Goal: Information Seeking & Learning: Learn about a topic

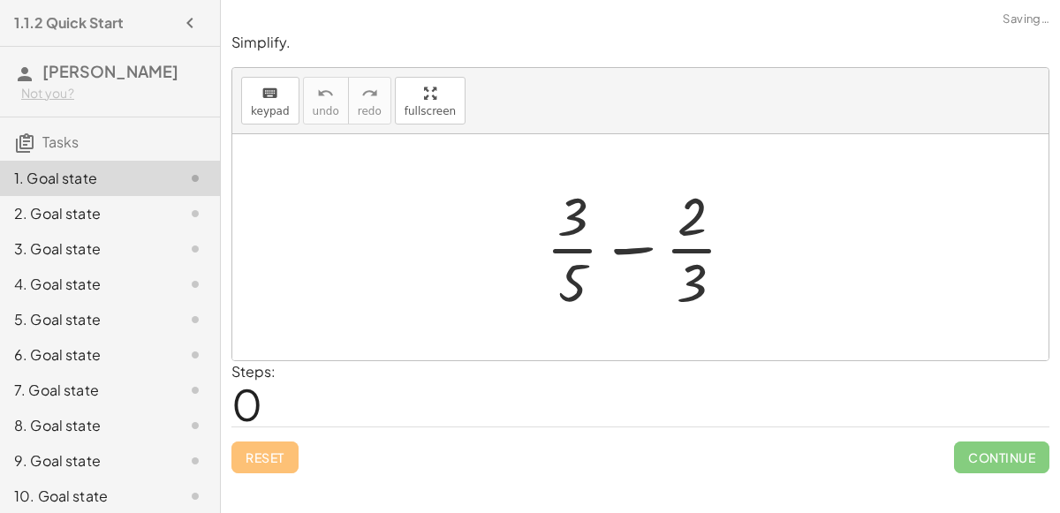
click at [635, 251] on div at bounding box center [647, 247] width 221 height 136
drag, startPoint x: 686, startPoint y: 223, endPoint x: 714, endPoint y: 285, distance: 68.4
click at [714, 285] on div at bounding box center [647, 247] width 221 height 136
click at [584, 276] on div at bounding box center [647, 247] width 221 height 136
click at [572, 223] on div at bounding box center [647, 247] width 221 height 136
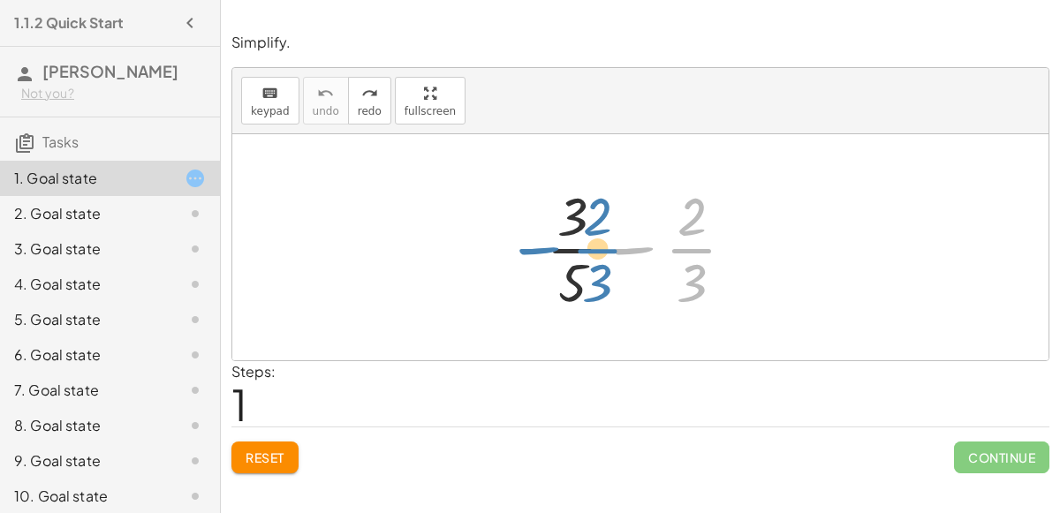
drag, startPoint x: 625, startPoint y: 253, endPoint x: 515, endPoint y: 251, distance: 109.6
click at [515, 251] on div "− · 2 · 3 + · 3 · 5 − · 2 · 3" at bounding box center [640, 247] width 816 height 226
click at [629, 250] on div at bounding box center [647, 247] width 221 height 136
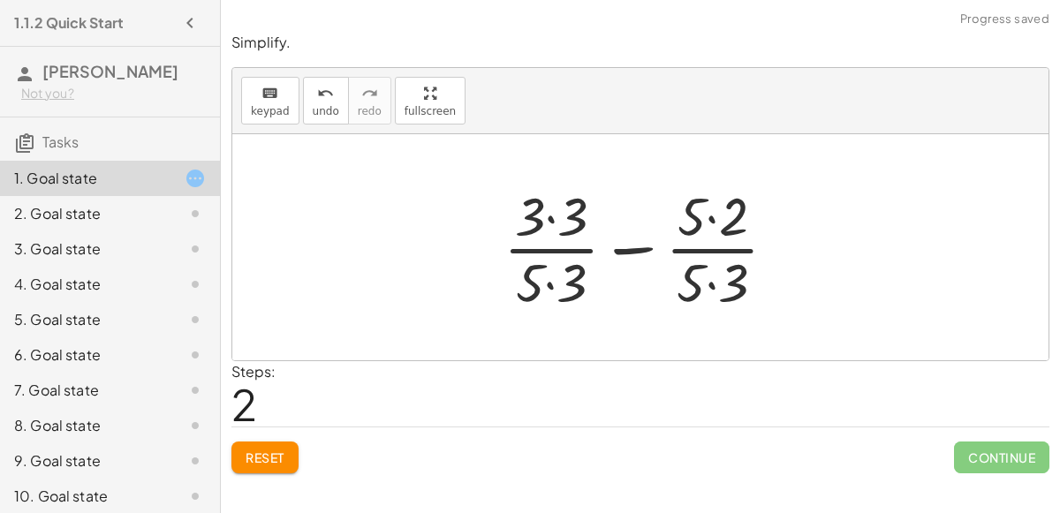
click at [648, 249] on div at bounding box center [647, 247] width 305 height 136
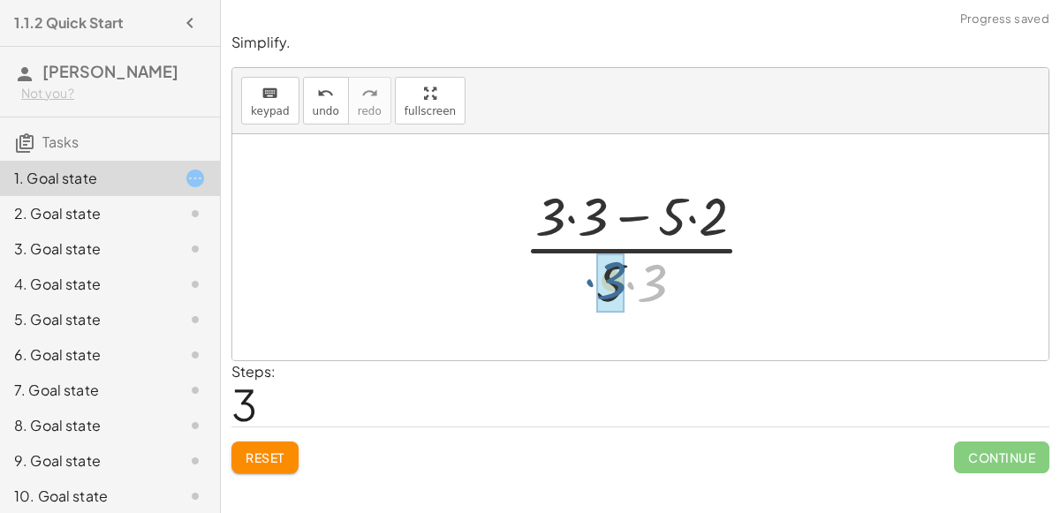
drag, startPoint x: 656, startPoint y: 281, endPoint x: 617, endPoint y: 279, distance: 38.9
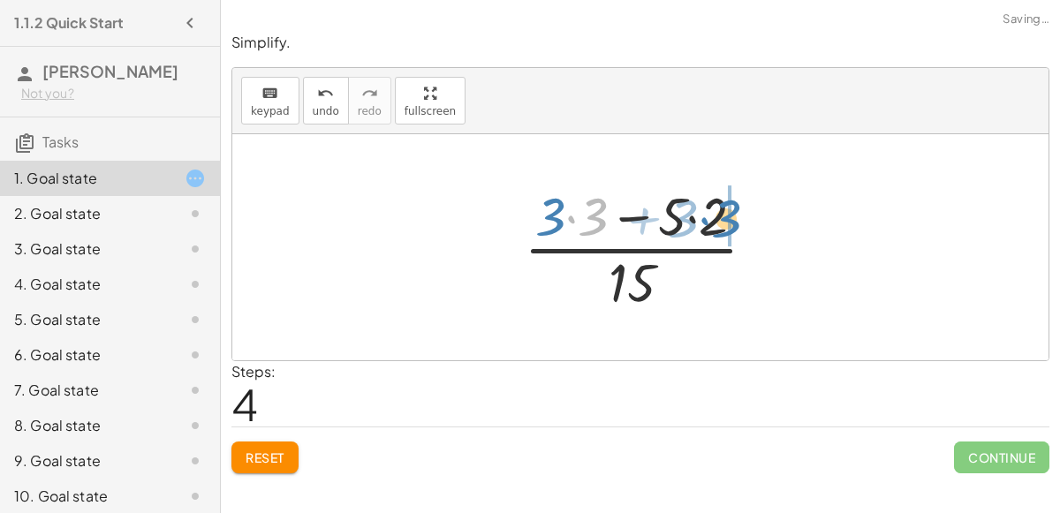
drag, startPoint x: 597, startPoint y: 218, endPoint x: 727, endPoint y: 219, distance: 129.9
click at [727, 219] on div at bounding box center [647, 247] width 264 height 136
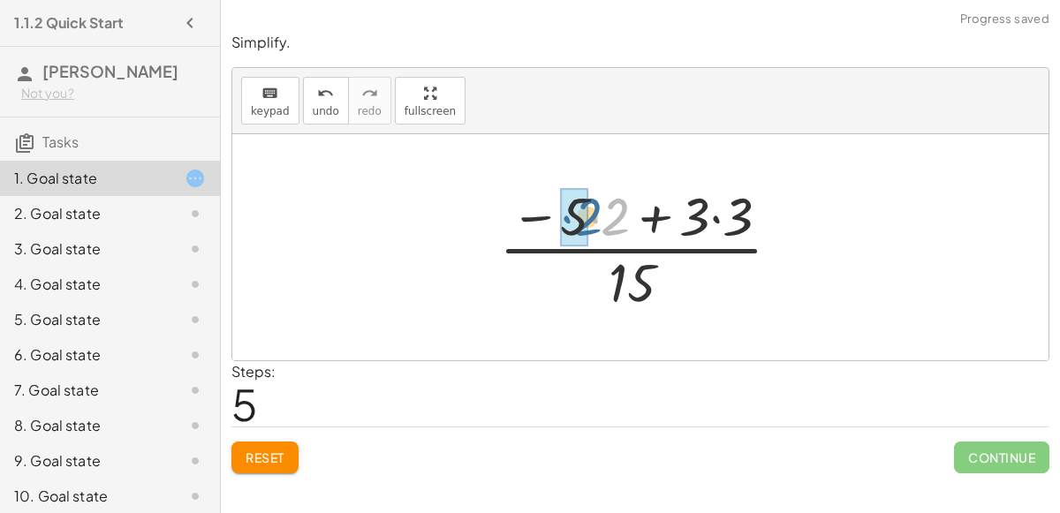
drag, startPoint x: 615, startPoint y: 227, endPoint x: 587, endPoint y: 227, distance: 27.4
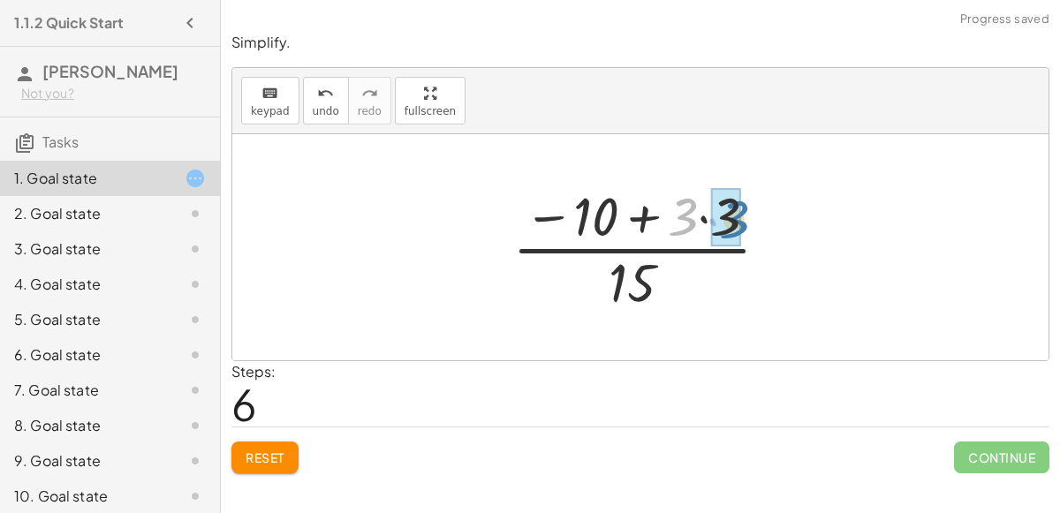
drag, startPoint x: 686, startPoint y: 225, endPoint x: 733, endPoint y: 227, distance: 46.9
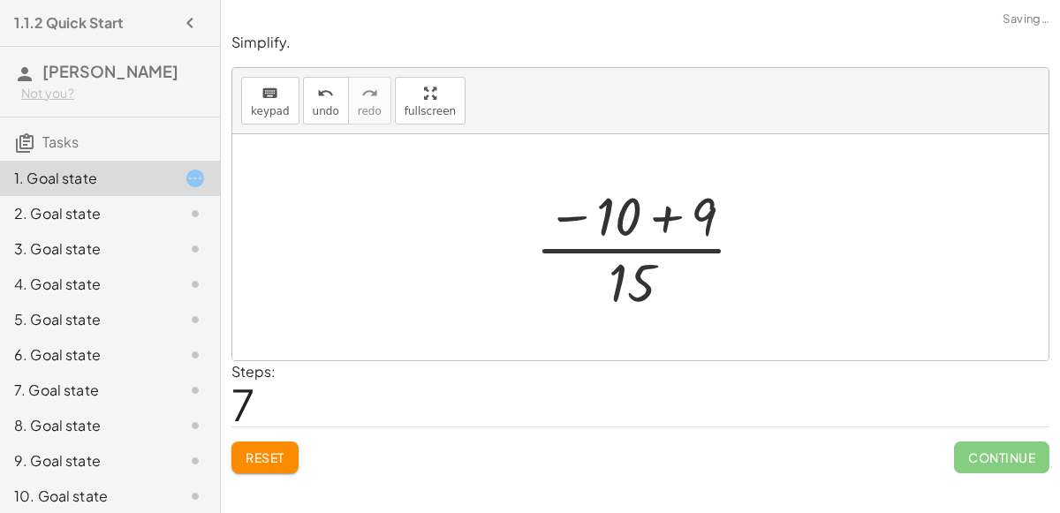
click at [671, 220] on div at bounding box center [647, 247] width 241 height 136
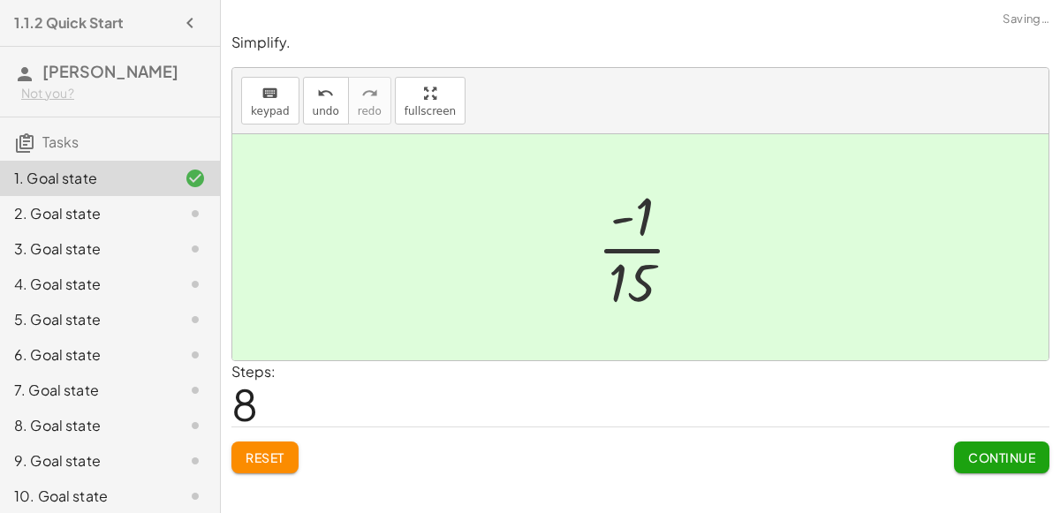
click at [974, 464] on button "Continue" at bounding box center [1001, 458] width 95 height 32
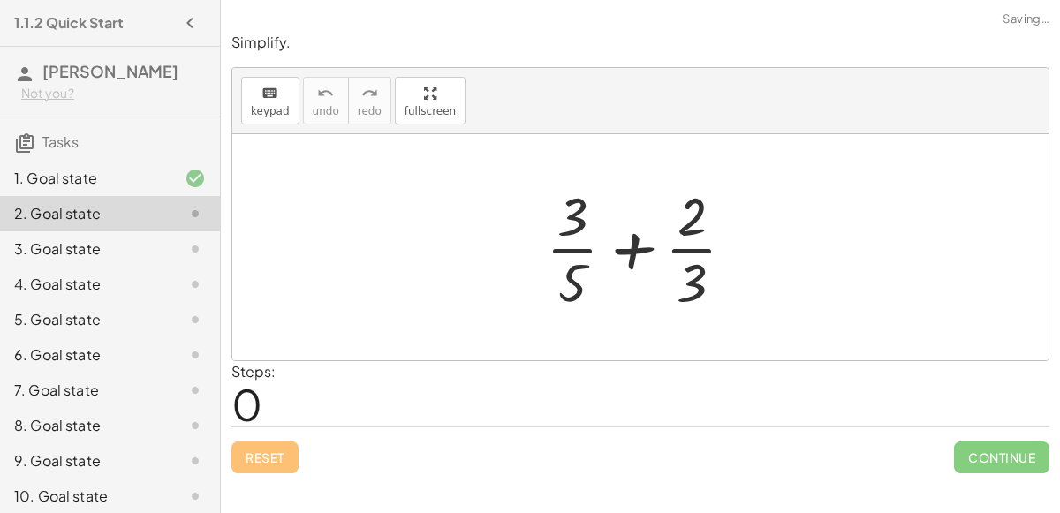
click at [625, 250] on div at bounding box center [647, 247] width 221 height 136
click at [686, 255] on div at bounding box center [647, 247] width 221 height 136
click at [633, 252] on div at bounding box center [647, 247] width 221 height 136
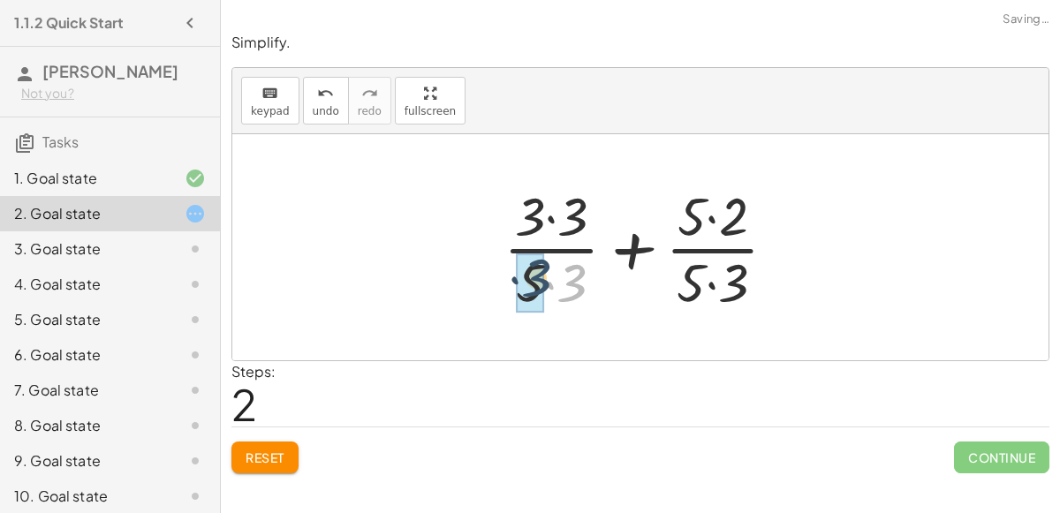
drag, startPoint x: 576, startPoint y: 279, endPoint x: 540, endPoint y: 276, distance: 36.4
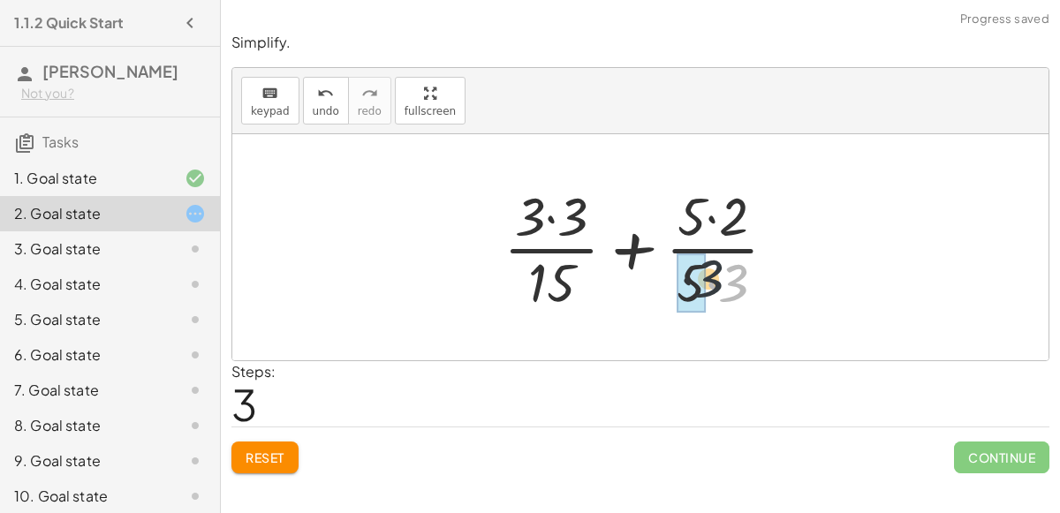
drag, startPoint x: 730, startPoint y: 288, endPoint x: 702, endPoint y: 284, distance: 27.6
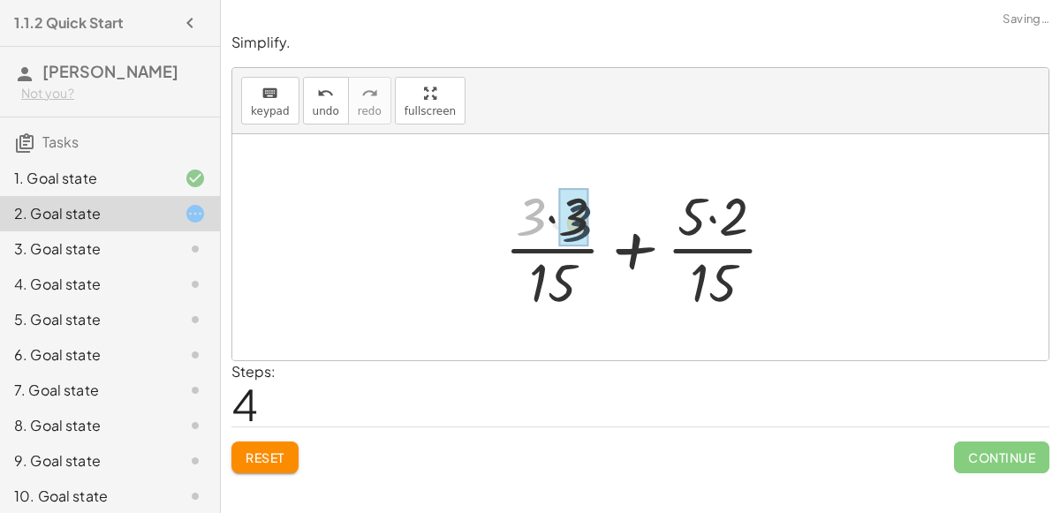
drag, startPoint x: 540, startPoint y: 211, endPoint x: 586, endPoint y: 216, distance: 46.2
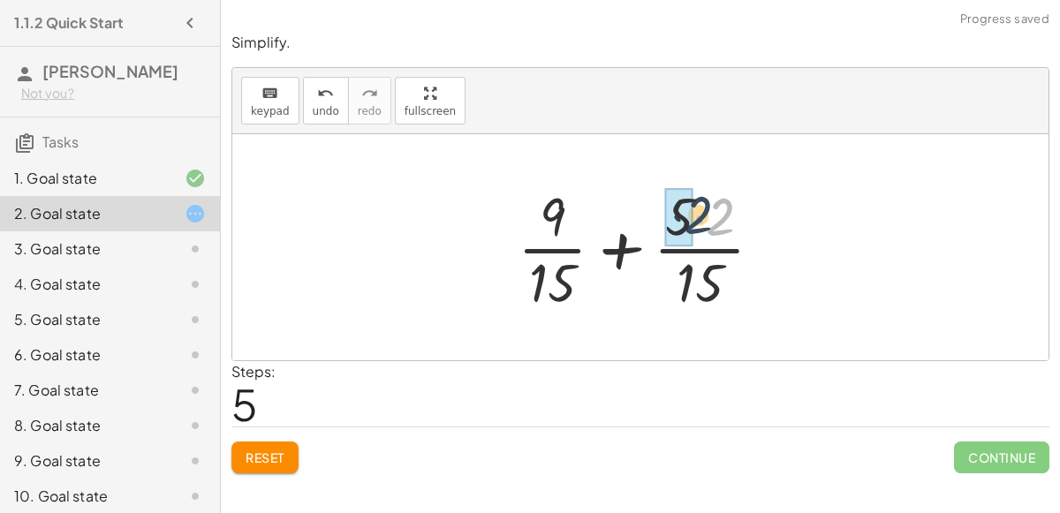
drag, startPoint x: 724, startPoint y: 211, endPoint x: 699, endPoint y: 209, distance: 24.8
click at [699, 209] on div at bounding box center [647, 247] width 277 height 136
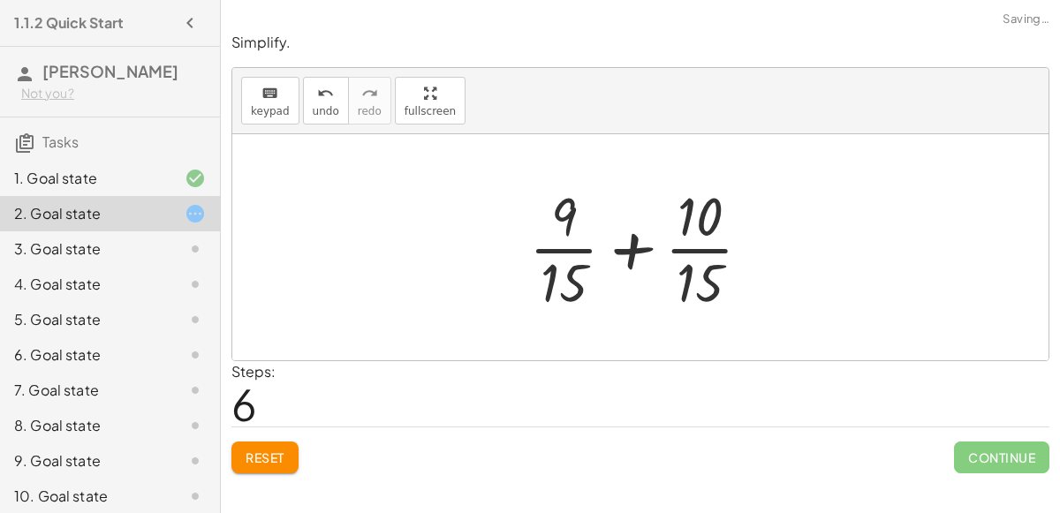
click at [630, 254] on div at bounding box center [647, 247] width 254 height 136
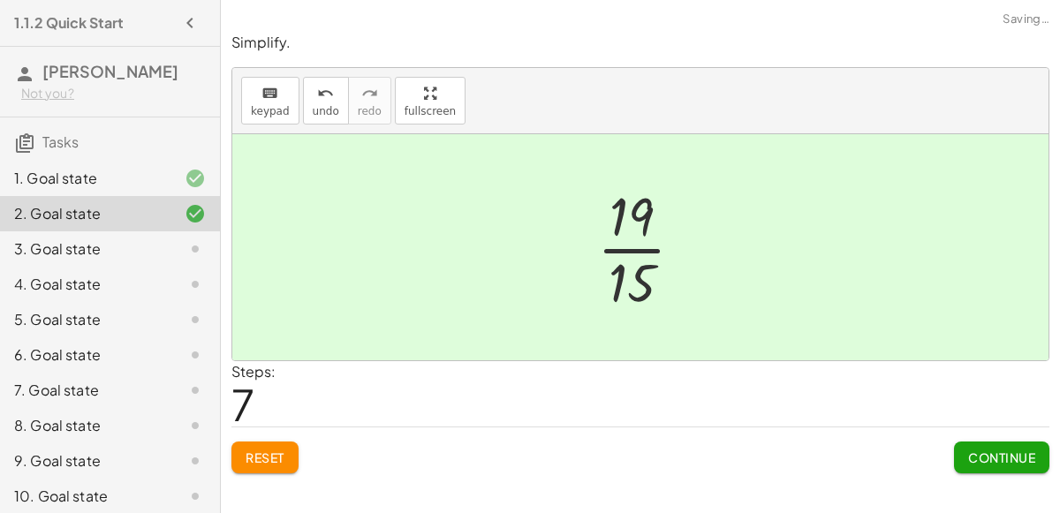
click at [980, 458] on span "Continue" at bounding box center [1001, 458] width 67 height 16
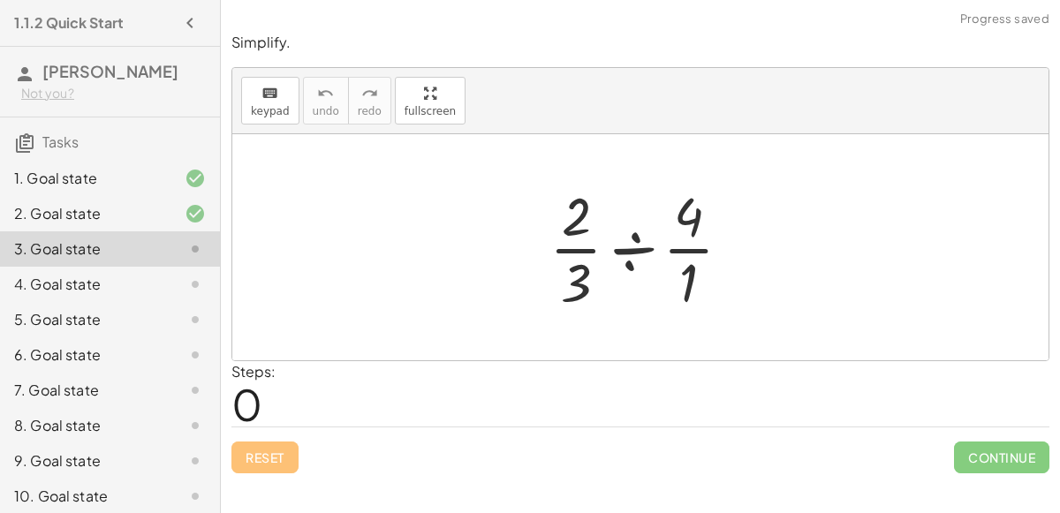
click at [632, 254] on div at bounding box center [648, 247] width 214 height 136
click at [632, 254] on div at bounding box center [647, 247] width 170 height 136
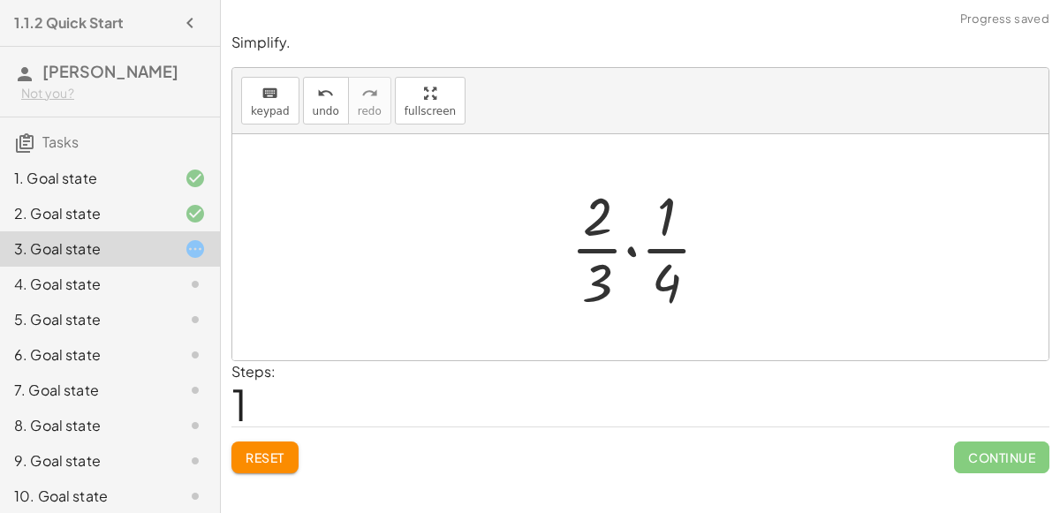
click at [635, 253] on div at bounding box center [647, 247] width 170 height 136
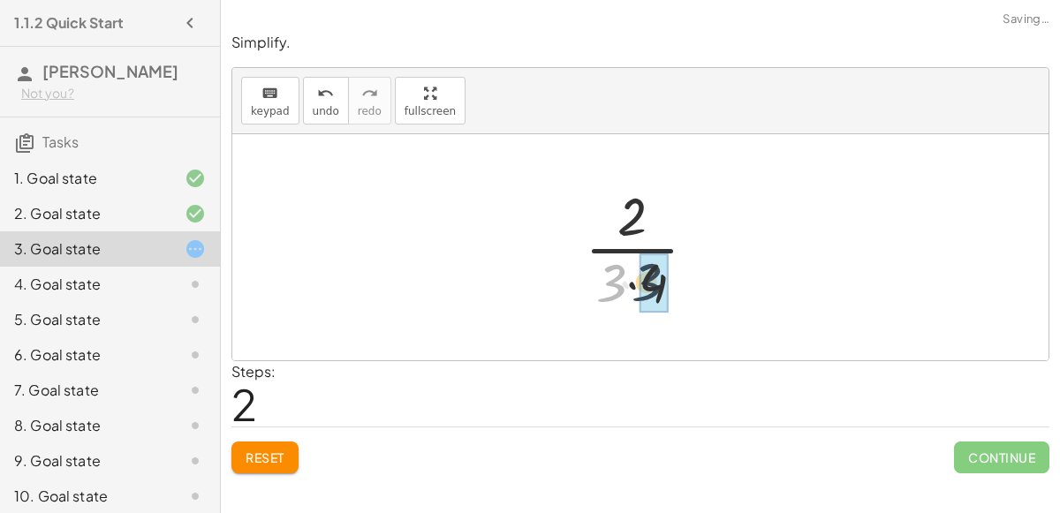
drag, startPoint x: 613, startPoint y: 297, endPoint x: 649, endPoint y: 296, distance: 36.2
click at [637, 251] on div at bounding box center [647, 247] width 119 height 136
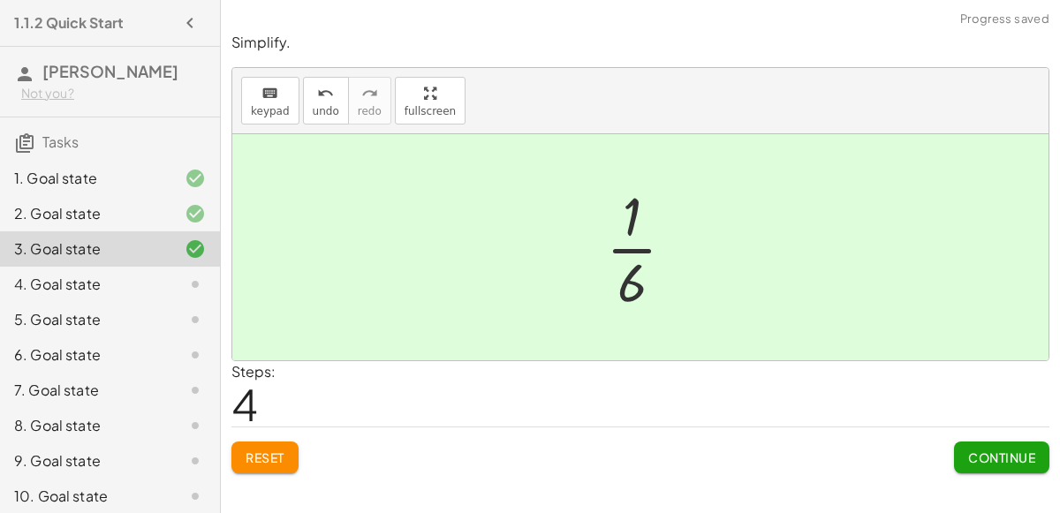
click at [999, 458] on span "Continue" at bounding box center [1001, 458] width 67 height 16
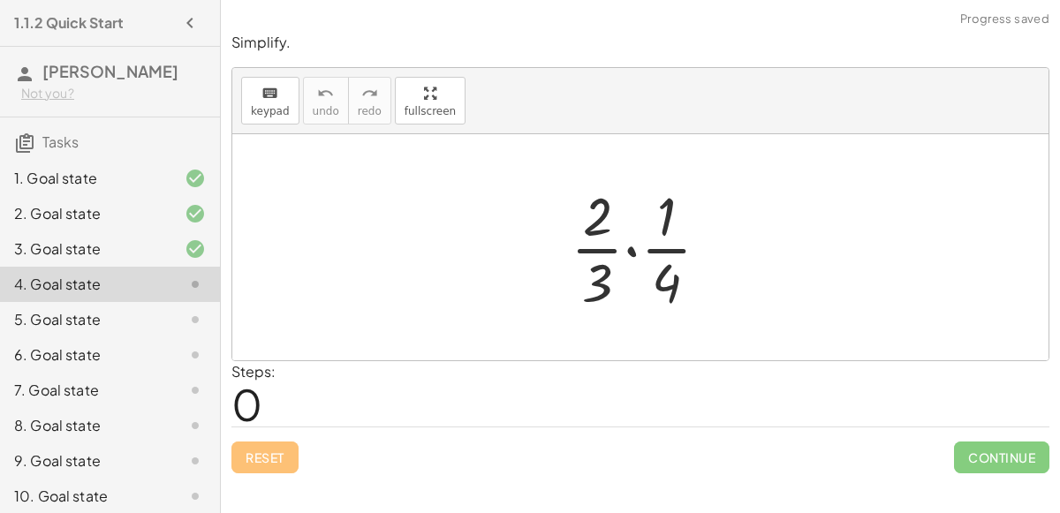
click at [633, 254] on div at bounding box center [647, 247] width 170 height 136
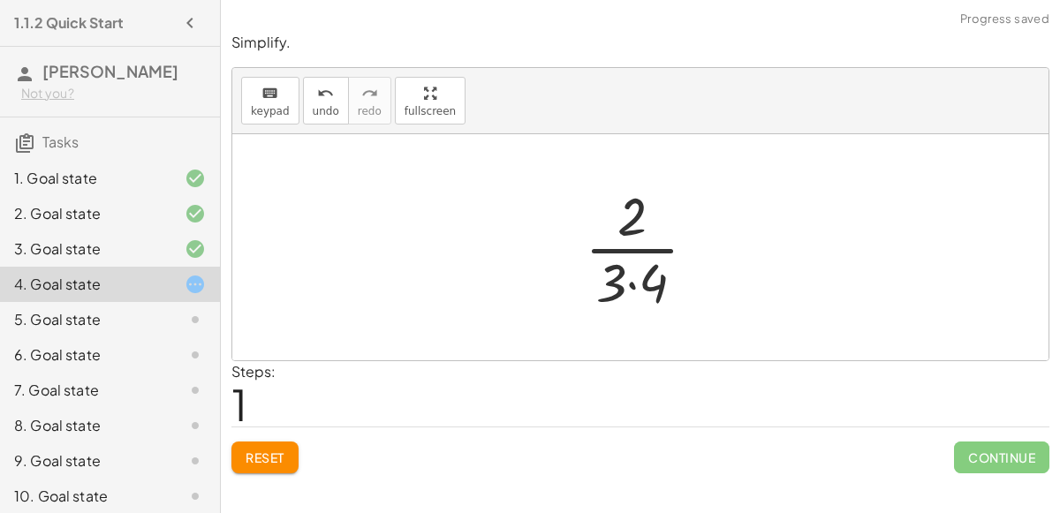
click at [641, 247] on div at bounding box center [648, 247] width 144 height 136
click at [644, 273] on div at bounding box center [648, 247] width 144 height 136
click at [644, 251] on div at bounding box center [647, 247] width 119 height 136
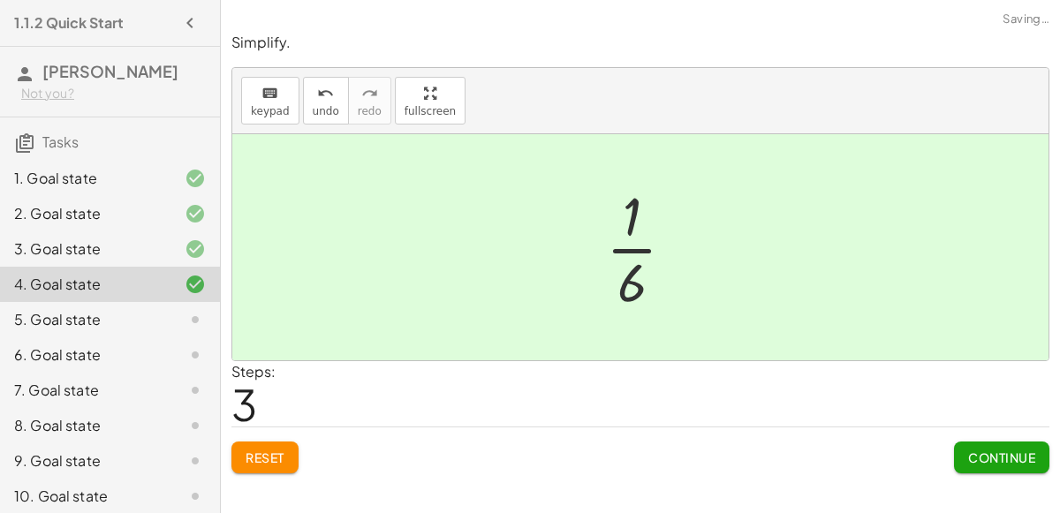
click at [1011, 465] on button "Continue" at bounding box center [1001, 458] width 95 height 32
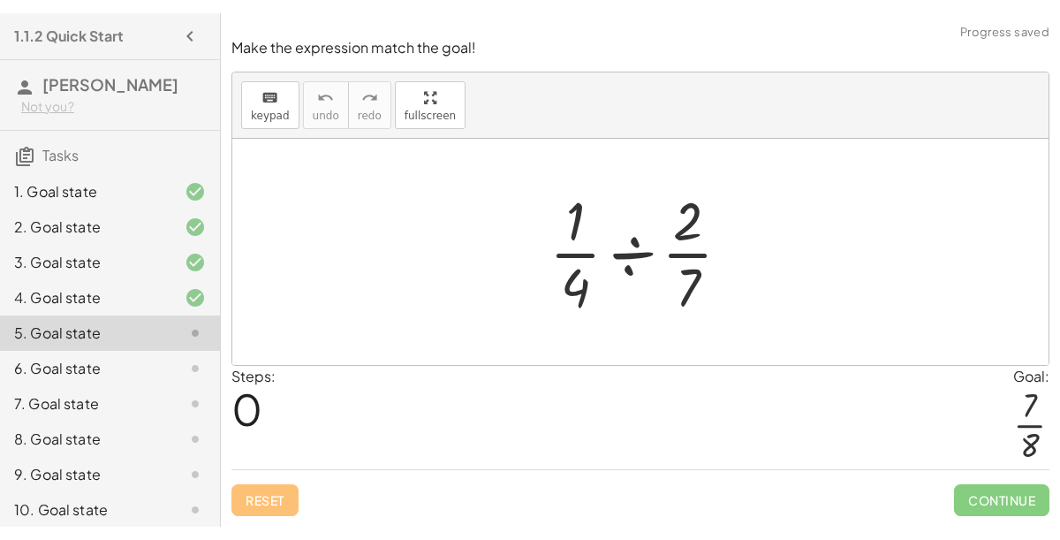
scroll to position [77, 0]
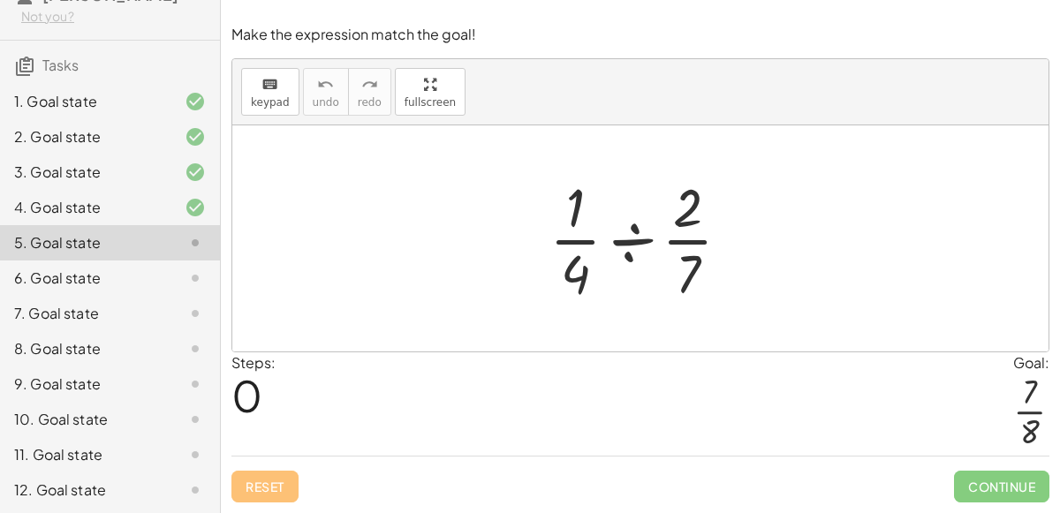
click at [636, 239] on div at bounding box center [647, 238] width 213 height 136
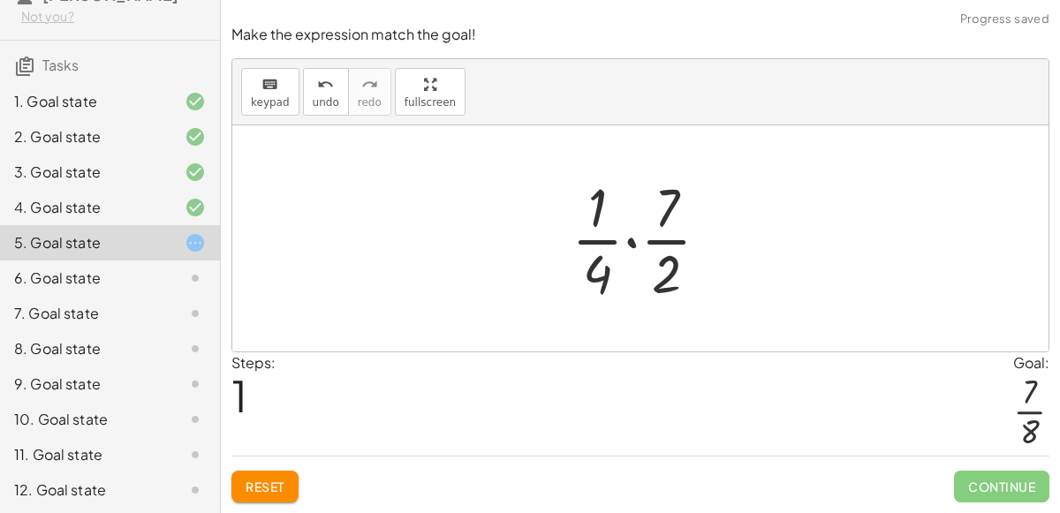
click at [634, 247] on div at bounding box center [648, 238] width 170 height 136
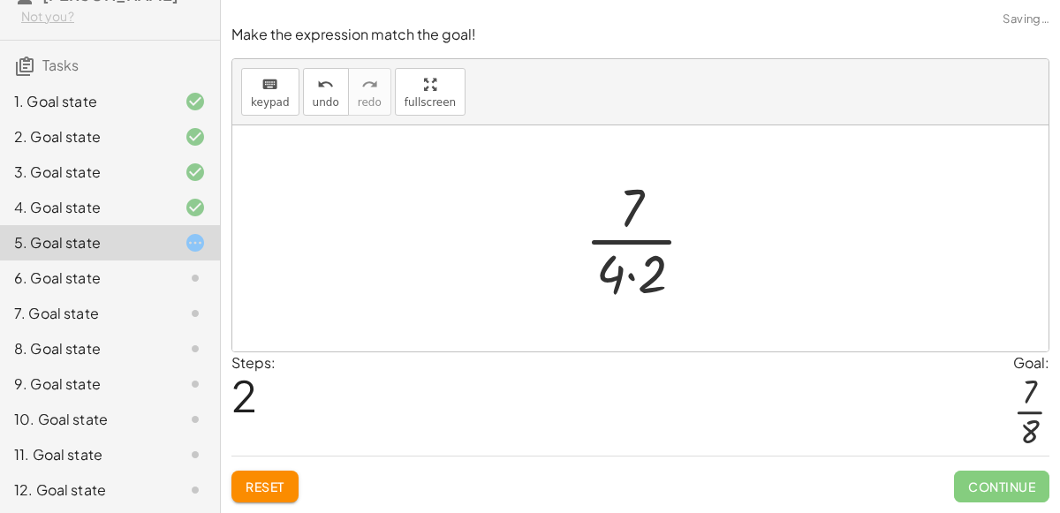
click at [662, 288] on div at bounding box center [647, 238] width 142 height 136
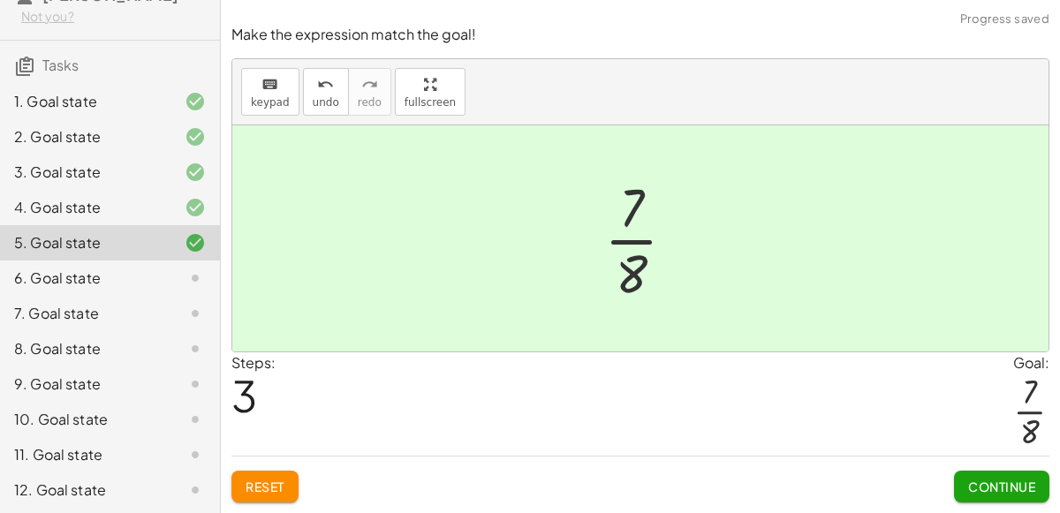
click at [1045, 498] on button "Continue" at bounding box center [1001, 487] width 95 height 32
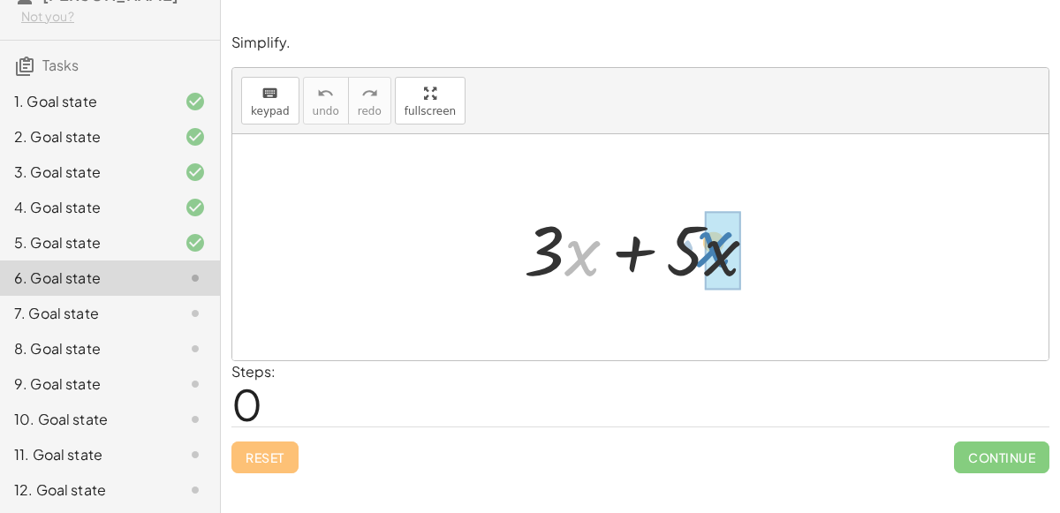
drag, startPoint x: 591, startPoint y: 259, endPoint x: 741, endPoint y: 250, distance: 150.4
click at [741, 250] on div at bounding box center [648, 247] width 266 height 91
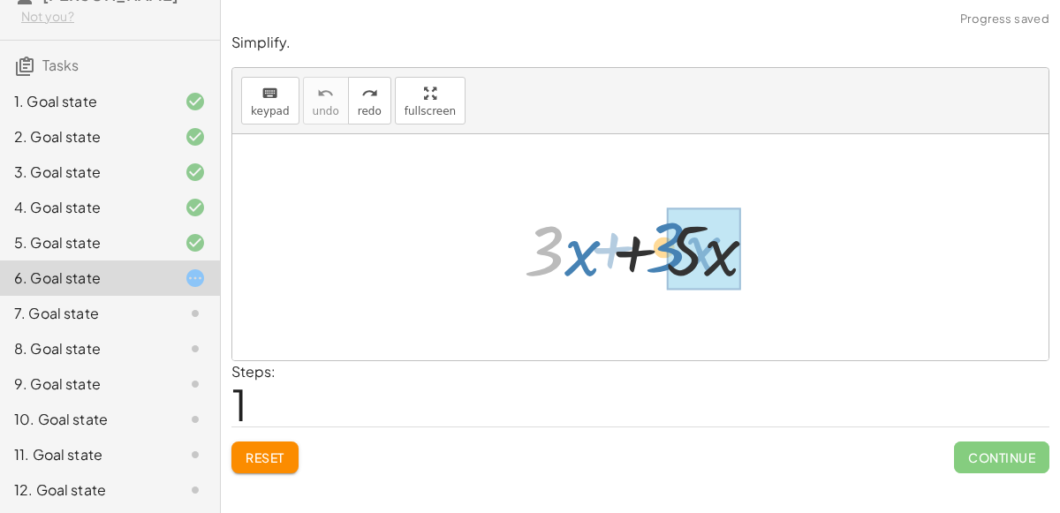
drag, startPoint x: 549, startPoint y: 254, endPoint x: 671, endPoint y: 248, distance: 122.1
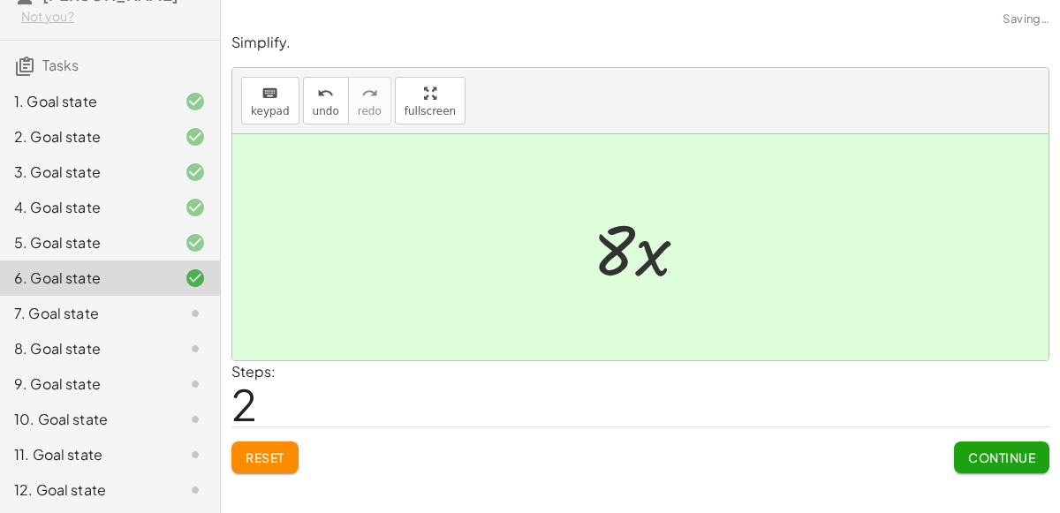
click at [989, 463] on button "Continue" at bounding box center [1001, 458] width 95 height 32
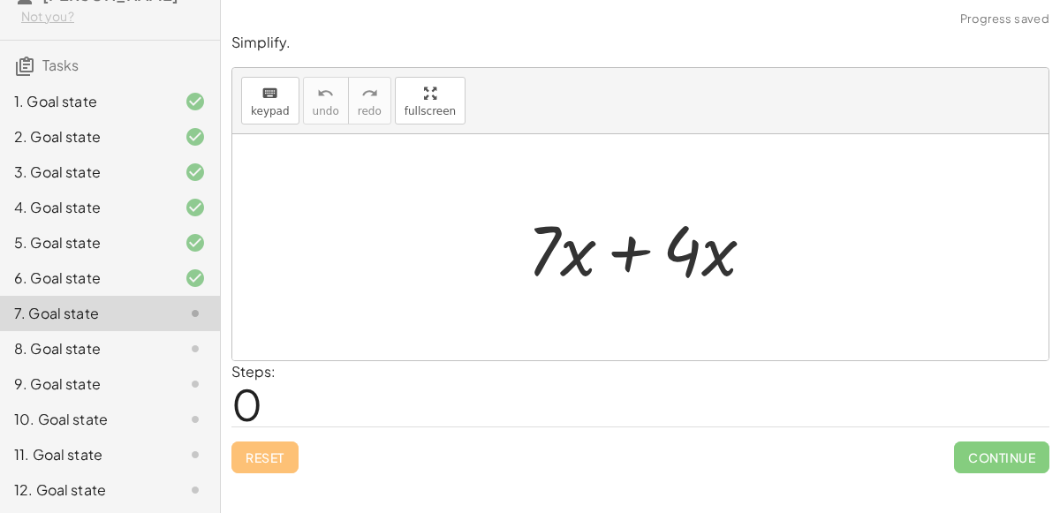
click at [620, 257] on div at bounding box center [648, 247] width 259 height 91
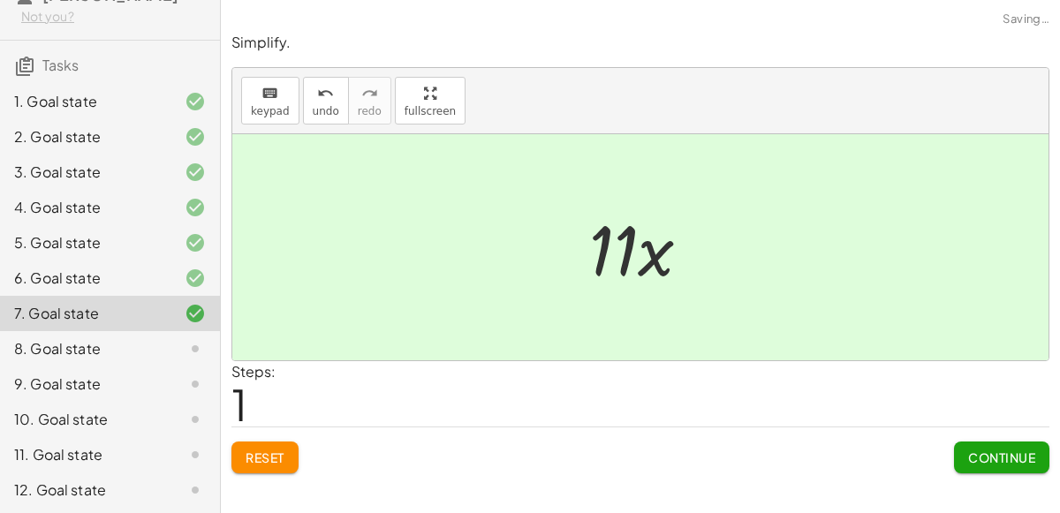
click at [1000, 454] on span "Continue" at bounding box center [1001, 458] width 67 height 16
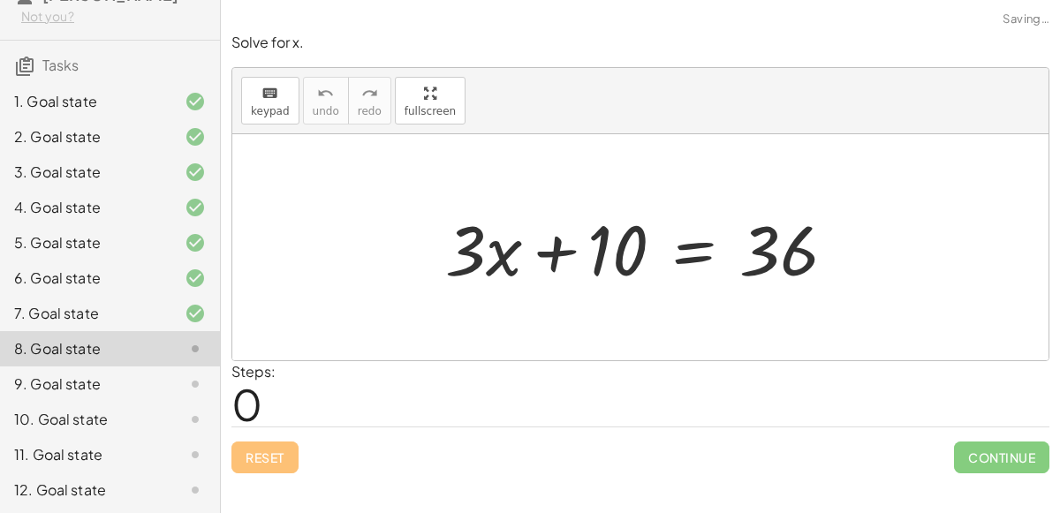
click at [552, 253] on div at bounding box center [647, 247] width 422 height 91
drag, startPoint x: 480, startPoint y: 243, endPoint x: 625, endPoint y: 241, distance: 145.8
click at [625, 241] on div at bounding box center [647, 247] width 422 height 91
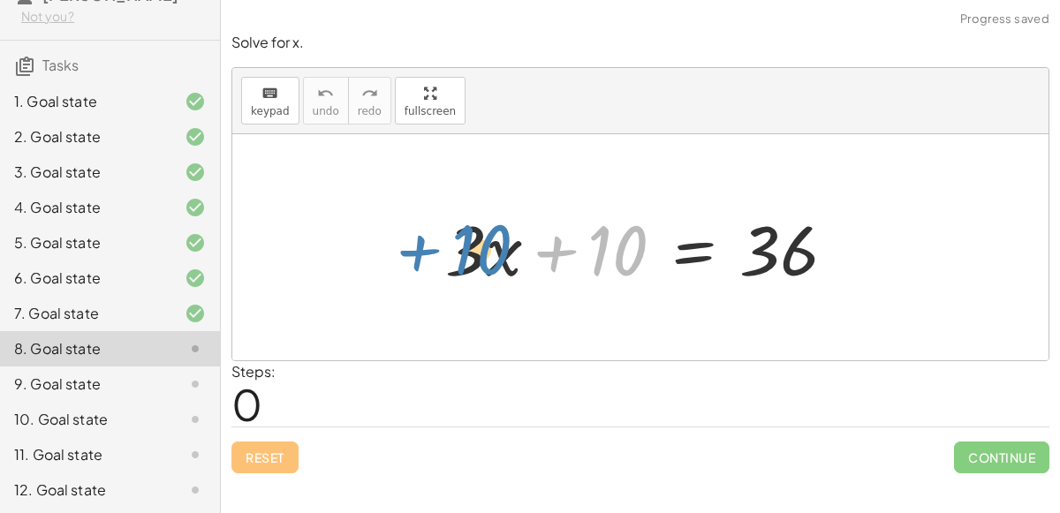
drag, startPoint x: 636, startPoint y: 242, endPoint x: 643, endPoint y: 236, distance: 9.4
click at [643, 236] on div at bounding box center [647, 247] width 422 height 91
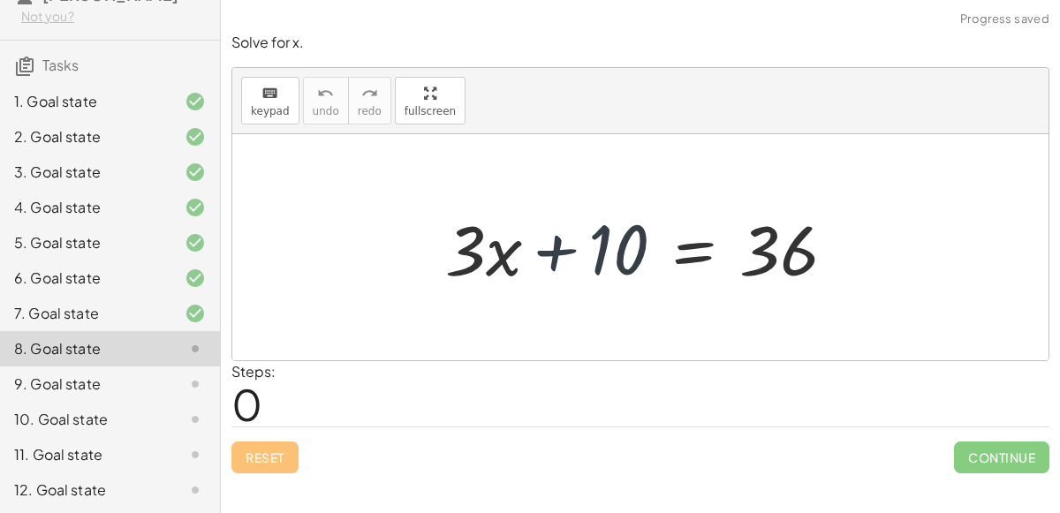
click at [690, 242] on div at bounding box center [647, 247] width 422 height 91
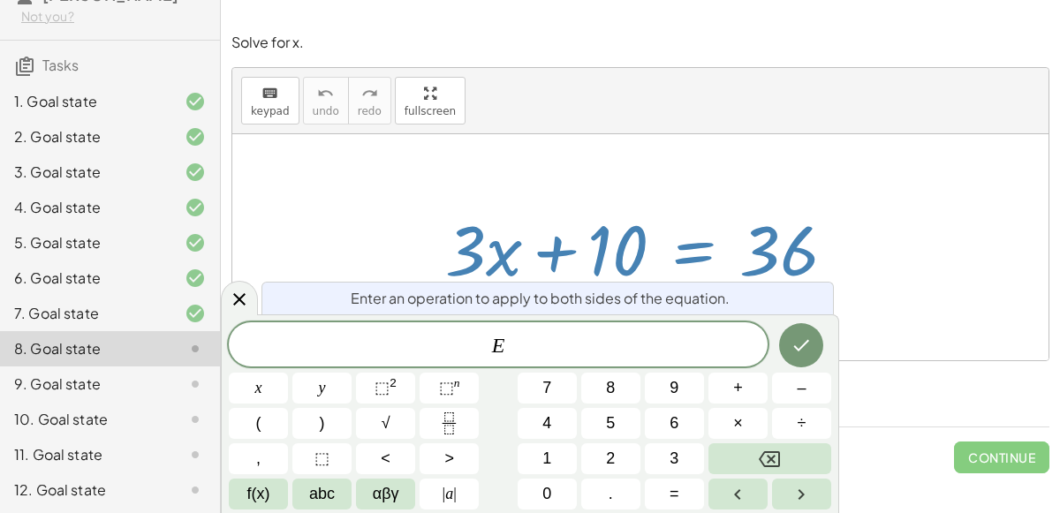
click at [804, 246] on div at bounding box center [647, 247] width 422 height 91
click at [802, 332] on button "Done" at bounding box center [801, 345] width 44 height 44
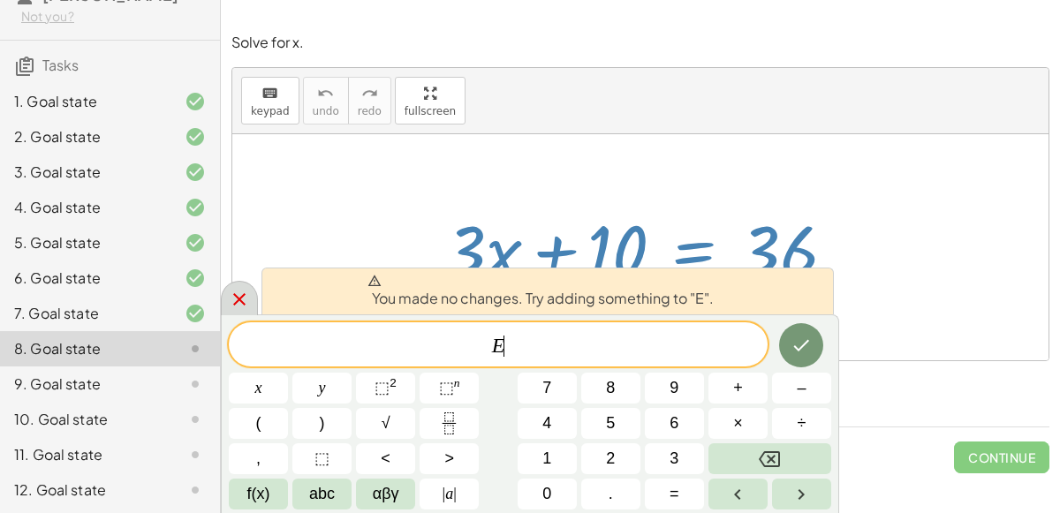
click at [233, 289] on icon at bounding box center [239, 299] width 21 height 21
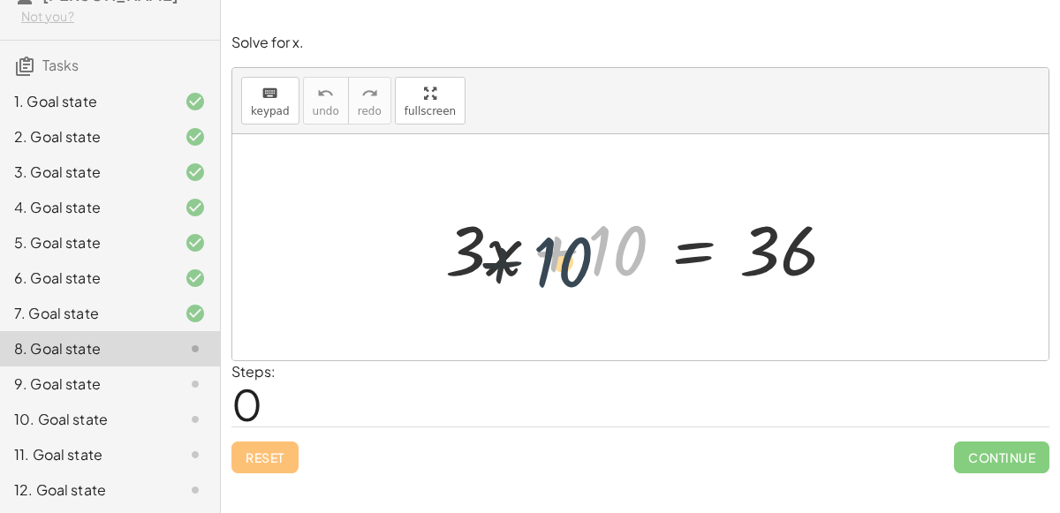
drag, startPoint x: 601, startPoint y: 252, endPoint x: 554, endPoint y: 265, distance: 48.7
click at [554, 265] on div at bounding box center [647, 247] width 422 height 91
click at [557, 248] on div at bounding box center [647, 247] width 422 height 91
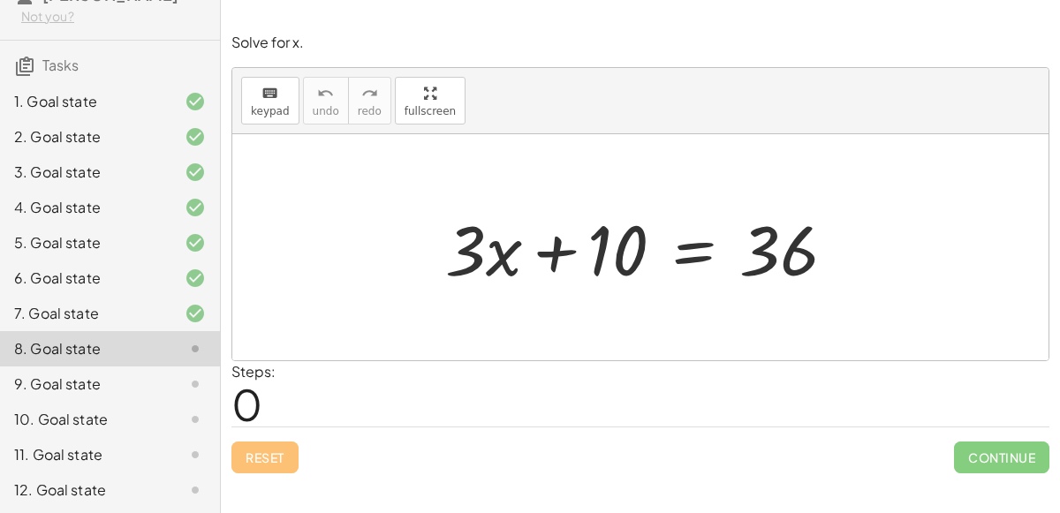
click at [557, 248] on div at bounding box center [647, 247] width 422 height 91
click at [509, 259] on div at bounding box center [647, 247] width 422 height 91
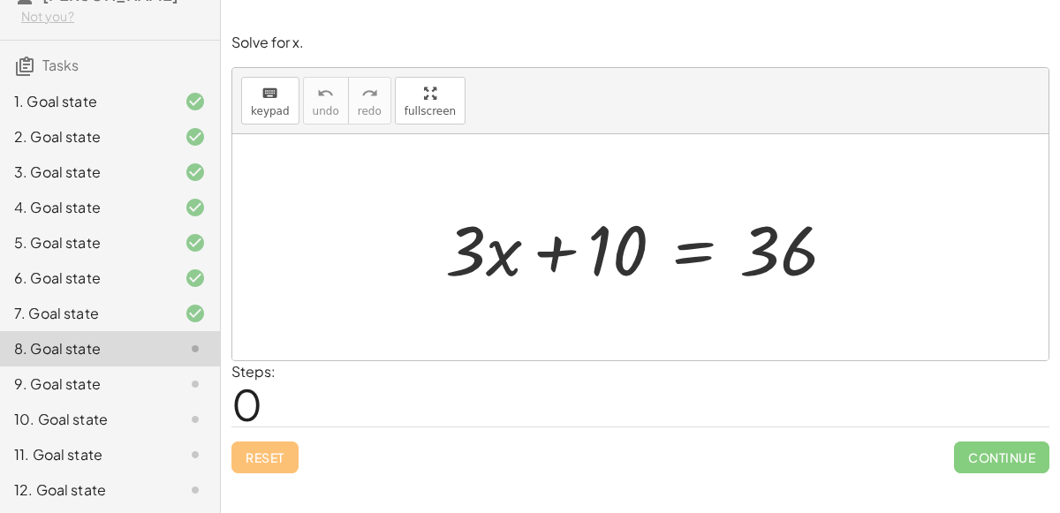
click at [471, 259] on div at bounding box center [647, 247] width 422 height 91
drag, startPoint x: 481, startPoint y: 257, endPoint x: 625, endPoint y: 264, distance: 144.2
click at [625, 264] on div at bounding box center [647, 247] width 422 height 91
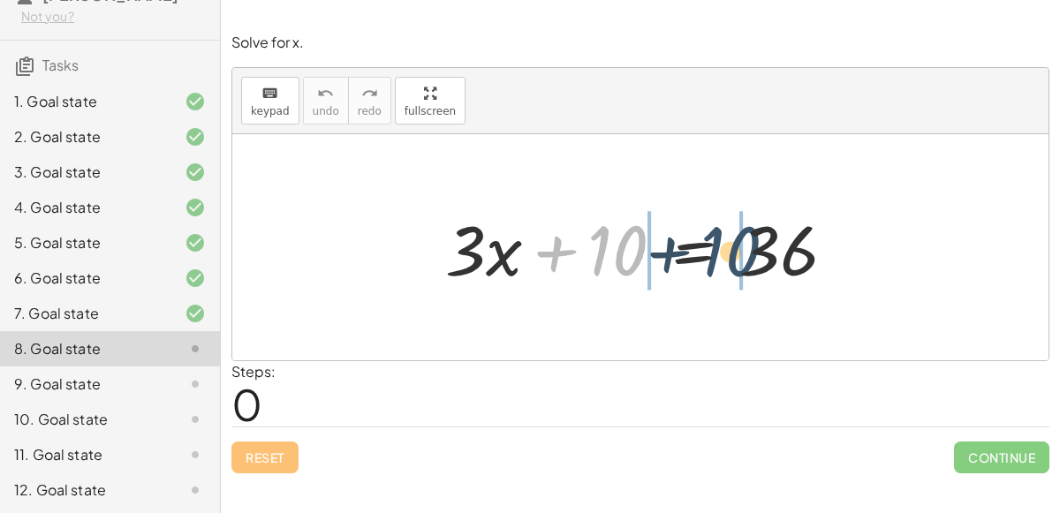
drag, startPoint x: 639, startPoint y: 255, endPoint x: 814, endPoint y: 254, distance: 175.8
click at [814, 254] on div at bounding box center [647, 247] width 422 height 91
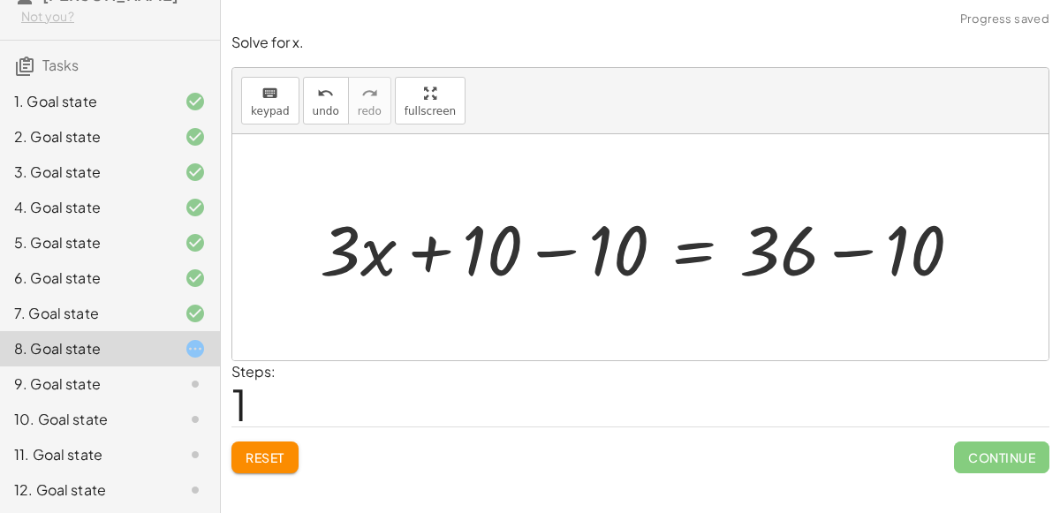
click at [871, 248] on div at bounding box center [648, 247] width 674 height 91
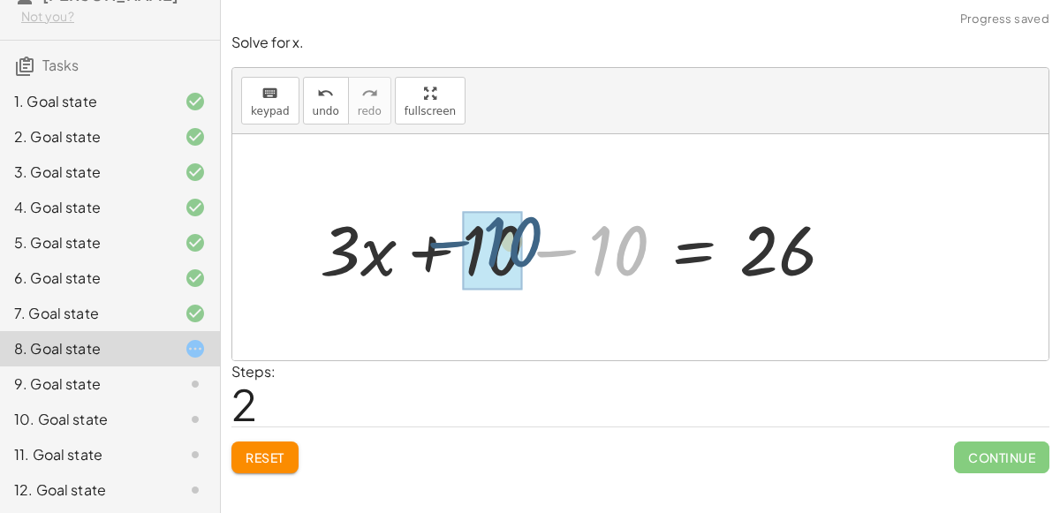
drag, startPoint x: 609, startPoint y: 260, endPoint x: 504, endPoint y: 251, distance: 104.6
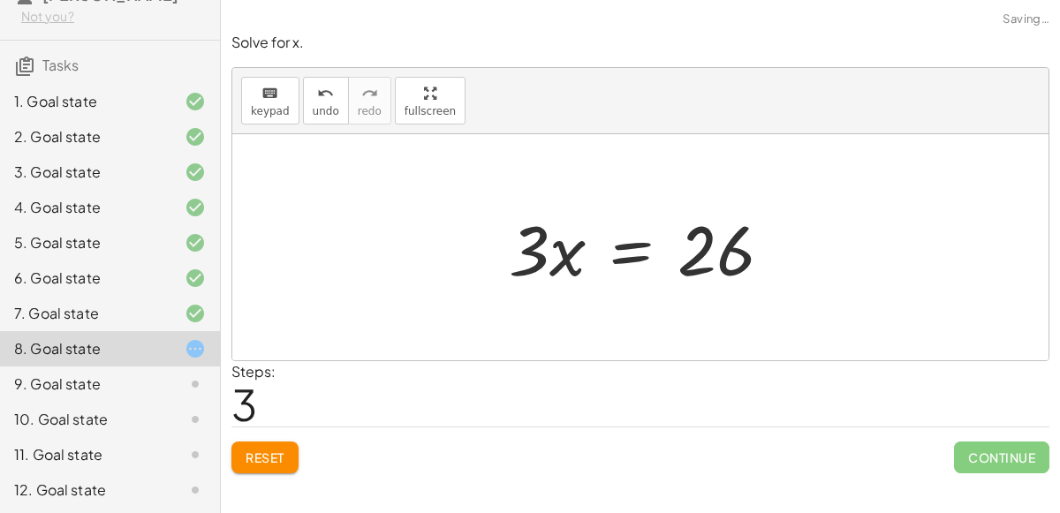
click at [618, 255] on div at bounding box center [647, 247] width 295 height 91
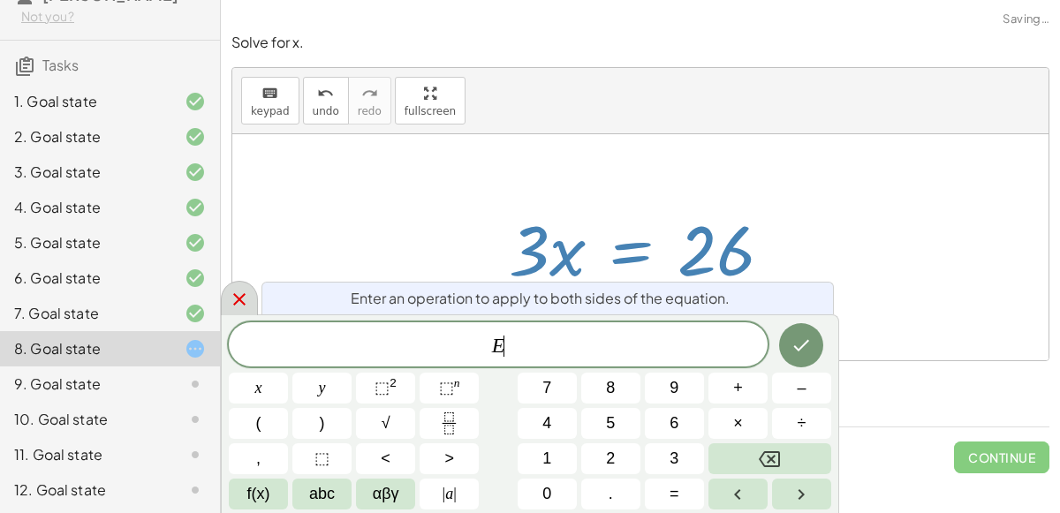
click at [243, 293] on icon at bounding box center [239, 299] width 21 height 21
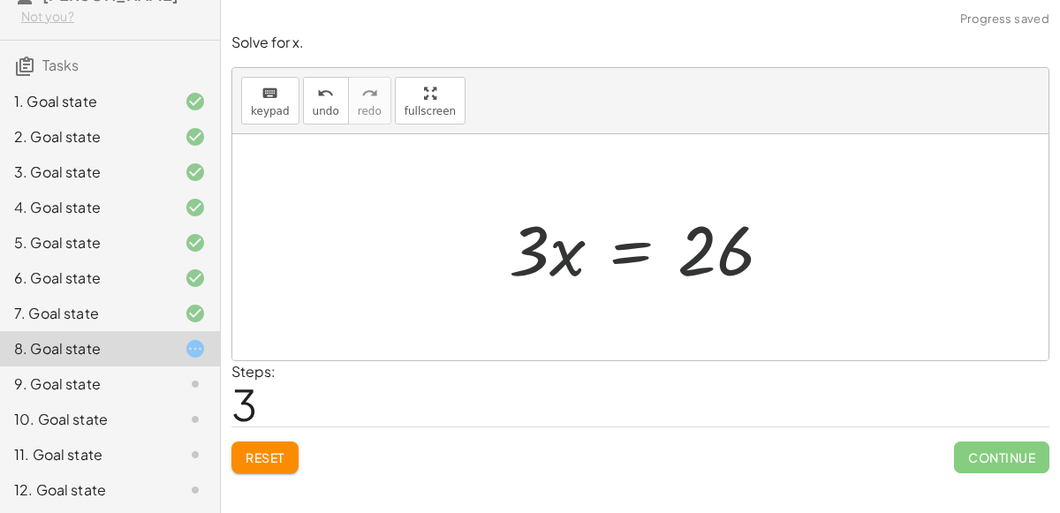
click at [535, 262] on div at bounding box center [647, 247] width 295 height 91
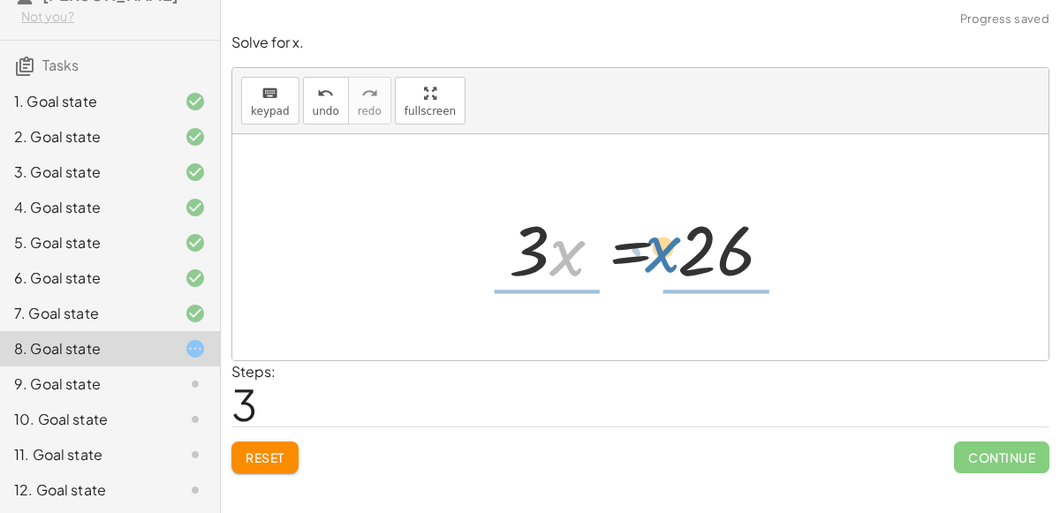
drag, startPoint x: 569, startPoint y: 262, endPoint x: 718, endPoint y: 259, distance: 149.3
click at [718, 259] on div at bounding box center [647, 247] width 295 height 91
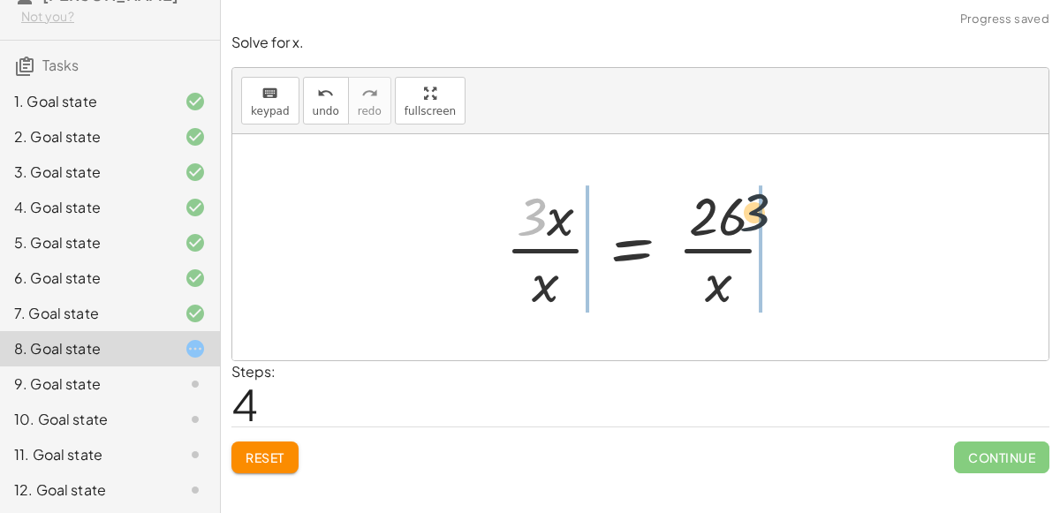
drag, startPoint x: 535, startPoint y: 220, endPoint x: 758, endPoint y: 216, distance: 222.6
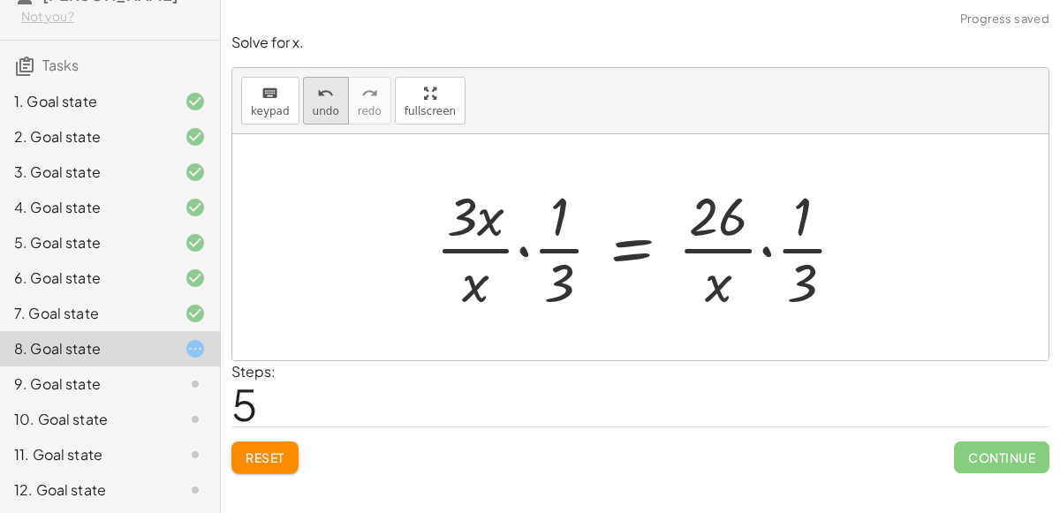
click at [313, 101] on div "undo" at bounding box center [326, 92] width 27 height 21
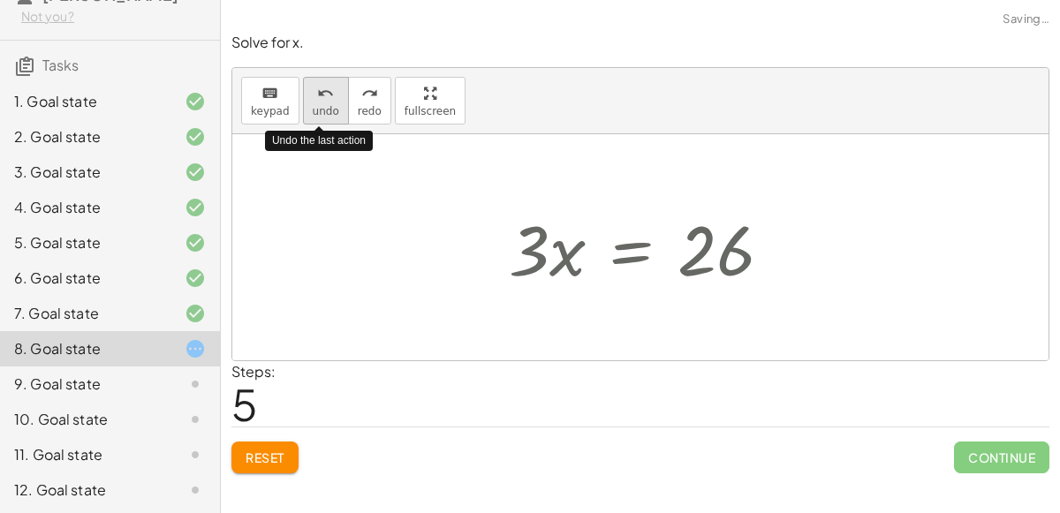
click at [313, 101] on div "undo" at bounding box center [326, 92] width 27 height 21
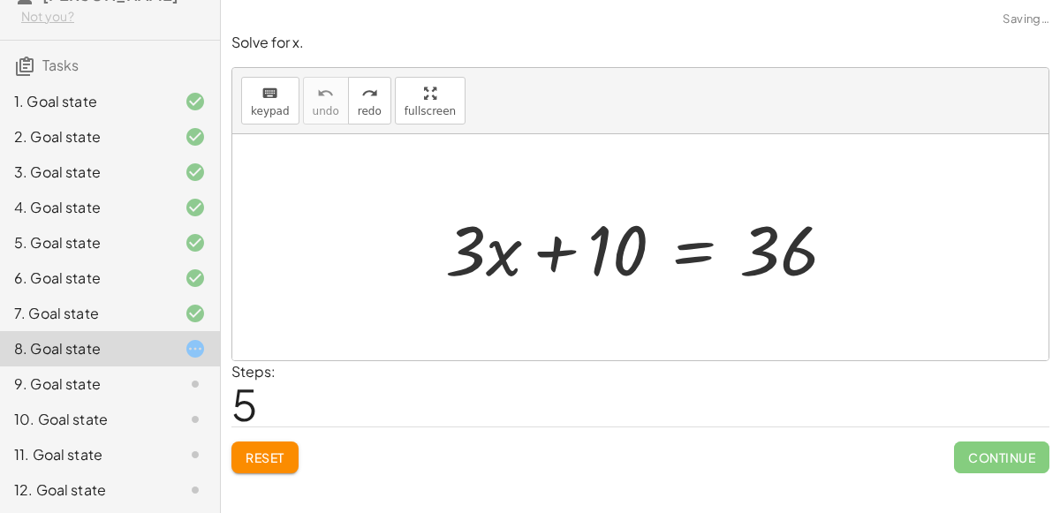
click at [133, 375] on div "9. Goal state" at bounding box center [85, 384] width 142 height 21
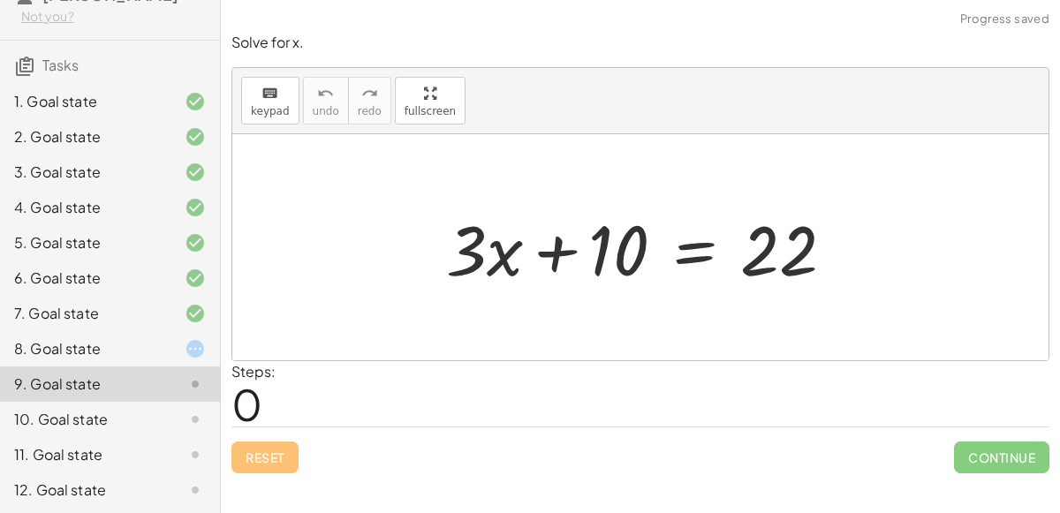
click at [117, 358] on div "8. Goal state" at bounding box center [85, 348] width 142 height 21
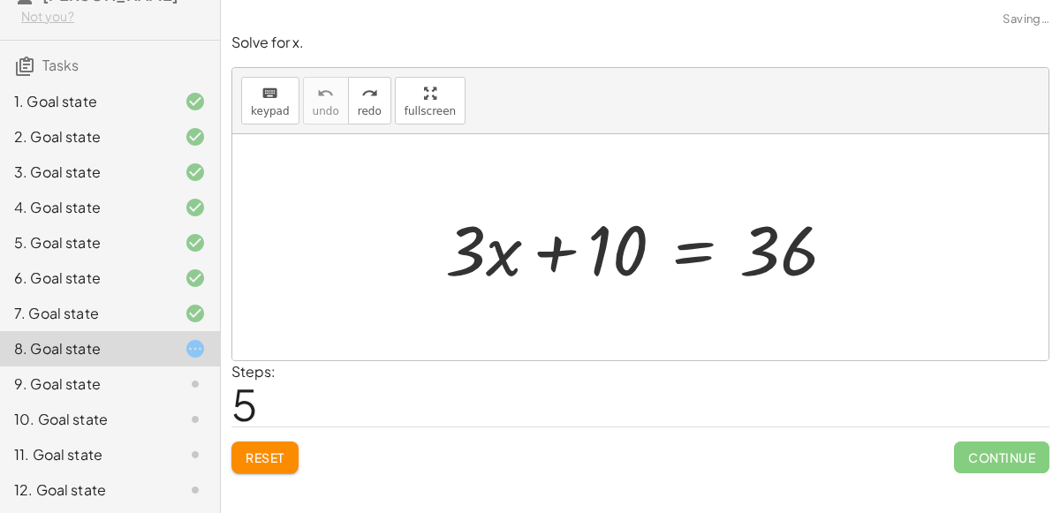
click at [129, 386] on div "9. Goal state" at bounding box center [85, 384] width 142 height 21
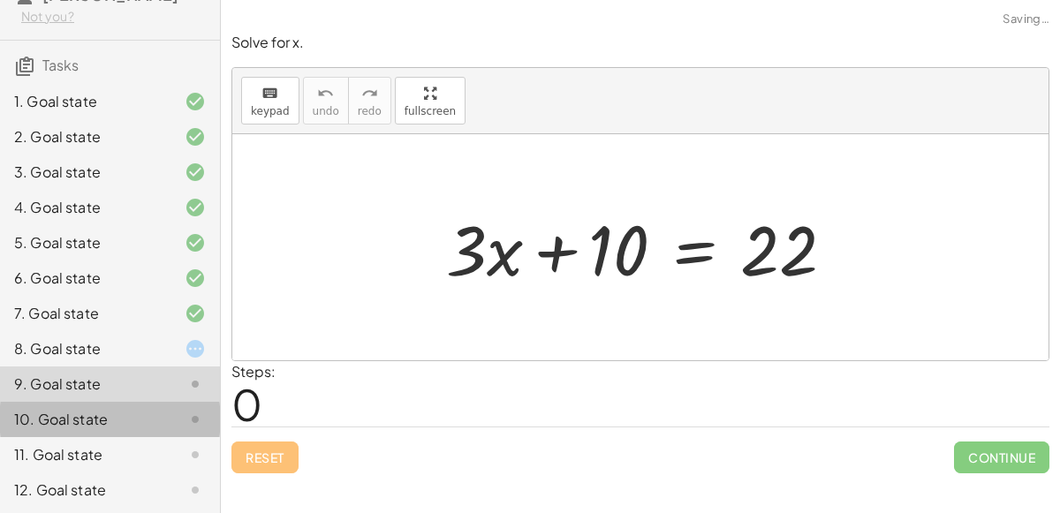
click at [143, 414] on div "10. Goal state" at bounding box center [85, 419] width 142 height 21
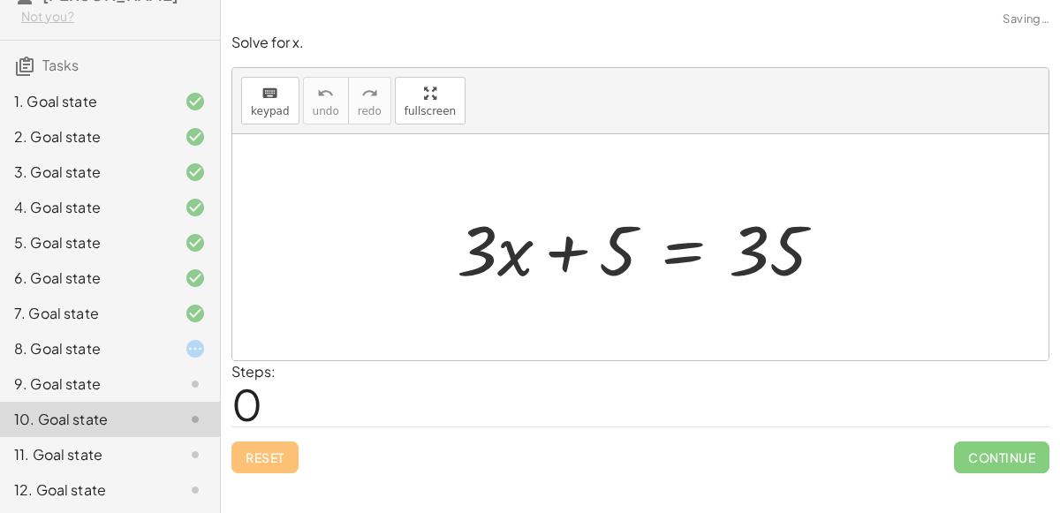
click at [149, 438] on div "11. Goal state" at bounding box center [110, 454] width 220 height 35
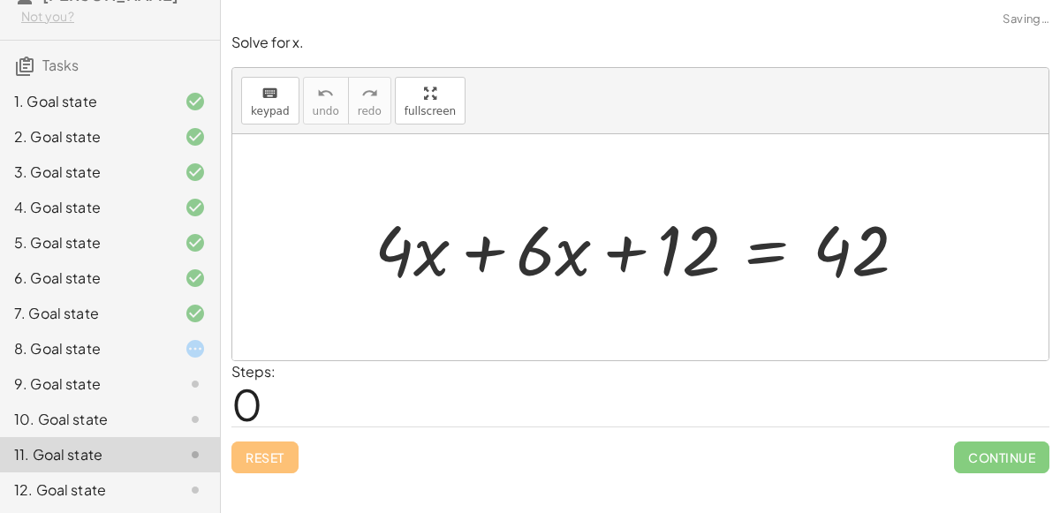
click at [133, 402] on div "8. Goal state" at bounding box center [110, 419] width 220 height 35
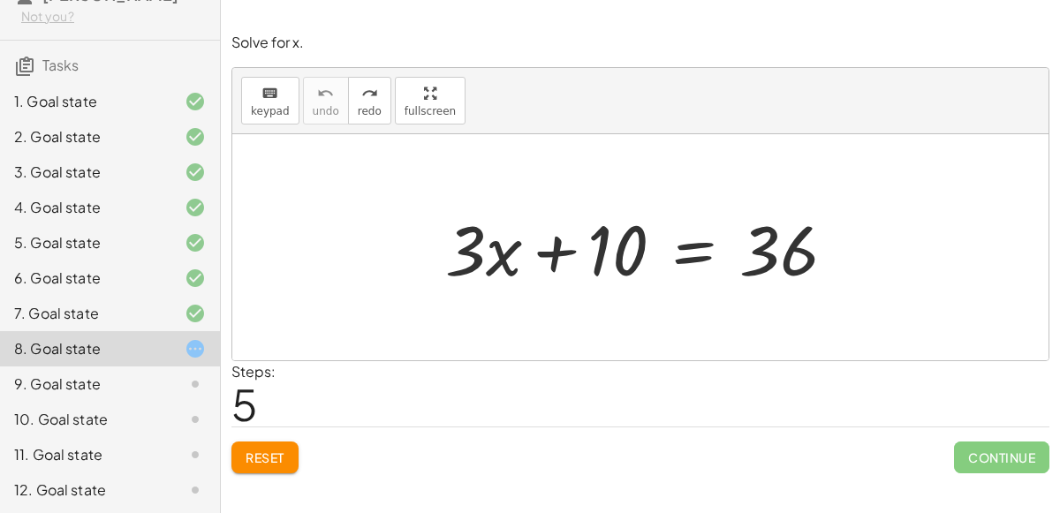
click at [628, 268] on div at bounding box center [647, 247] width 422 height 91
click at [246, 443] on button "Reset" at bounding box center [264, 458] width 67 height 32
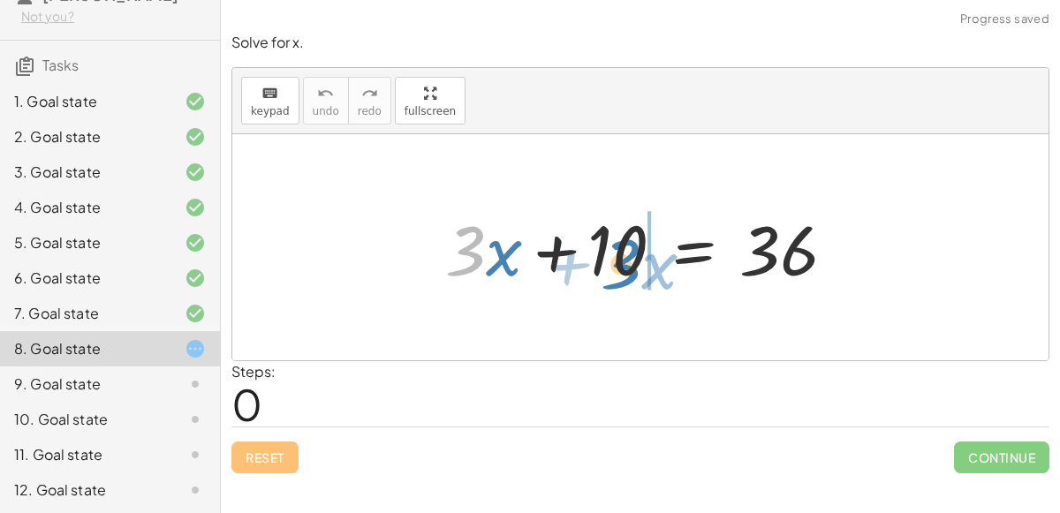
drag, startPoint x: 461, startPoint y: 259, endPoint x: 615, endPoint y: 272, distance: 154.3
click at [615, 272] on div at bounding box center [647, 247] width 422 height 91
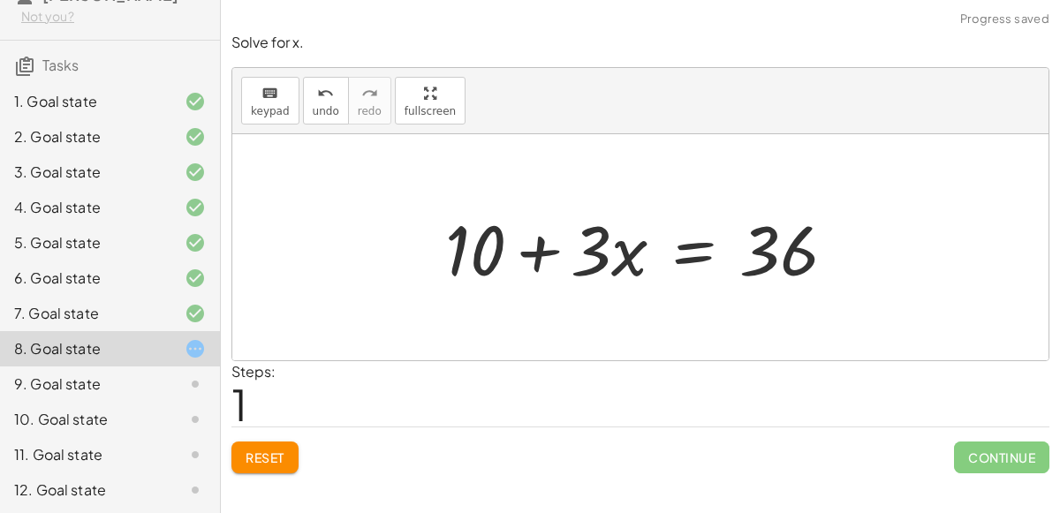
click at [538, 241] on div at bounding box center [647, 247] width 422 height 91
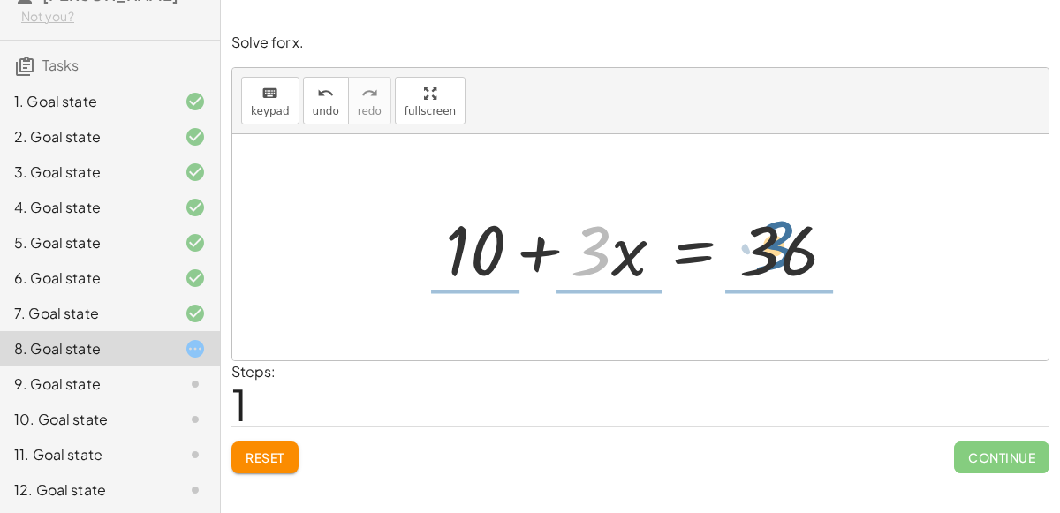
drag, startPoint x: 605, startPoint y: 261, endPoint x: 788, endPoint y: 256, distance: 182.9
click at [788, 256] on div at bounding box center [647, 247] width 422 height 91
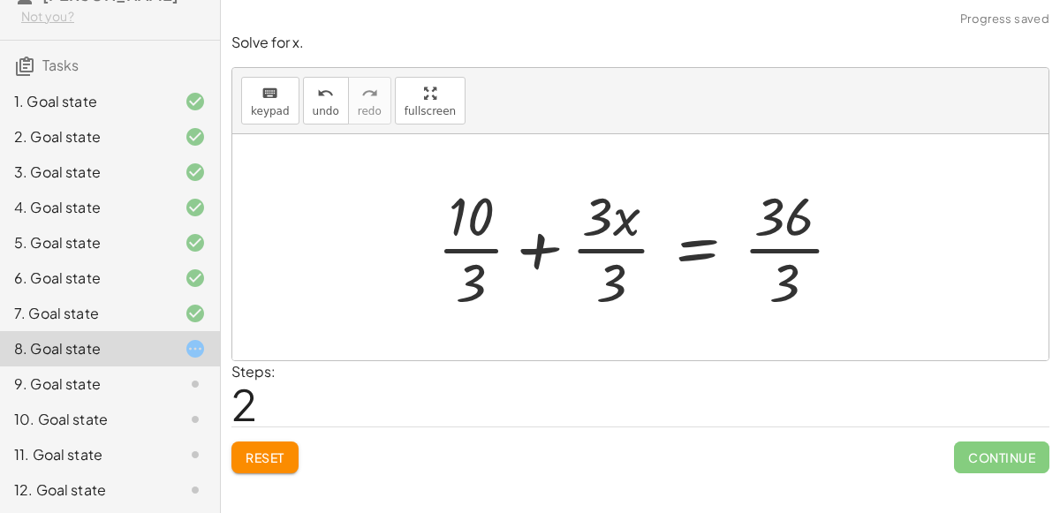
click at [549, 244] on div at bounding box center [646, 247] width 437 height 136
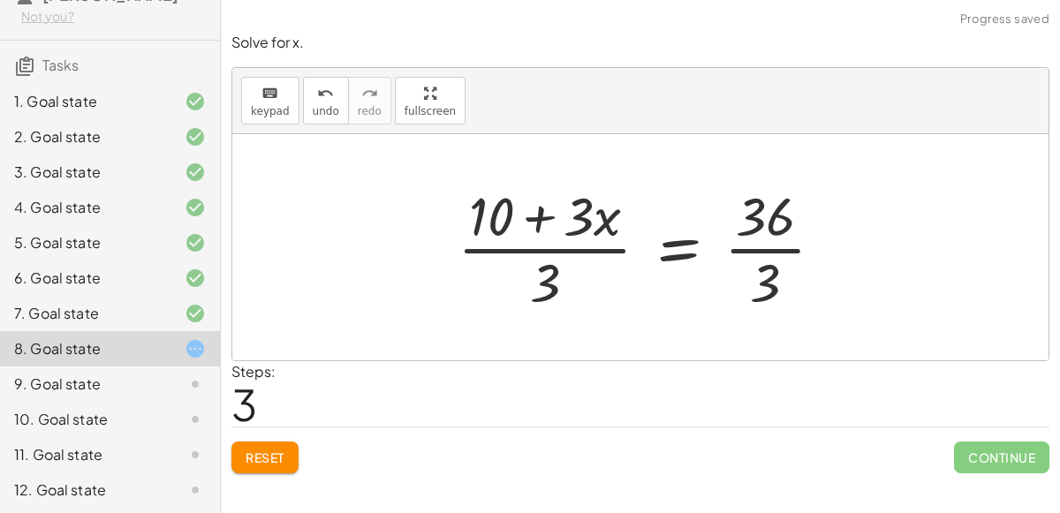
click at [543, 224] on div at bounding box center [648, 247] width 398 height 136
drag, startPoint x: 499, startPoint y: 209, endPoint x: 580, endPoint y: 214, distance: 81.4
click at [580, 214] on div at bounding box center [648, 247] width 398 height 136
drag, startPoint x: 555, startPoint y: 279, endPoint x: 593, endPoint y: 220, distance: 70.3
click at [593, 220] on div at bounding box center [648, 247] width 398 height 136
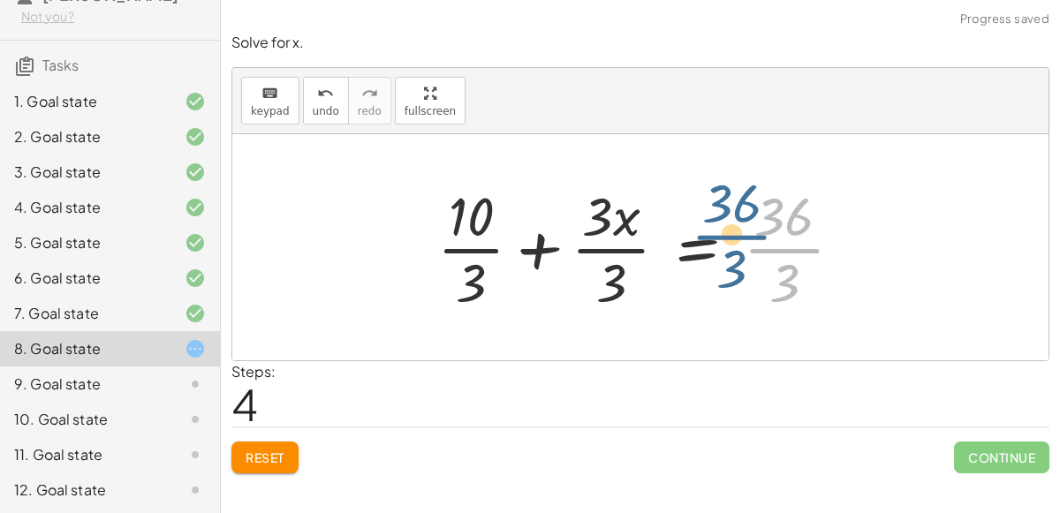
drag, startPoint x: 782, startPoint y: 247, endPoint x: 748, endPoint y: 239, distance: 34.7
click at [748, 239] on div at bounding box center [646, 247] width 437 height 136
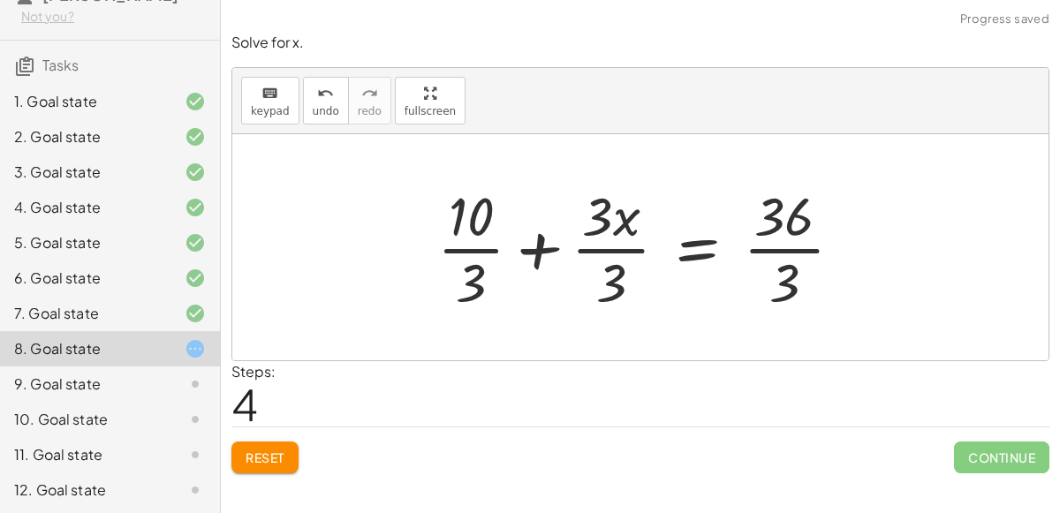
click at [771, 248] on div at bounding box center [646, 247] width 437 height 136
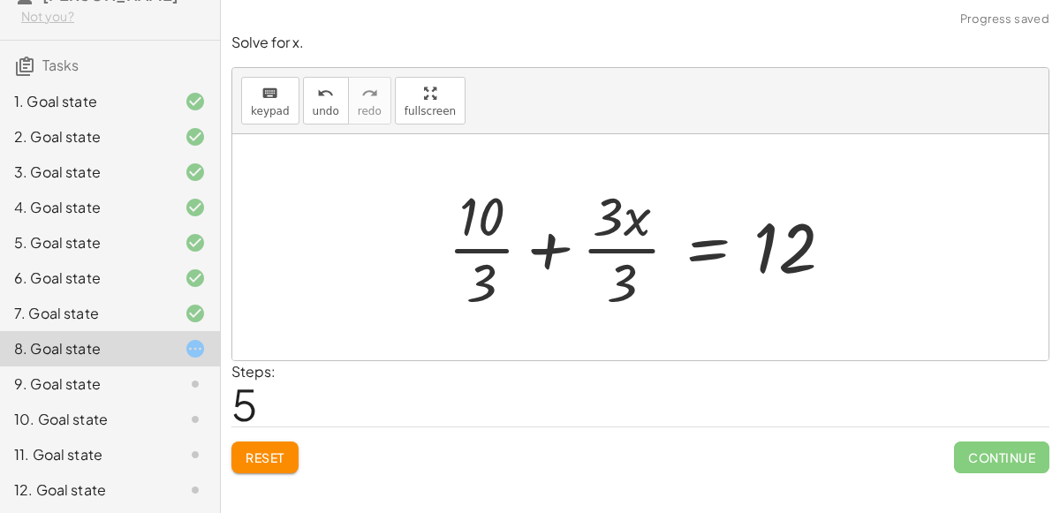
click at [617, 248] on div at bounding box center [648, 247] width 418 height 136
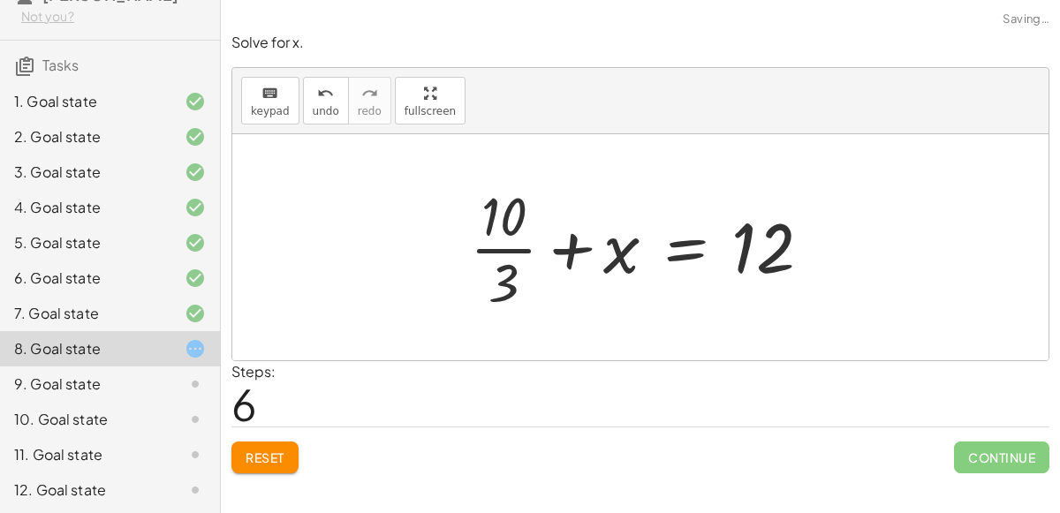
click at [525, 248] on div at bounding box center [648, 247] width 374 height 136
click at [502, 223] on div at bounding box center [648, 247] width 374 height 136
drag, startPoint x: 503, startPoint y: 227, endPoint x: 509, endPoint y: 288, distance: 61.3
click at [509, 288] on div at bounding box center [648, 247] width 374 height 136
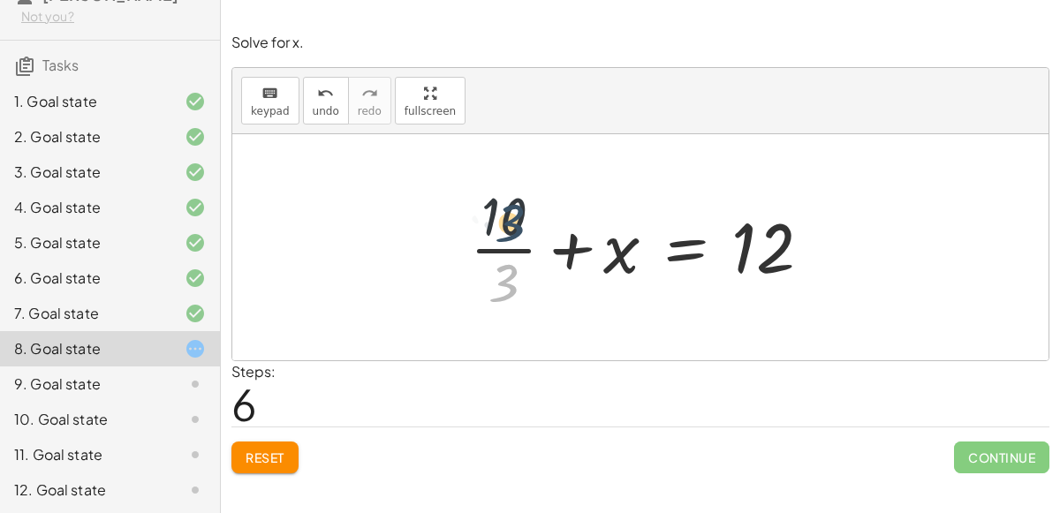
drag, startPoint x: 509, startPoint y: 288, endPoint x: 514, endPoint y: 226, distance: 62.1
click at [514, 226] on div at bounding box center [648, 247] width 374 height 136
click at [573, 247] on div at bounding box center [648, 247] width 374 height 136
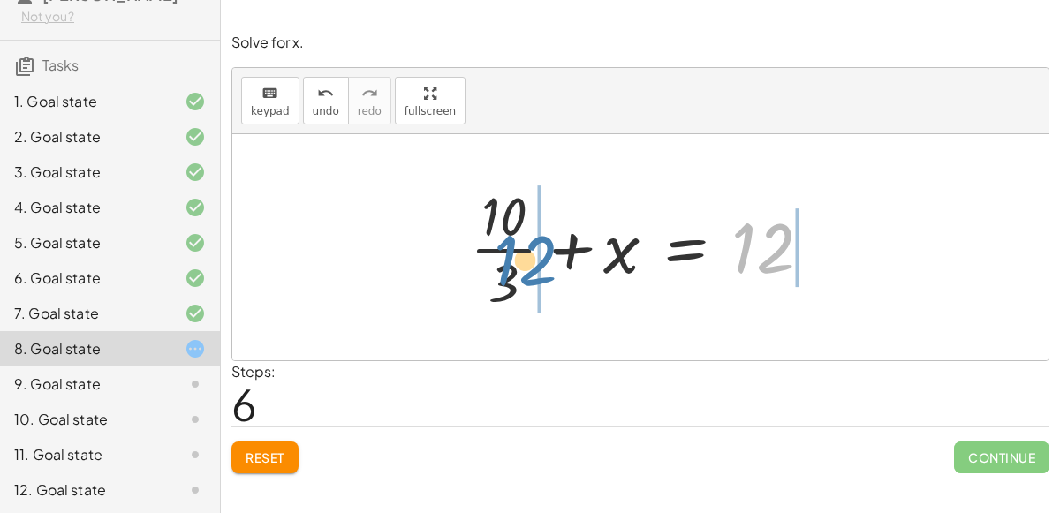
drag, startPoint x: 757, startPoint y: 264, endPoint x: 504, endPoint y: 273, distance: 253.7
click at [504, 273] on div at bounding box center [648, 247] width 374 height 136
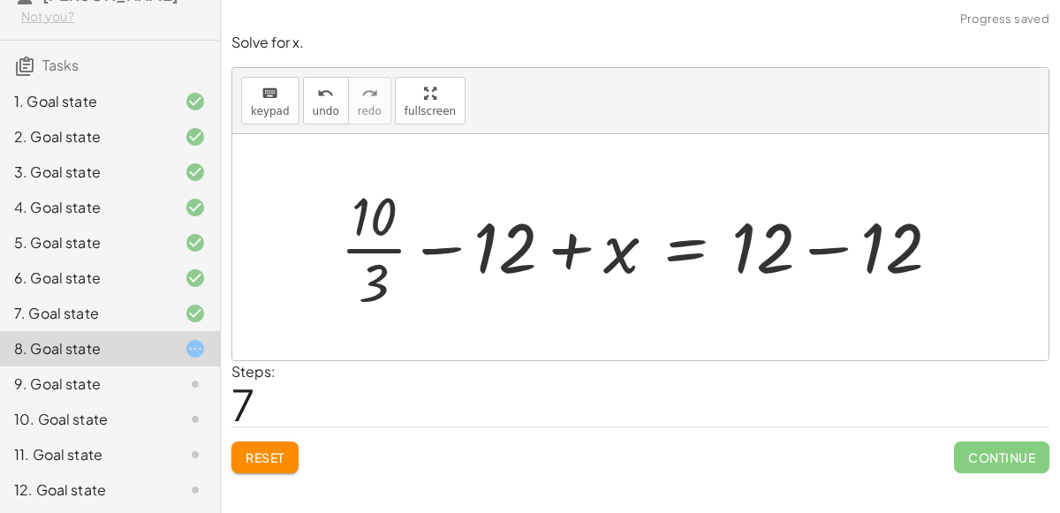
click at [431, 250] on div at bounding box center [647, 247] width 633 height 136
drag, startPoint x: 394, startPoint y: 275, endPoint x: 530, endPoint y: 244, distance: 139.5
click at [530, 244] on div at bounding box center [647, 247] width 633 height 136
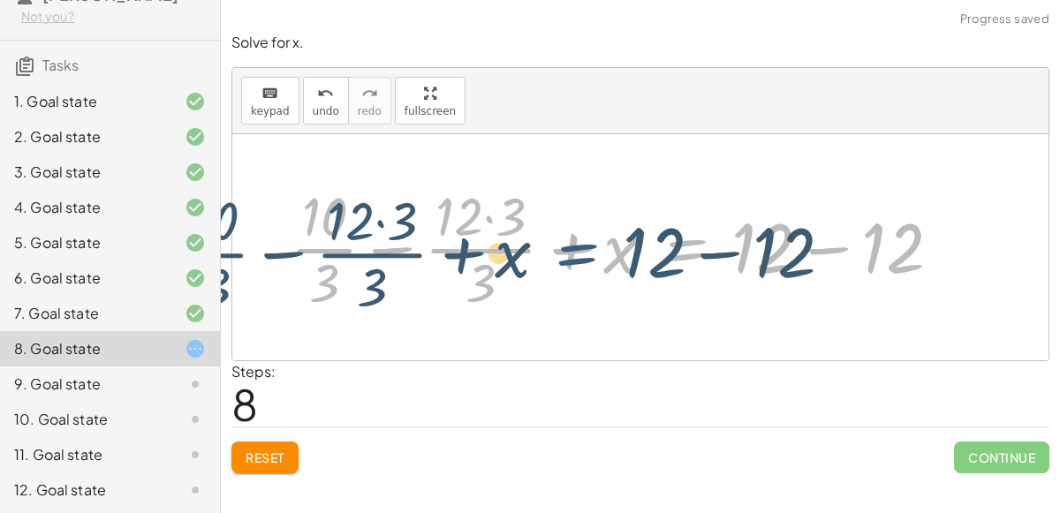
drag, startPoint x: 699, startPoint y: 246, endPoint x: 593, endPoint y: 252, distance: 106.1
click at [593, 252] on div at bounding box center [623, 247] width 682 height 136
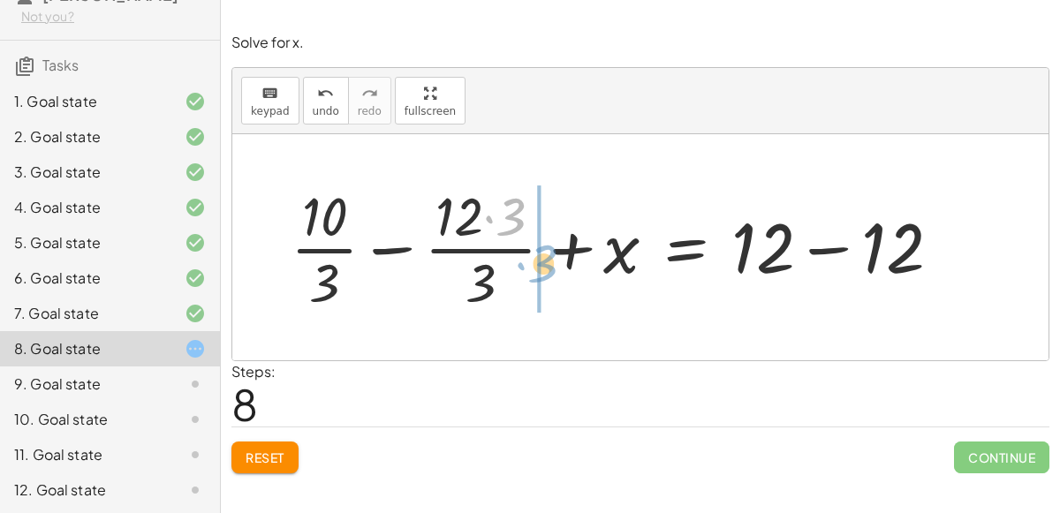
drag, startPoint x: 507, startPoint y: 218, endPoint x: 539, endPoint y: 265, distance: 56.6
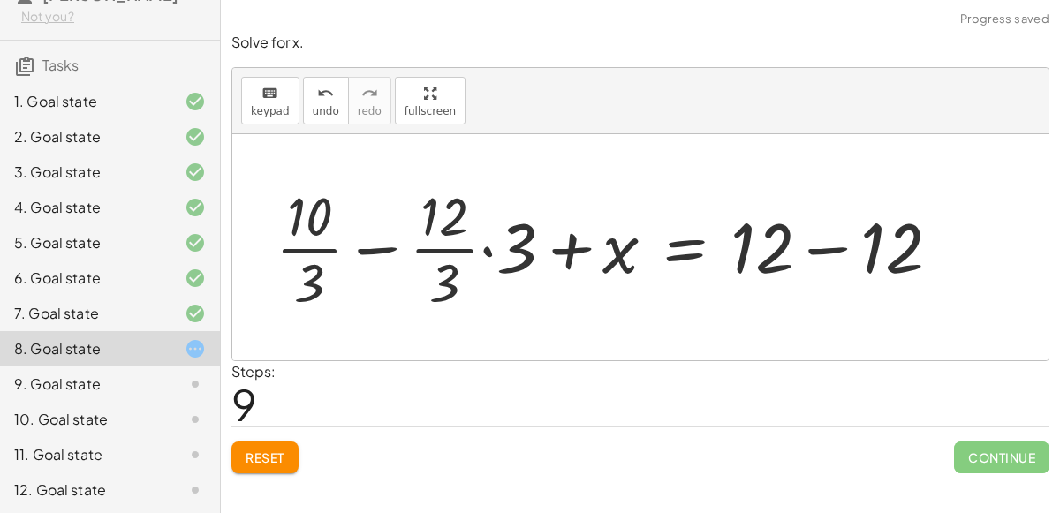
click at [488, 248] on div at bounding box center [615, 247] width 696 height 136
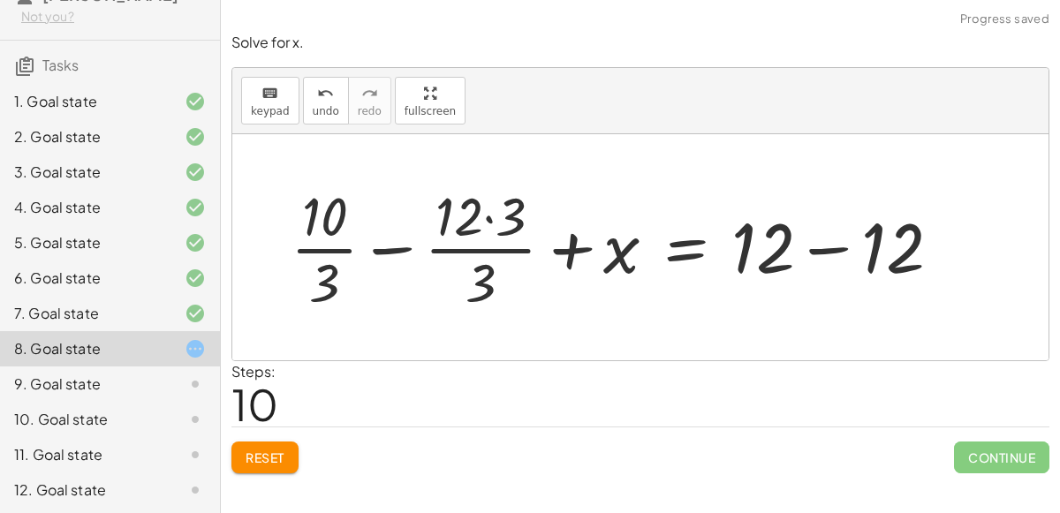
click at [331, 234] on div at bounding box center [623, 247] width 682 height 136
click at [303, 77] on button "undo undo" at bounding box center [326, 101] width 46 height 48
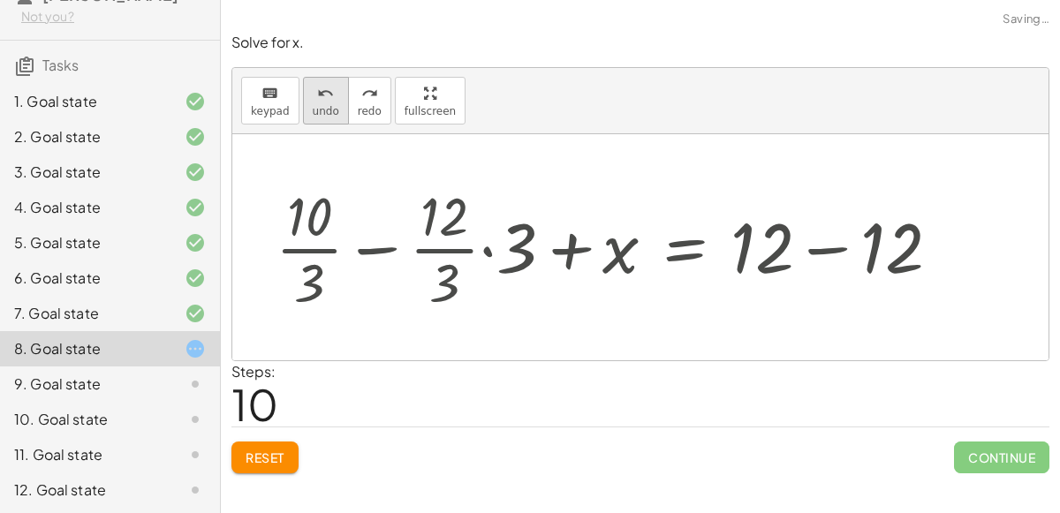
click at [319, 105] on span "undo" at bounding box center [326, 111] width 27 height 12
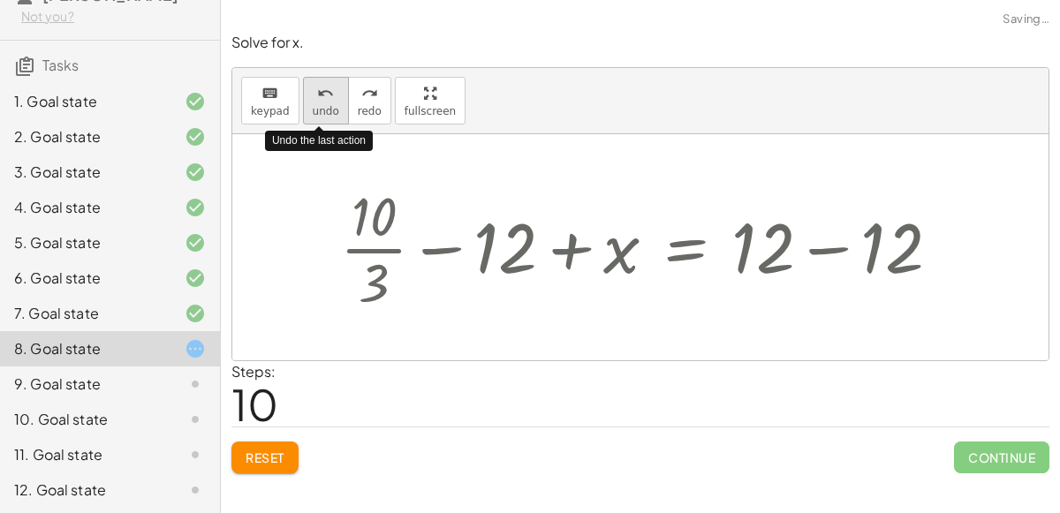
click at [319, 105] on span "undo" at bounding box center [326, 111] width 27 height 12
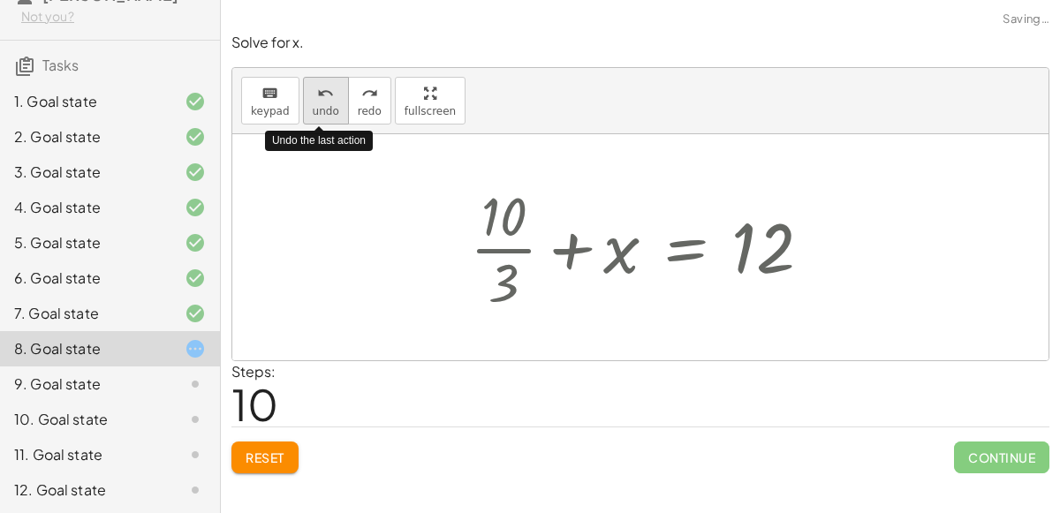
click at [319, 105] on span "undo" at bounding box center [326, 111] width 27 height 12
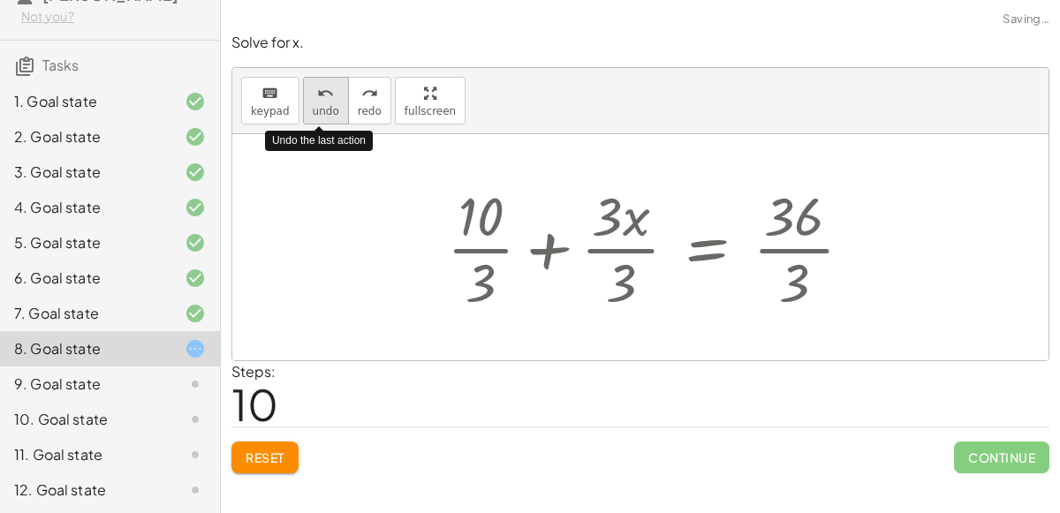
click at [319, 105] on span "undo" at bounding box center [326, 111] width 27 height 12
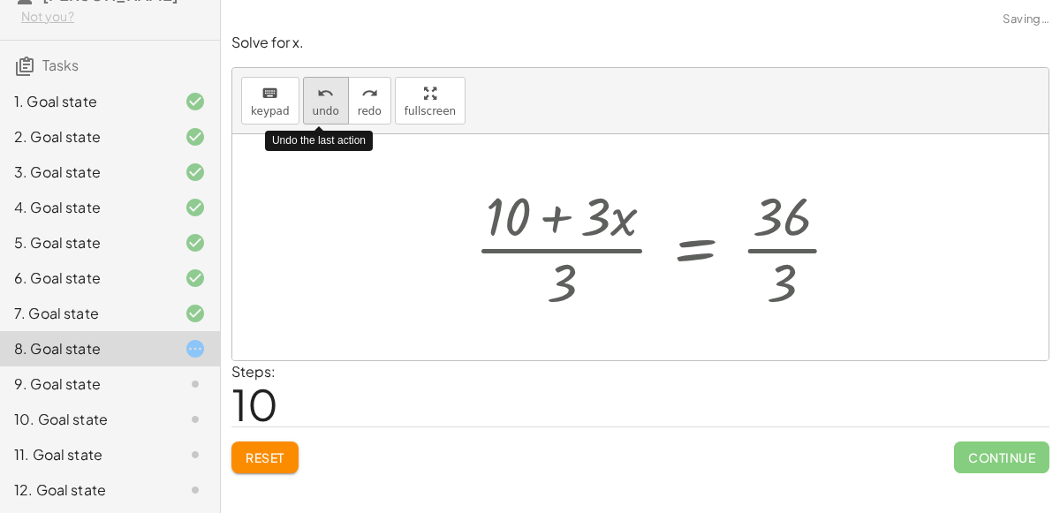
click at [319, 105] on span "undo" at bounding box center [326, 111] width 27 height 12
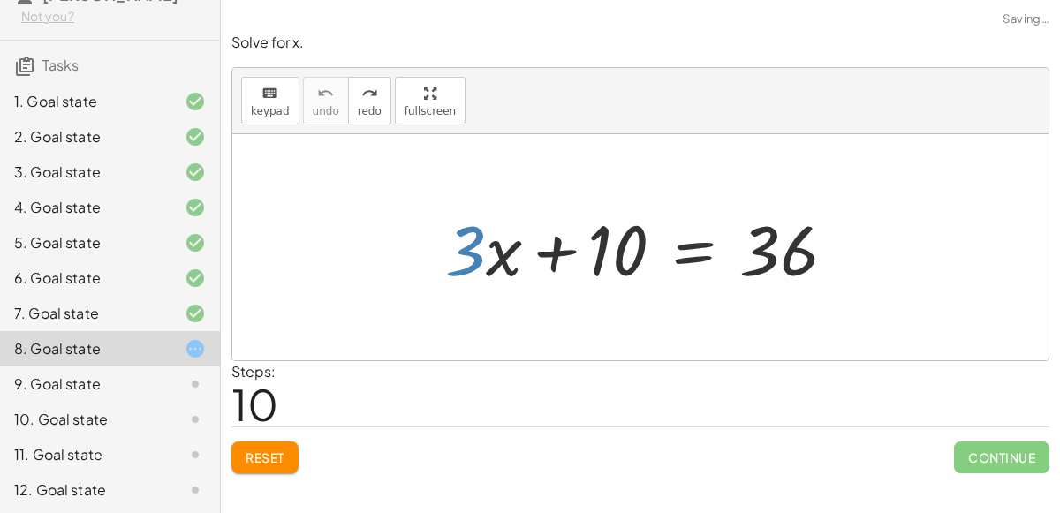
click at [461, 255] on div at bounding box center [647, 247] width 422 height 91
click at [475, 260] on div at bounding box center [647, 247] width 422 height 91
drag, startPoint x: 475, startPoint y: 260, endPoint x: 534, endPoint y: 267, distance: 59.6
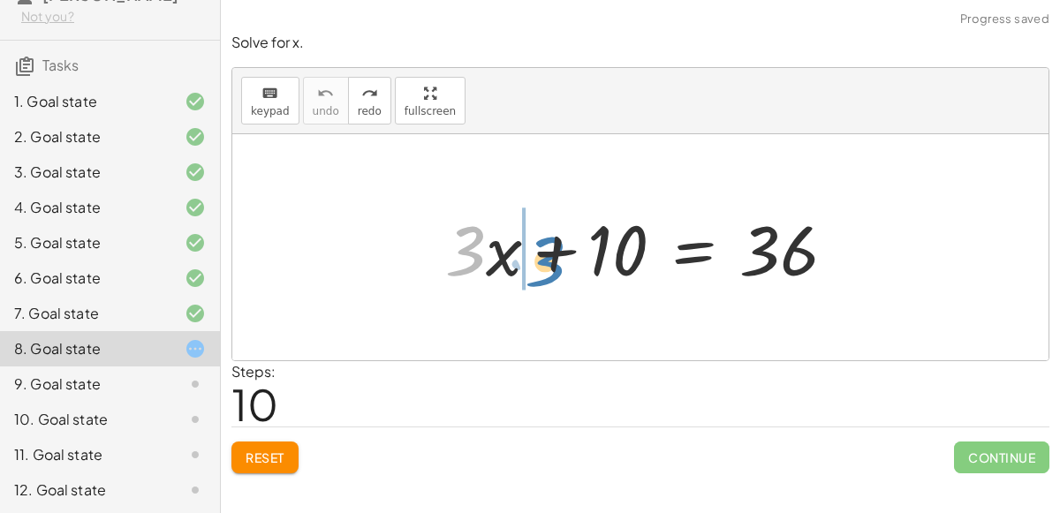
click at [534, 267] on div at bounding box center [647, 247] width 422 height 91
click at [545, 249] on div at bounding box center [647, 247] width 422 height 91
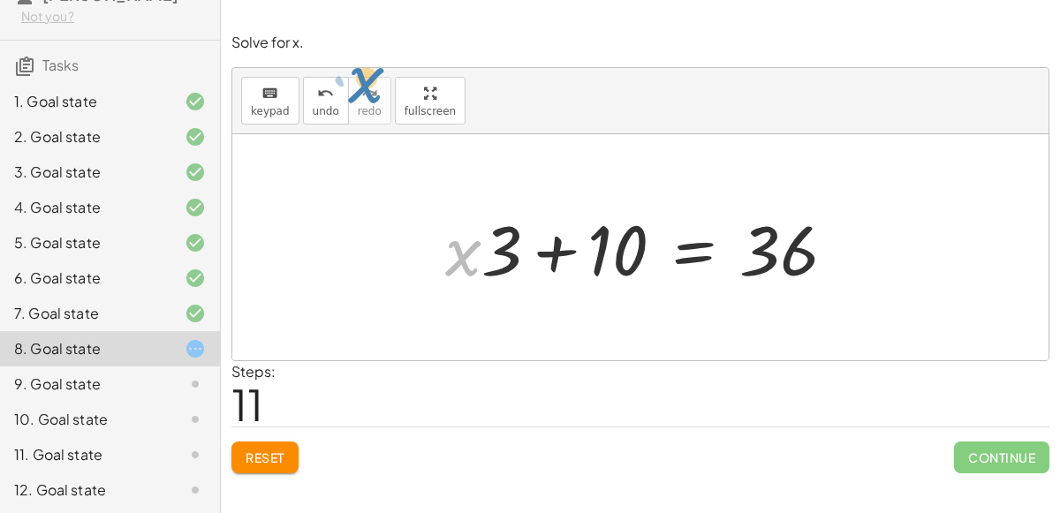
drag, startPoint x: 466, startPoint y: 261, endPoint x: 395, endPoint y: 59, distance: 214.6
click at [0, 0] on div "Solve for x. keyboard keypad undo undo redo redo fullscreen + · 3 · x + 10 = 36…" at bounding box center [0, 0] width 0 height 0
click at [556, 267] on div at bounding box center [647, 247] width 422 height 91
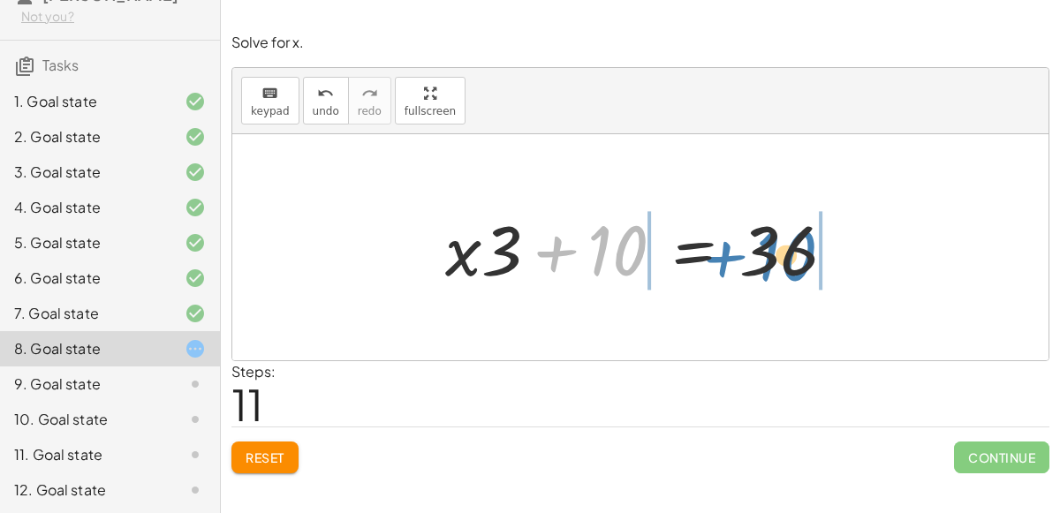
drag, startPoint x: 607, startPoint y: 259, endPoint x: 769, endPoint y: 262, distance: 162.6
click at [769, 262] on div at bounding box center [647, 247] width 422 height 91
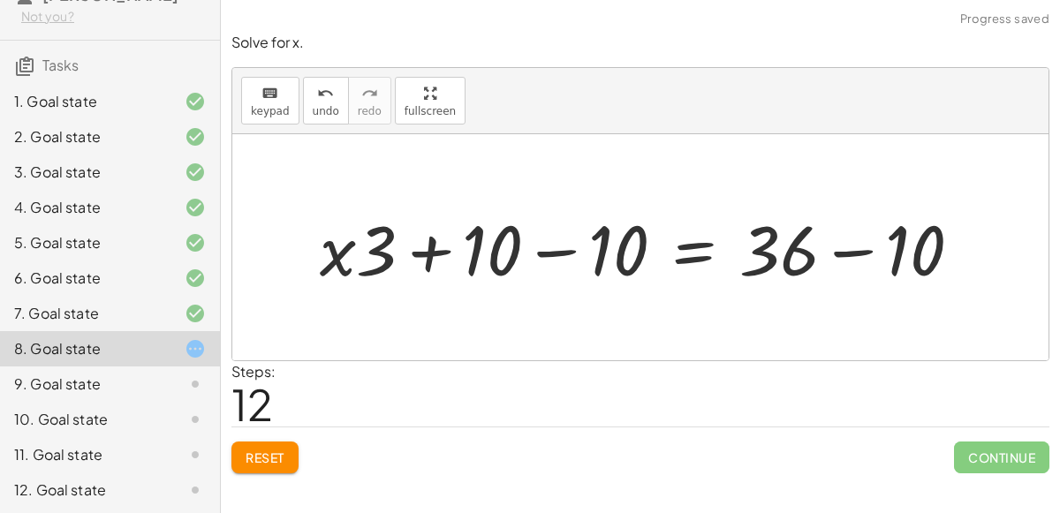
click at [564, 257] on div at bounding box center [648, 247] width 674 height 91
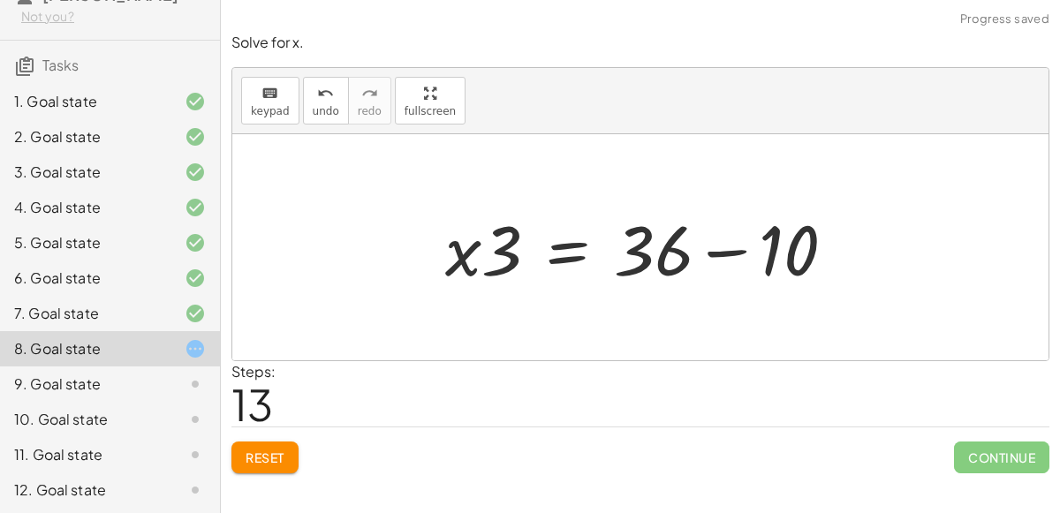
click at [724, 260] on div at bounding box center [647, 247] width 422 height 91
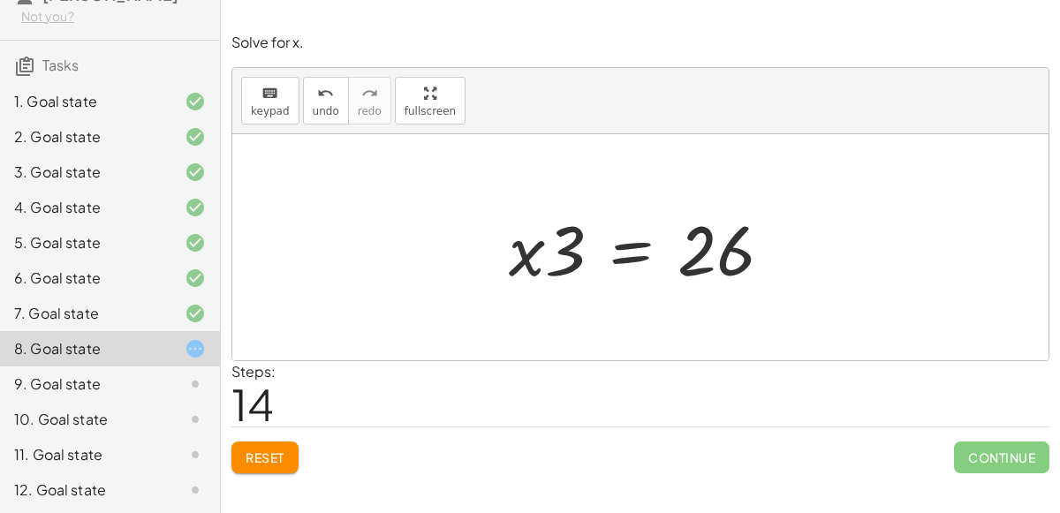
click at [640, 261] on div at bounding box center [647, 247] width 295 height 91
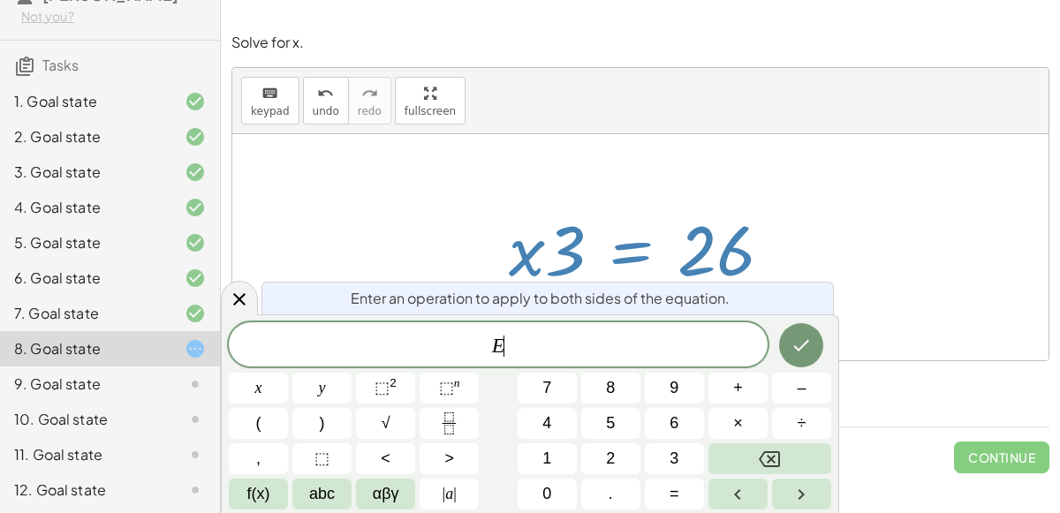
click at [415, 246] on div at bounding box center [640, 247] width 816 height 226
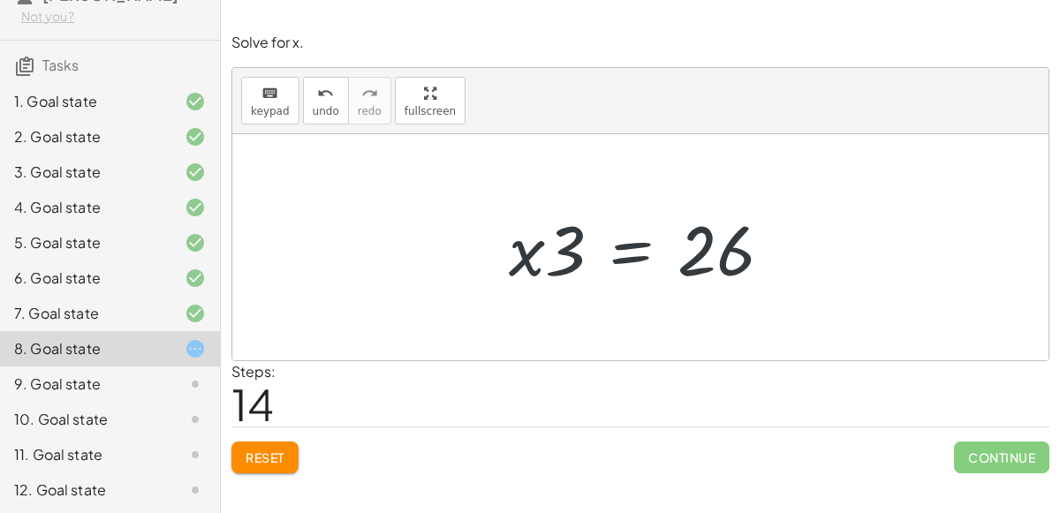
click at [272, 467] on button "Reset" at bounding box center [264, 458] width 67 height 32
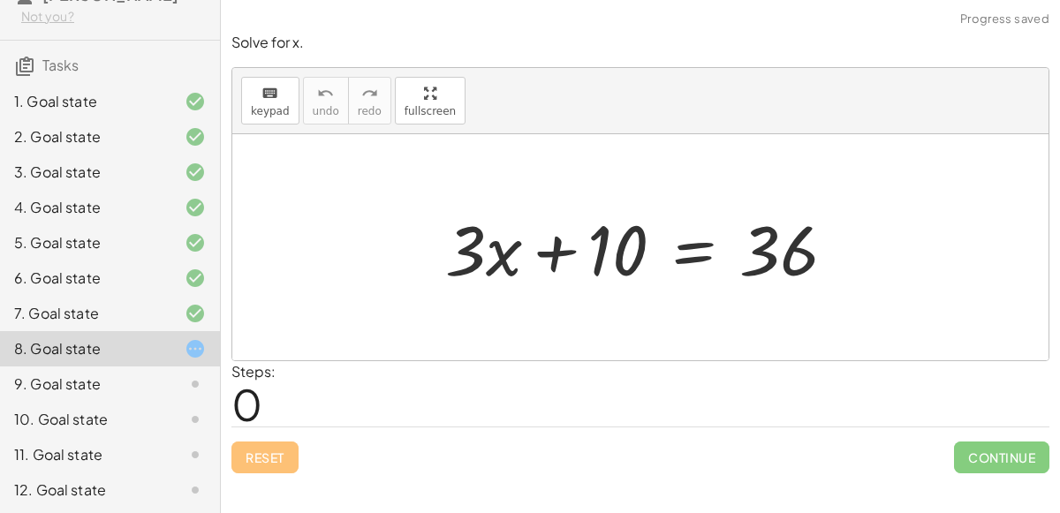
click at [694, 251] on div at bounding box center [647, 247] width 422 height 91
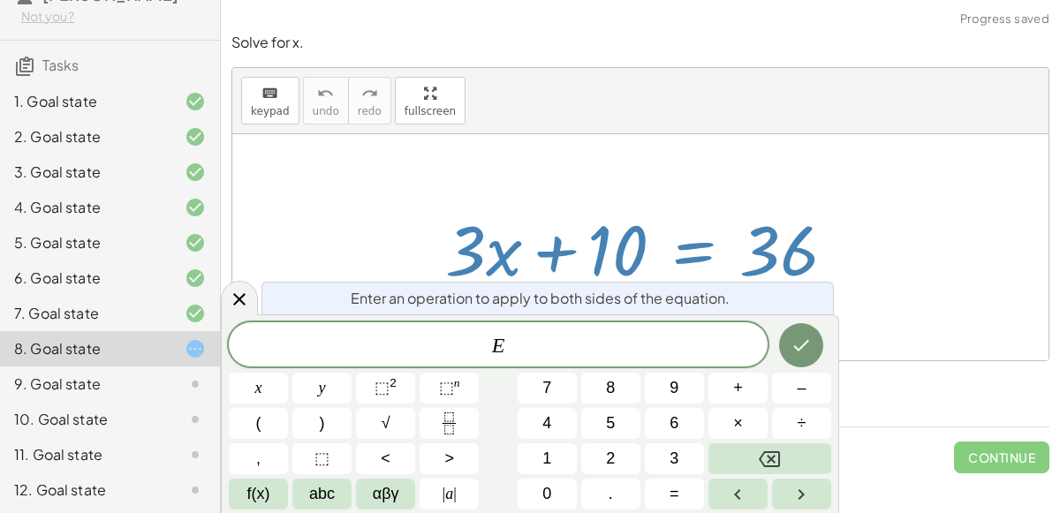
click at [614, 342] on span "E ​" at bounding box center [498, 346] width 539 height 25
click at [806, 352] on icon "Done" at bounding box center [801, 345] width 21 height 21
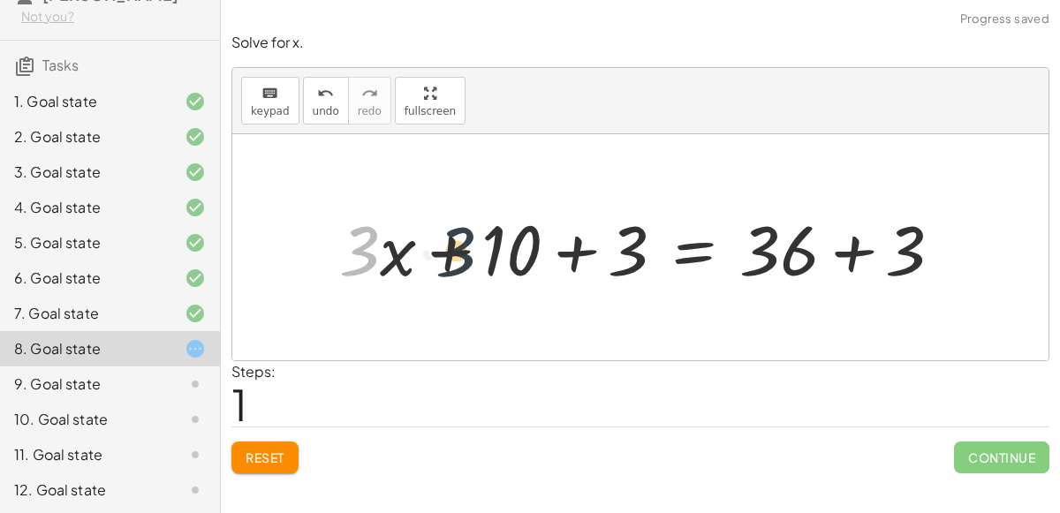
drag, startPoint x: 364, startPoint y: 241, endPoint x: 518, endPoint y: 242, distance: 153.7
click at [518, 242] on div at bounding box center [647, 247] width 635 height 91
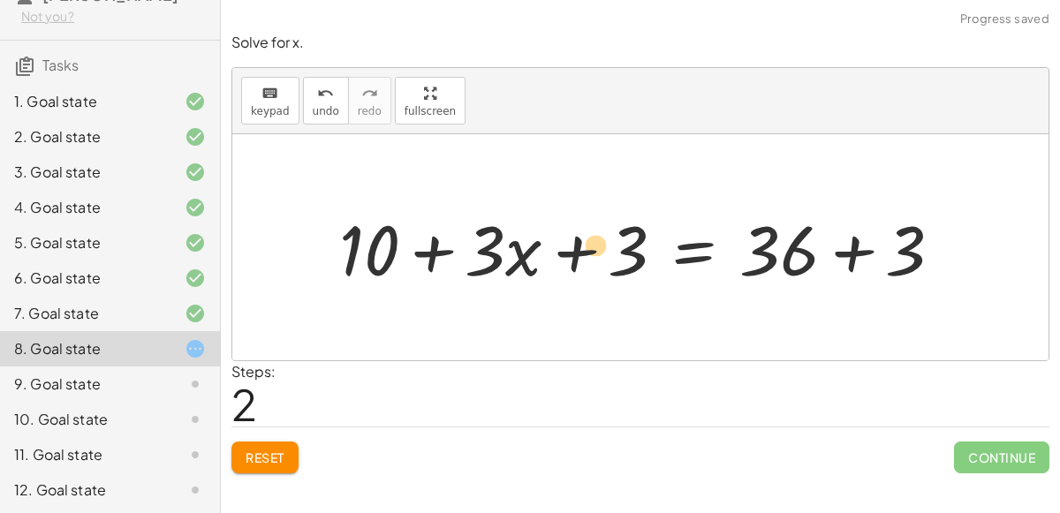
drag, startPoint x: 621, startPoint y: 246, endPoint x: 633, endPoint y: 244, distance: 12.6
click at [633, 244] on div at bounding box center [647, 247] width 635 height 91
click at [325, 110] on span "undo" at bounding box center [326, 111] width 27 height 12
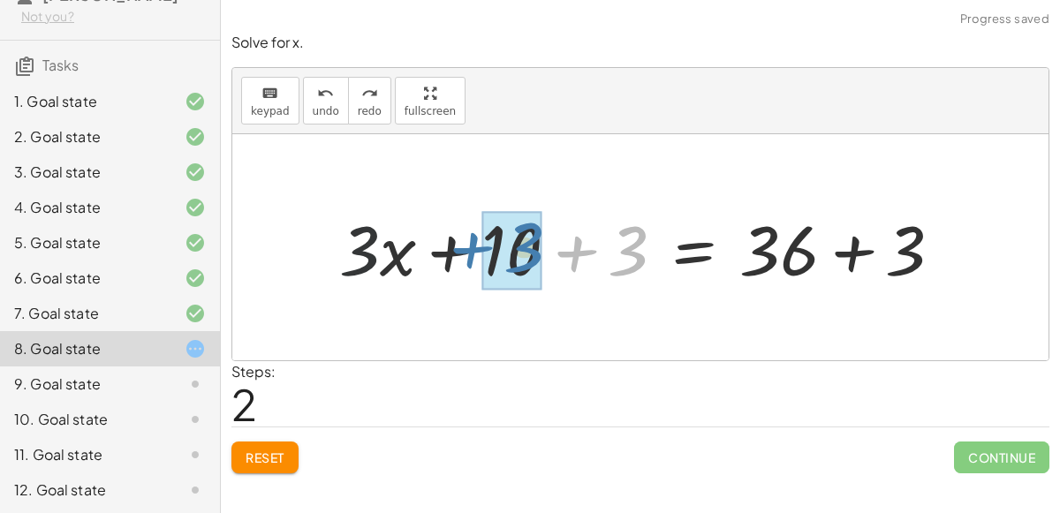
drag, startPoint x: 630, startPoint y: 241, endPoint x: 522, endPoint y: 238, distance: 107.8
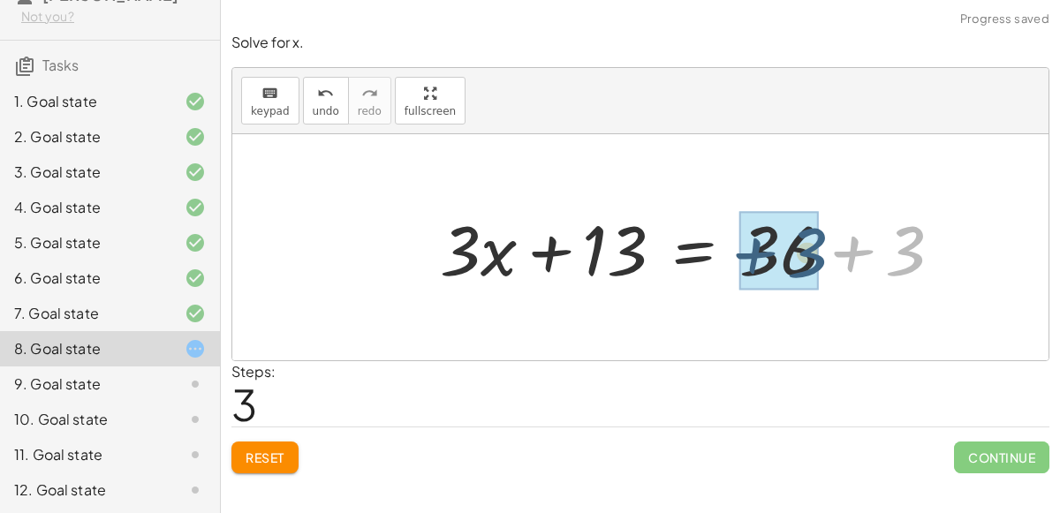
drag, startPoint x: 913, startPoint y: 265, endPoint x: 814, endPoint y: 267, distance: 99.8
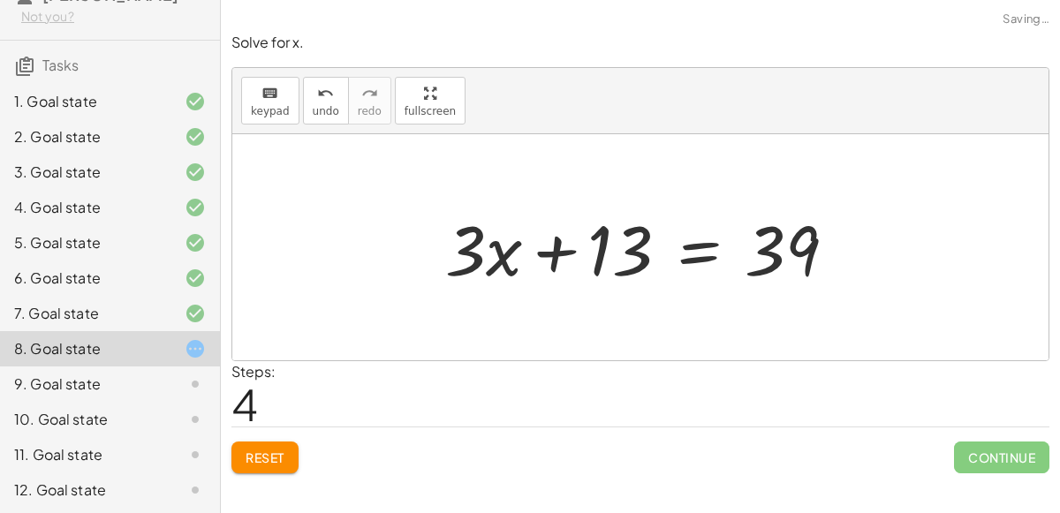
click at [560, 262] on div at bounding box center [647, 247] width 422 height 91
drag, startPoint x: 472, startPoint y: 242, endPoint x: 489, endPoint y: 254, distance: 20.8
click at [489, 254] on div at bounding box center [647, 247] width 422 height 91
drag, startPoint x: 497, startPoint y: 256, endPoint x: 479, endPoint y: 252, distance: 19.1
click at [479, 252] on div at bounding box center [647, 247] width 422 height 91
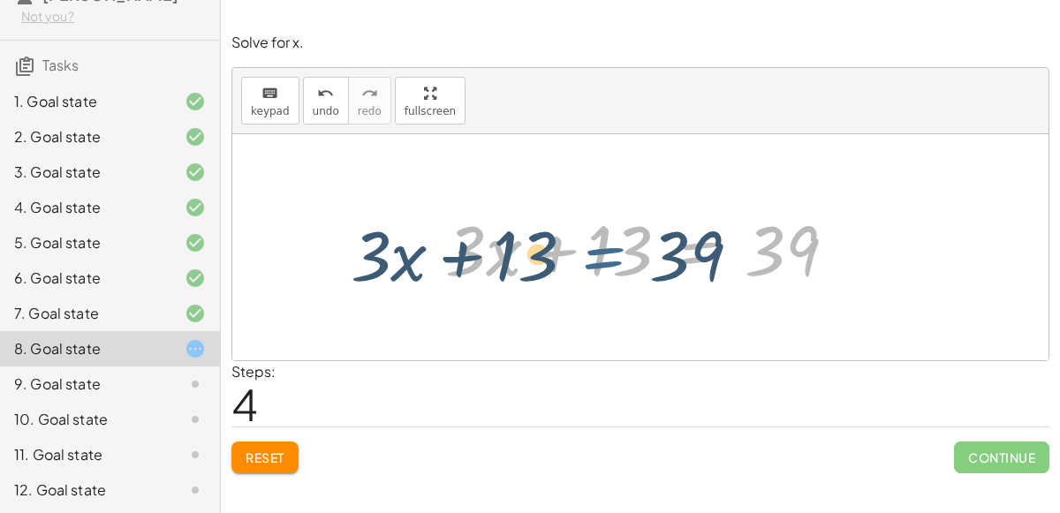
drag, startPoint x: 733, startPoint y: 242, endPoint x: 671, endPoint y: 245, distance: 61.9
click at [633, 242] on div at bounding box center [647, 247] width 422 height 91
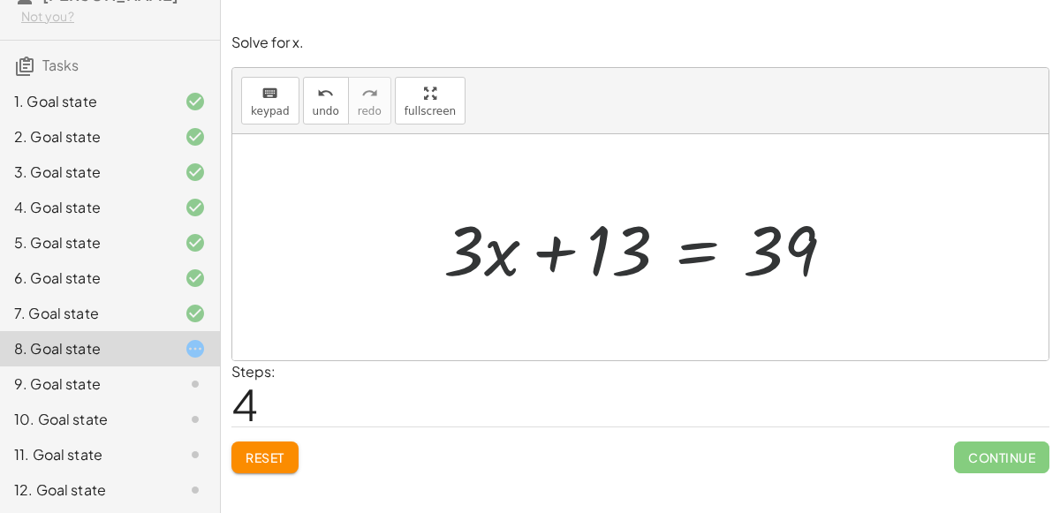
click at [726, 253] on div at bounding box center [647, 247] width 422 height 91
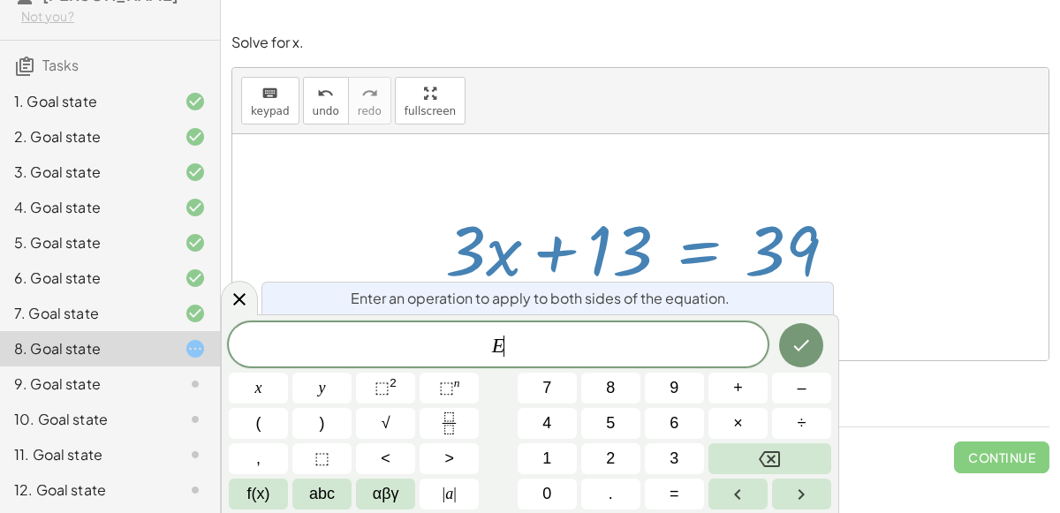
click at [774, 265] on div at bounding box center [647, 247] width 422 height 91
click at [256, 308] on div at bounding box center [239, 298] width 37 height 34
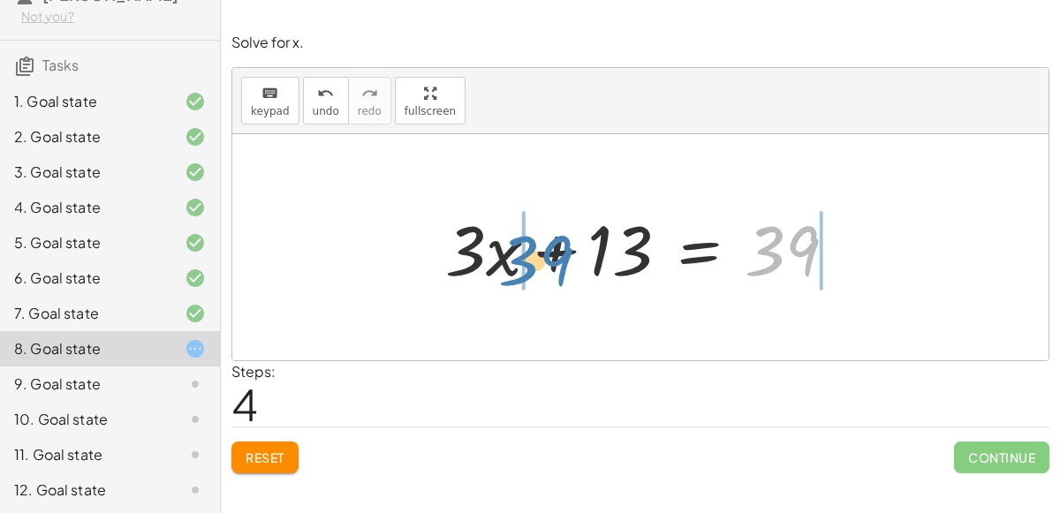
drag, startPoint x: 787, startPoint y: 272, endPoint x: 547, endPoint y: 282, distance: 240.5
click at [547, 282] on div at bounding box center [647, 247] width 422 height 91
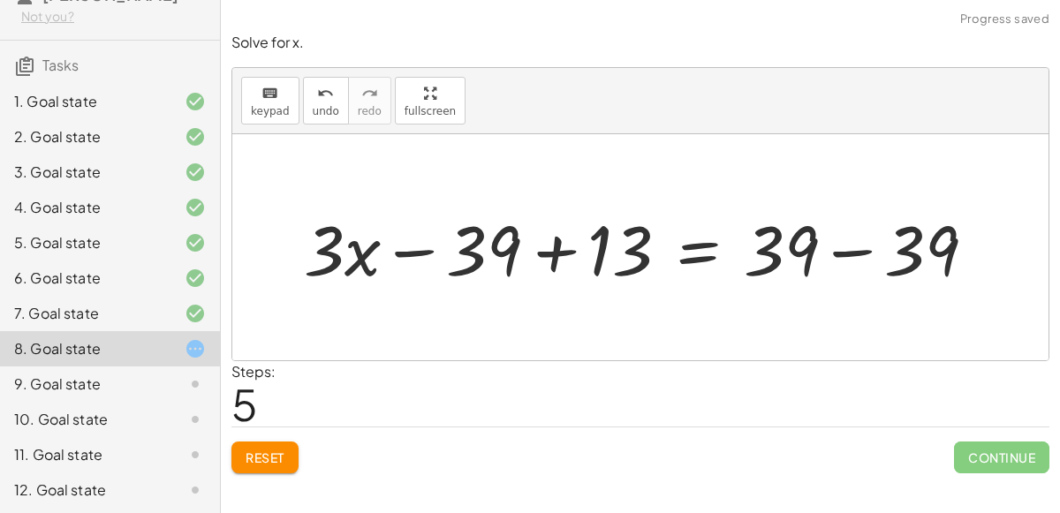
click at [551, 247] on div at bounding box center [647, 247] width 704 height 91
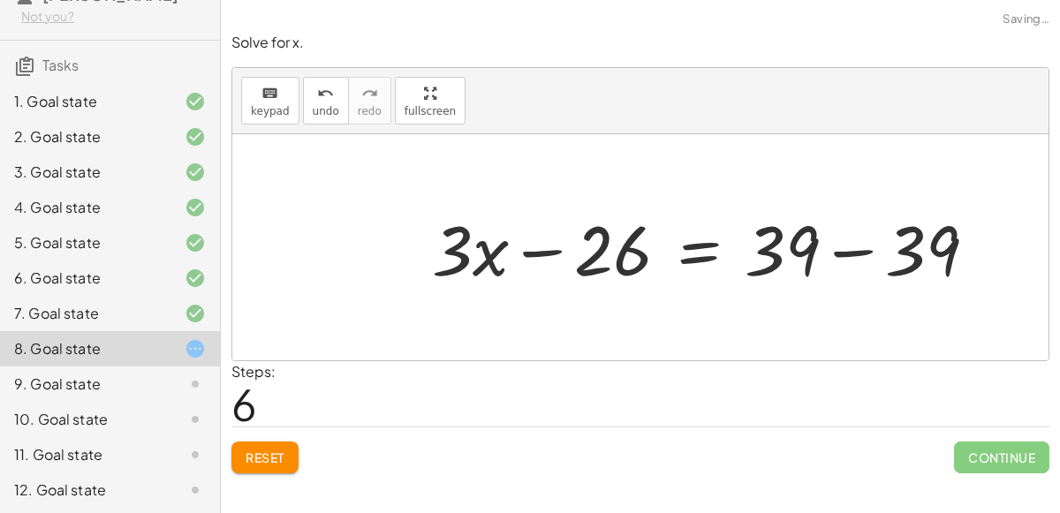
click at [859, 255] on div at bounding box center [711, 247] width 577 height 91
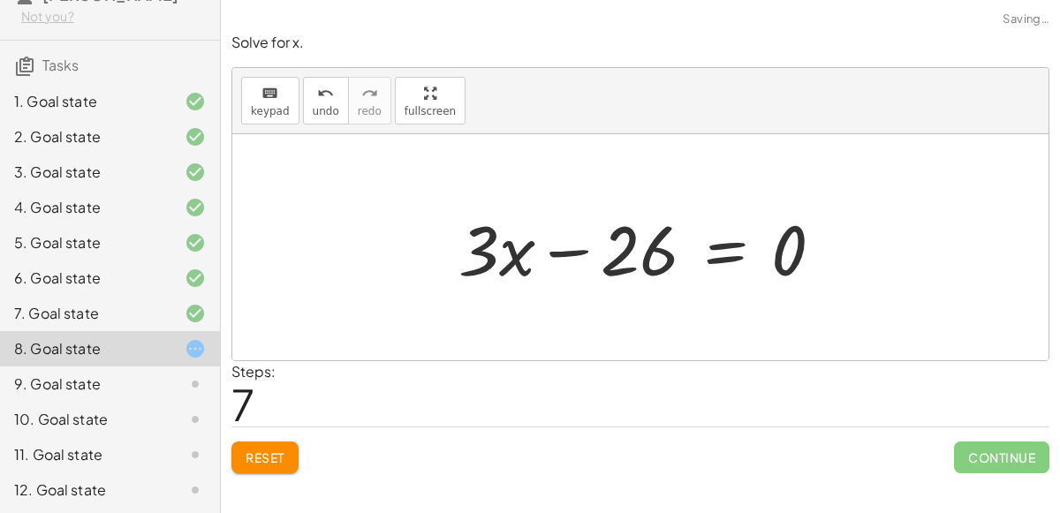
click at [572, 247] on div at bounding box center [648, 247] width 397 height 91
drag, startPoint x: 507, startPoint y: 254, endPoint x: 444, endPoint y: 260, distance: 62.9
click at [444, 260] on div "+ · 3 · x + 10 = 36 + · 3 · x + 10 + 3 = + 36 + 3 + · 3 · x + 13 = + 36 + 3 + ·…" at bounding box center [641, 248] width 419 height 100
click at [0, 0] on div "Solve for x. keyboard keypad undo undo redo redo fullscreen + · 3 · x + 10 = 36…" at bounding box center [0, 0] width 0 height 0
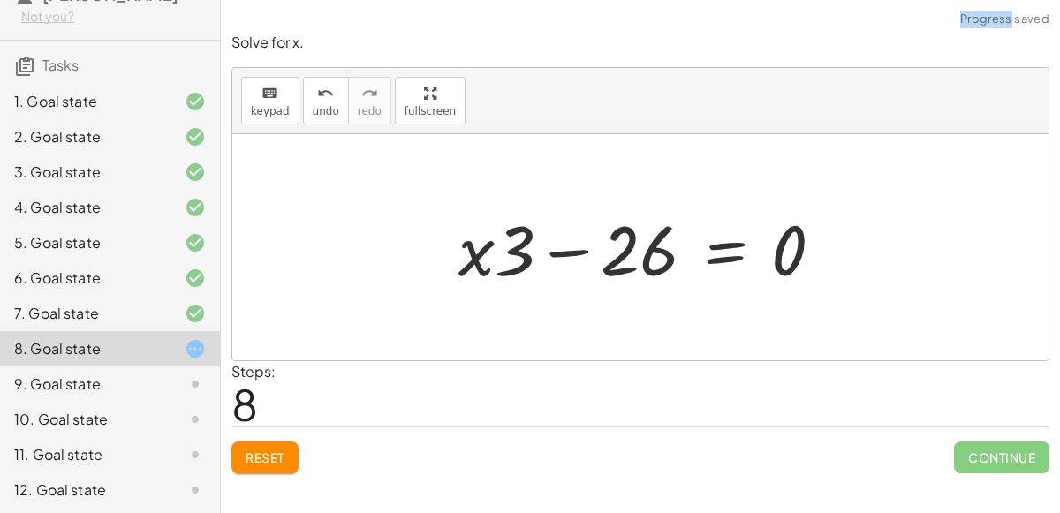
click at [553, 244] on div at bounding box center [648, 247] width 397 height 91
click at [687, 261] on div at bounding box center [648, 247] width 397 height 91
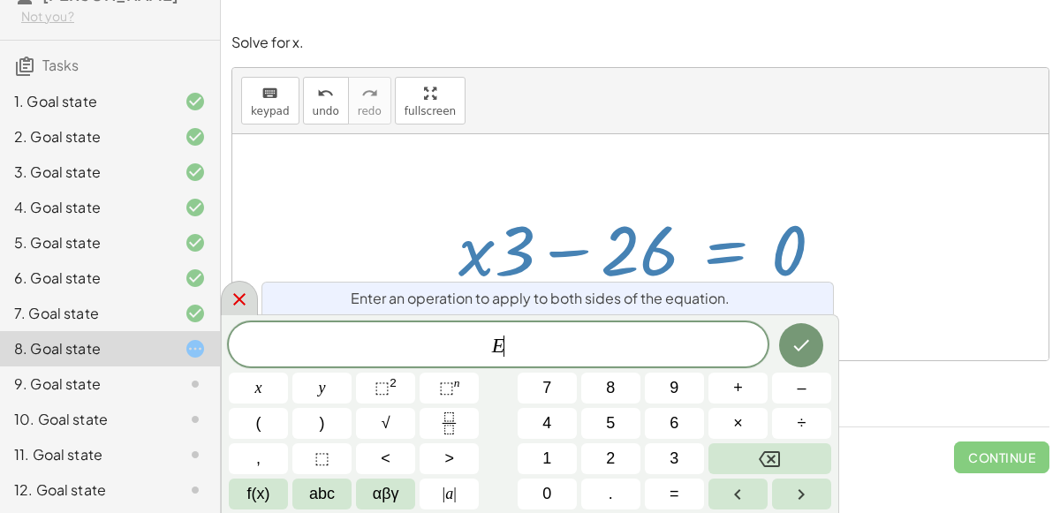
click at [248, 286] on div at bounding box center [239, 298] width 37 height 34
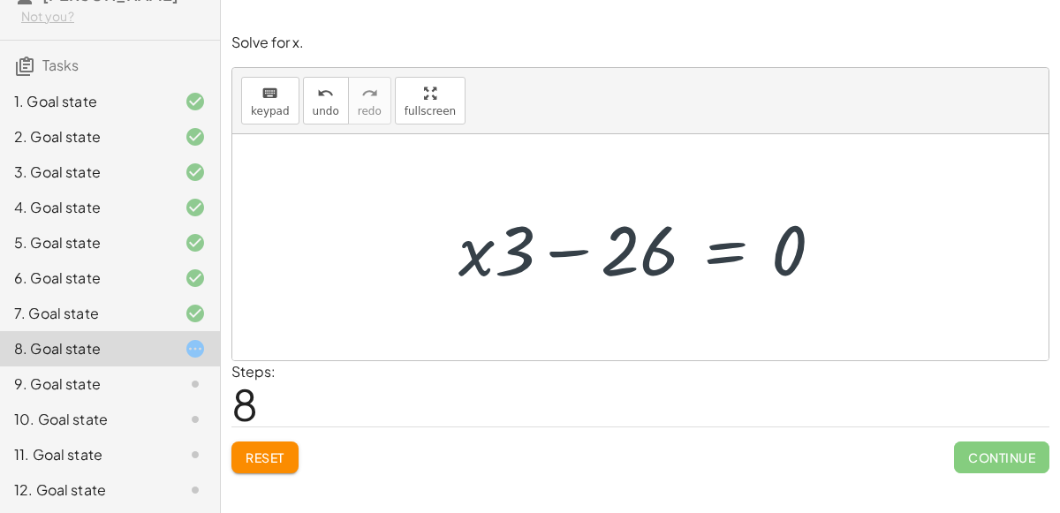
click at [260, 447] on button "Reset" at bounding box center [264, 458] width 67 height 32
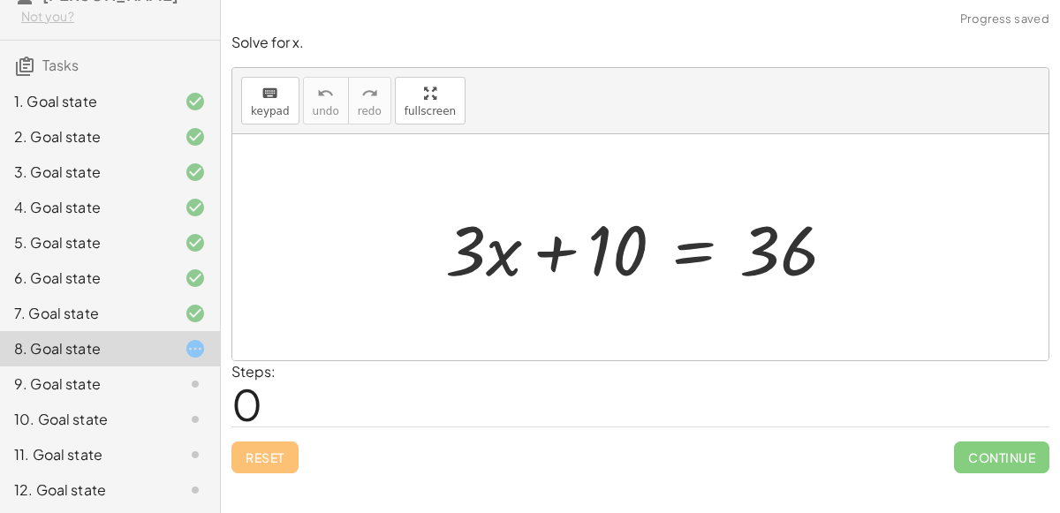
click at [135, 385] on div "9. Goal state" at bounding box center [85, 384] width 142 height 21
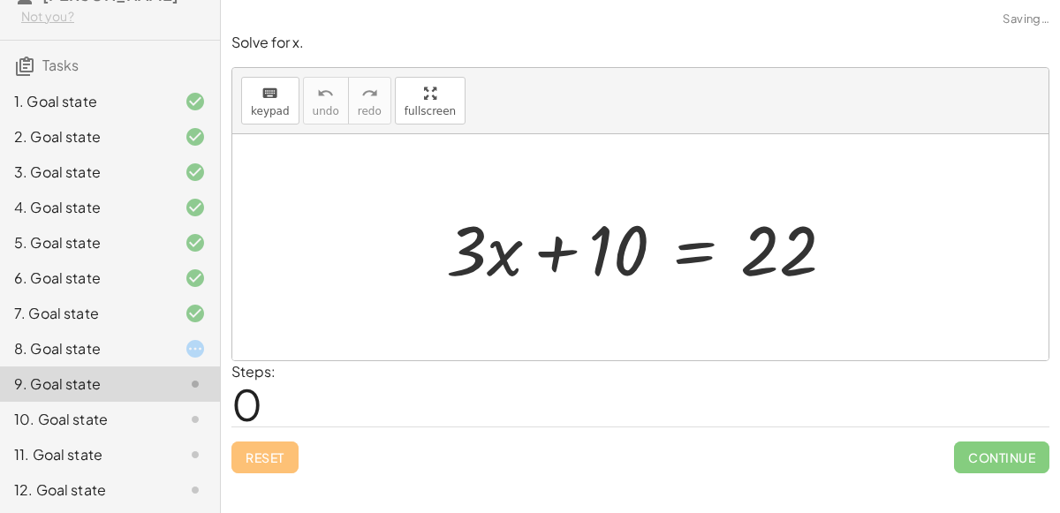
click at [128, 420] on div "10. Goal state" at bounding box center [85, 419] width 142 height 21
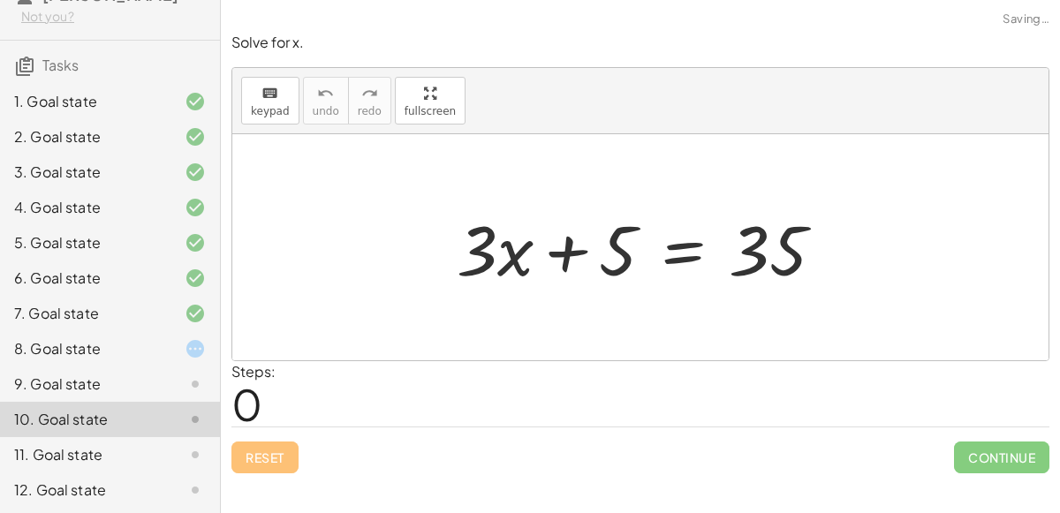
click at [129, 457] on div "11. Goal state" at bounding box center [85, 454] width 142 height 21
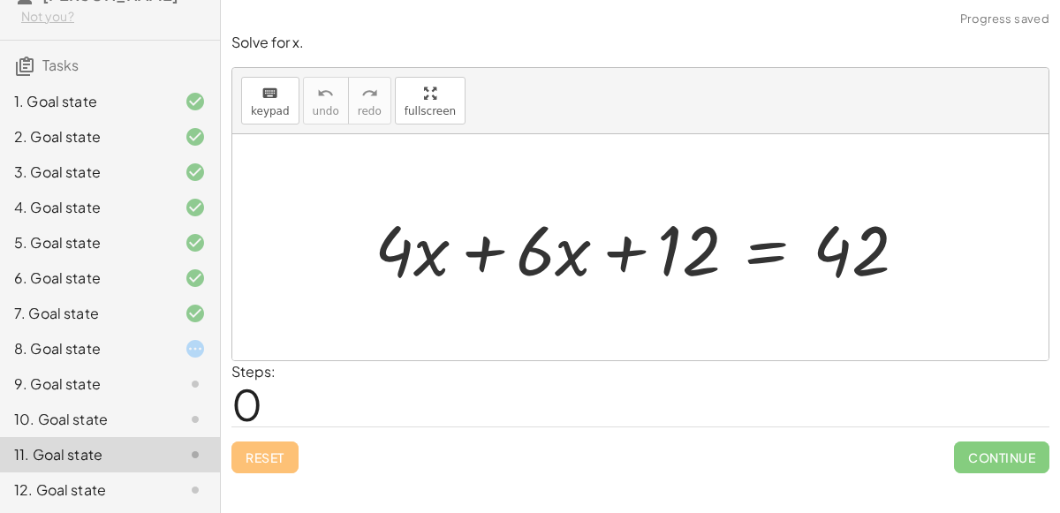
click at [131, 488] on div "12. Goal state" at bounding box center [85, 490] width 142 height 21
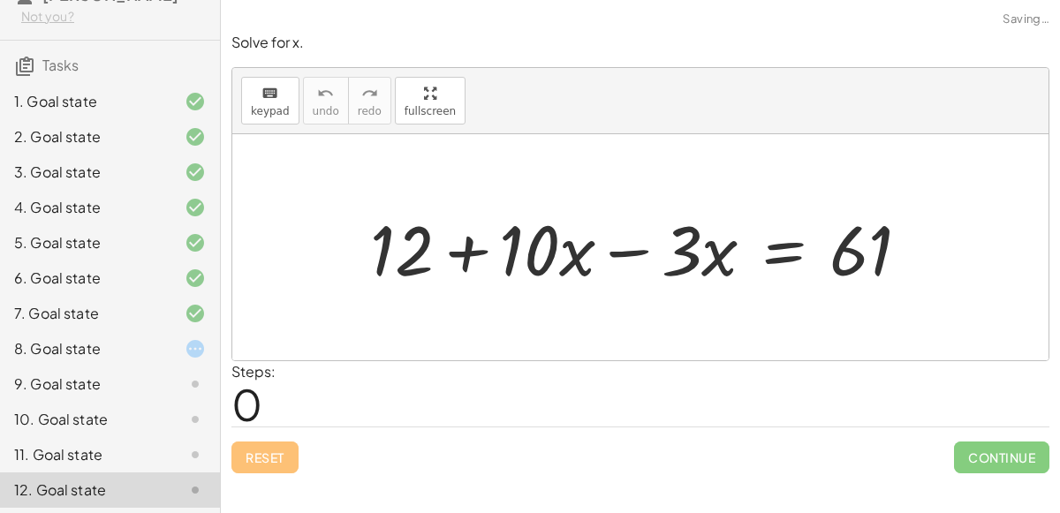
click at [129, 402] on div "8. Goal state" at bounding box center [110, 419] width 220 height 35
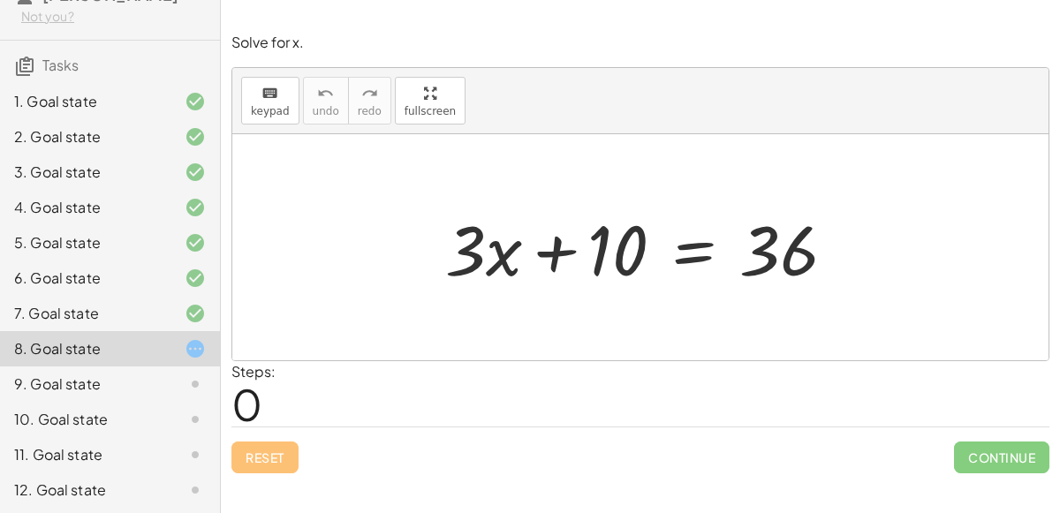
click at [0, 468] on div "11. Goal state" at bounding box center [110, 454] width 220 height 35
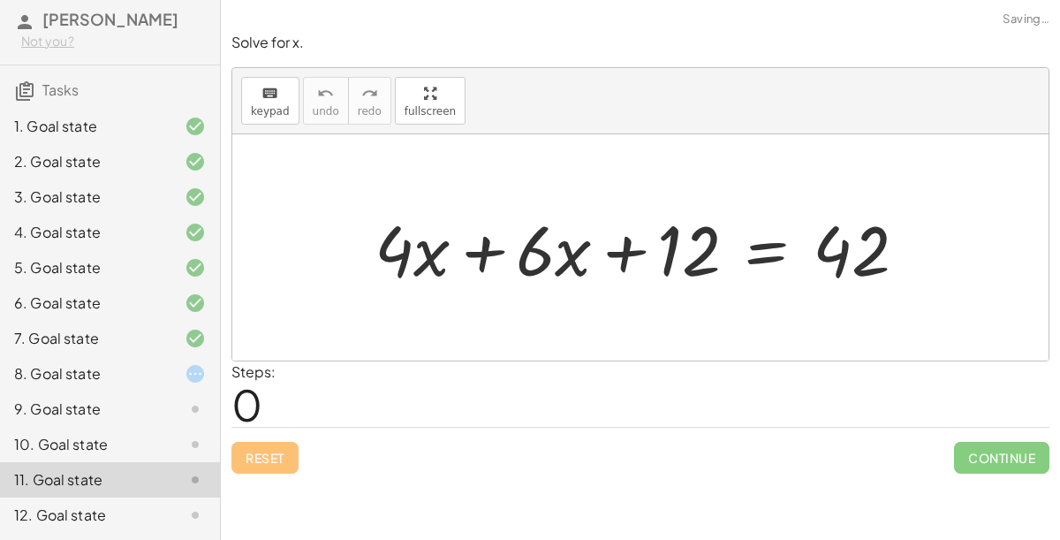
scroll to position [50, 0]
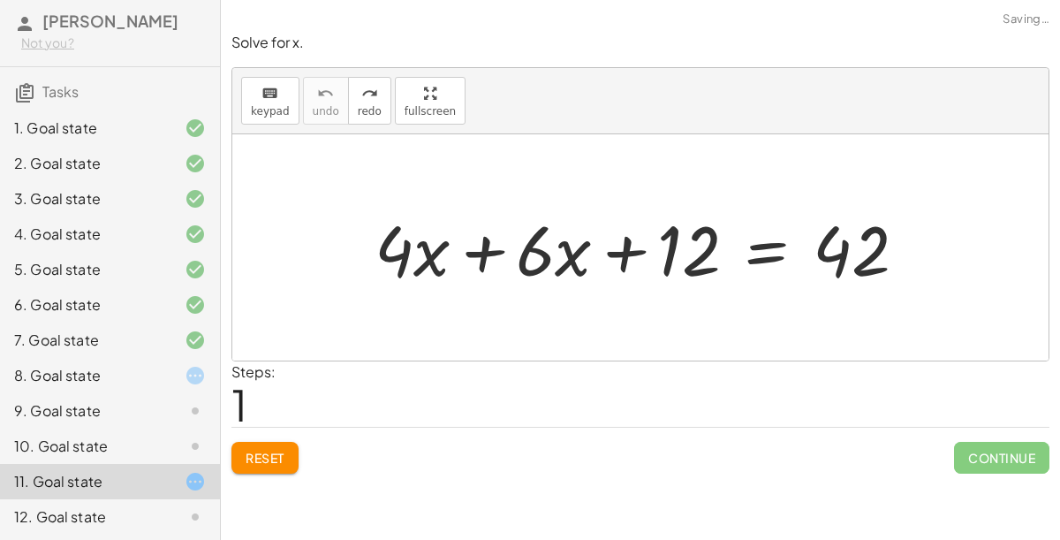
click at [122, 428] on div "8. Goal state" at bounding box center [110, 445] width 220 height 35
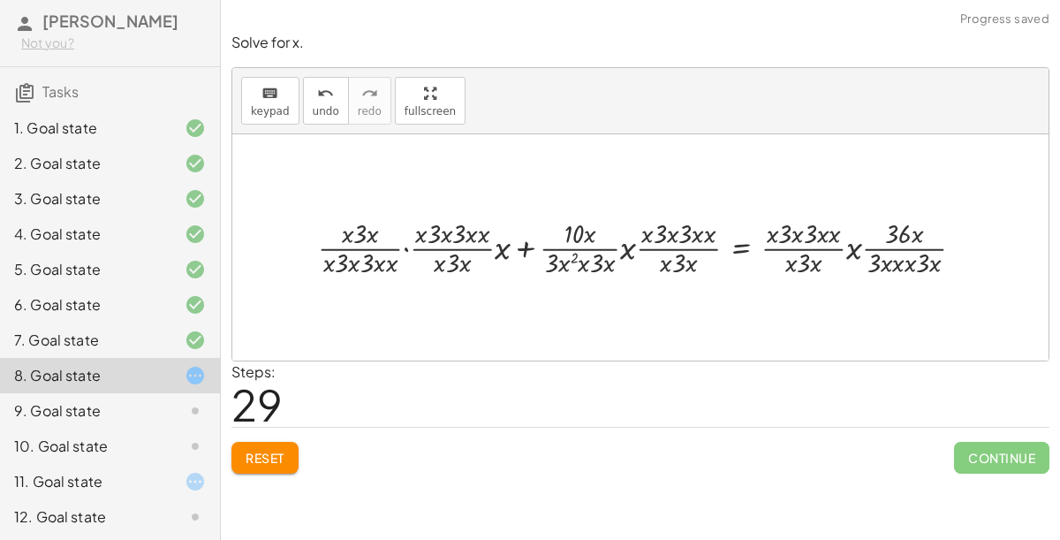
click at [244, 468] on button "Reset" at bounding box center [264, 458] width 67 height 32
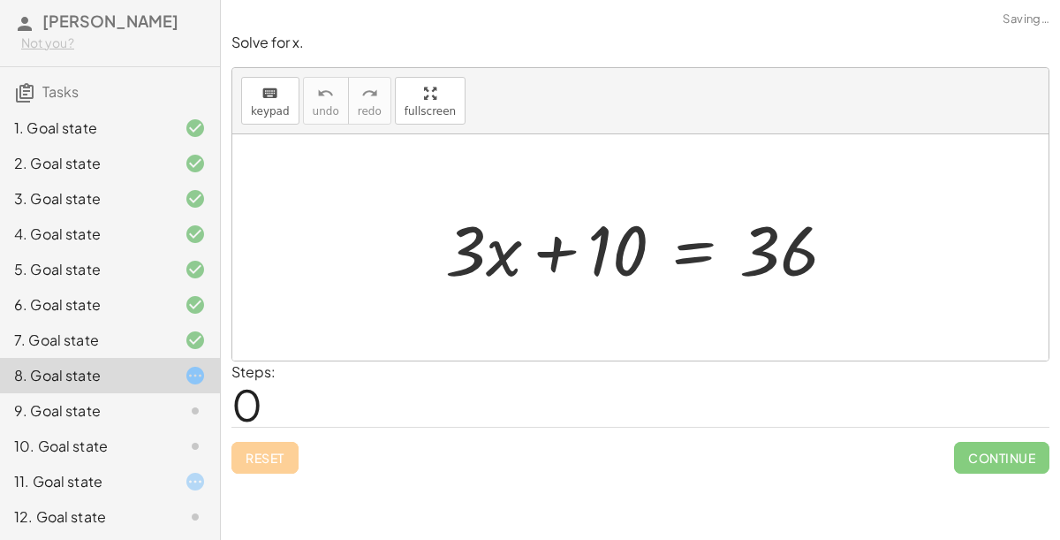
click at [254, 466] on div "Reset Continue" at bounding box center [640, 450] width 818 height 47
click at [84, 481] on div "11. Goal state" at bounding box center [85, 481] width 142 height 21
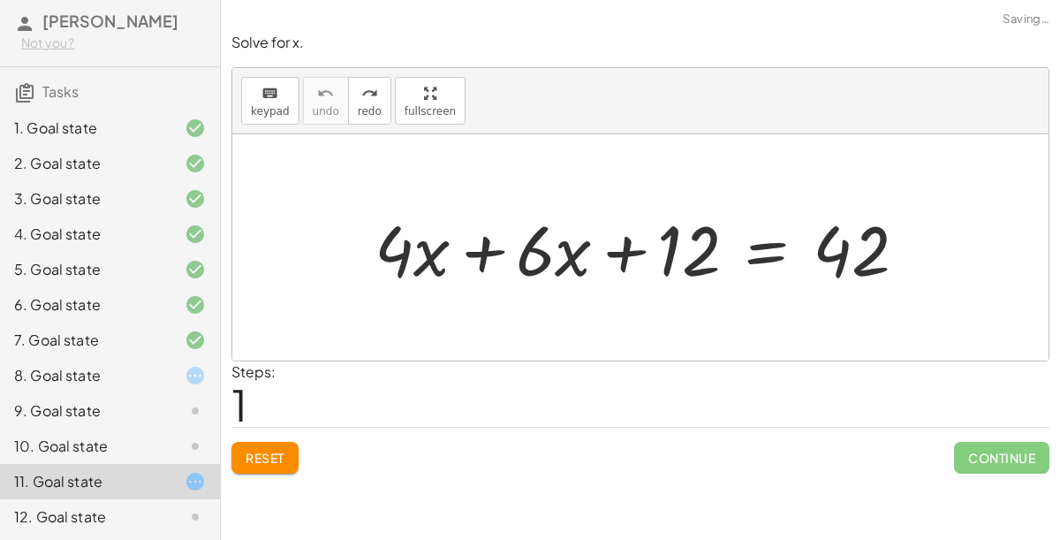
click at [80, 405] on div "9. Goal state" at bounding box center [85, 410] width 142 height 21
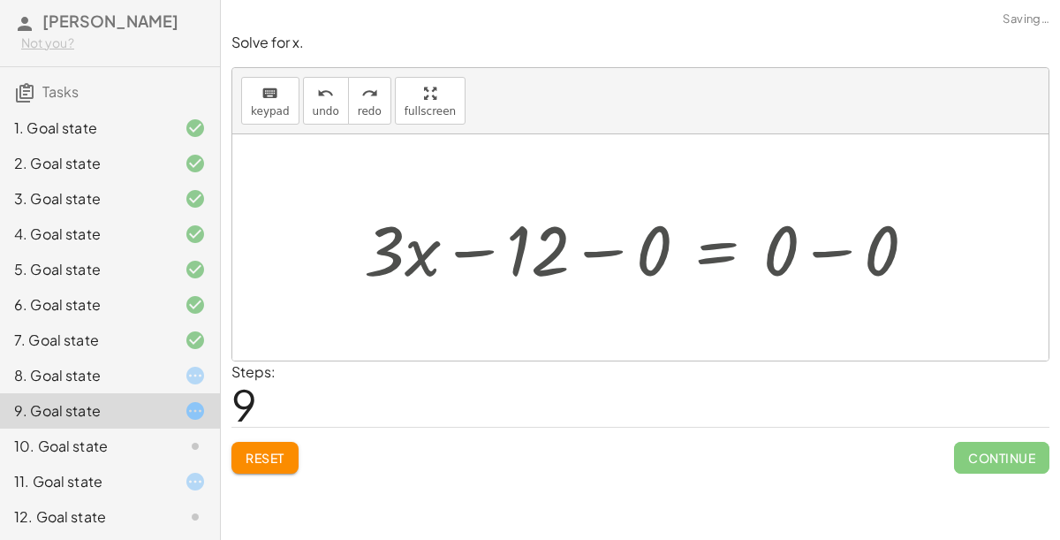
click at [284, 469] on button "Reset" at bounding box center [264, 458] width 67 height 32
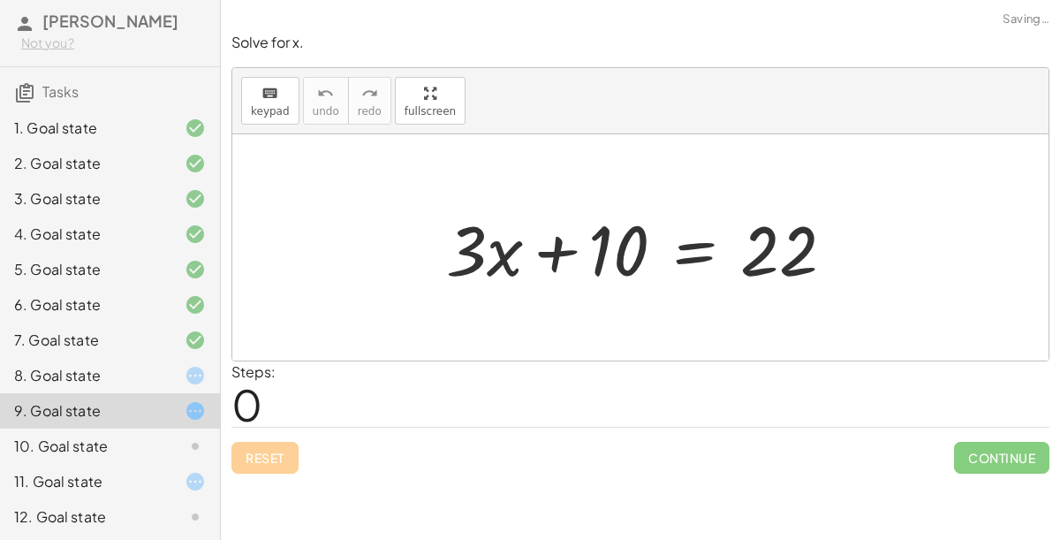
click at [282, 462] on div "Reset Continue" at bounding box center [640, 450] width 818 height 47
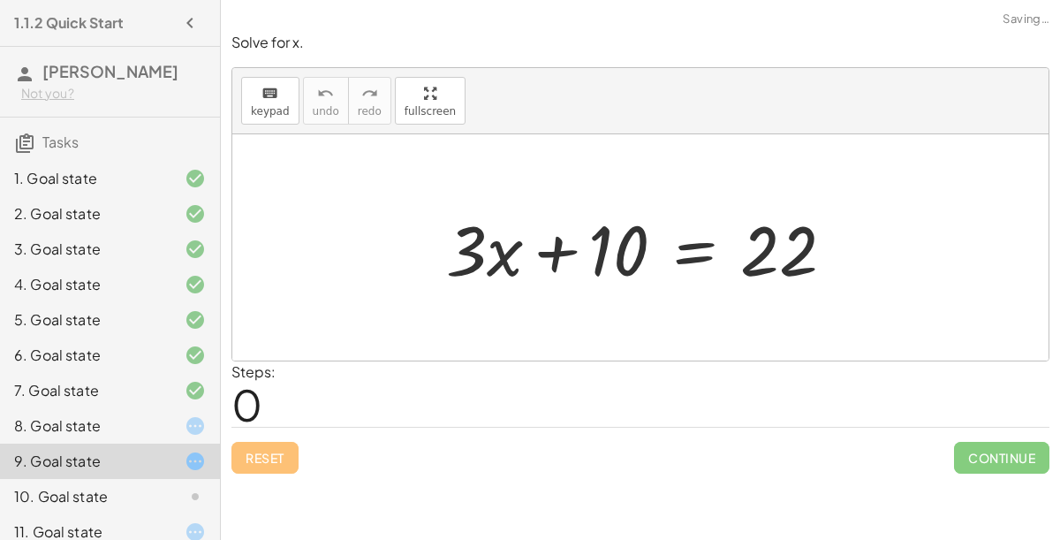
click at [163, 427] on div at bounding box center [180, 425] width 49 height 21
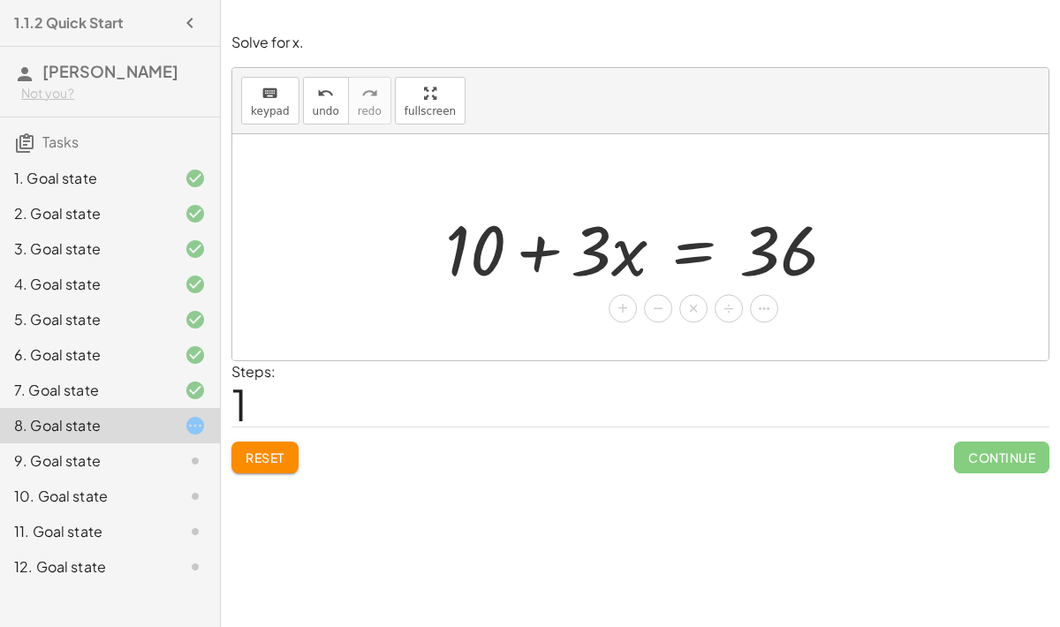
click at [691, 312] on span "×" at bounding box center [693, 310] width 11 height 26
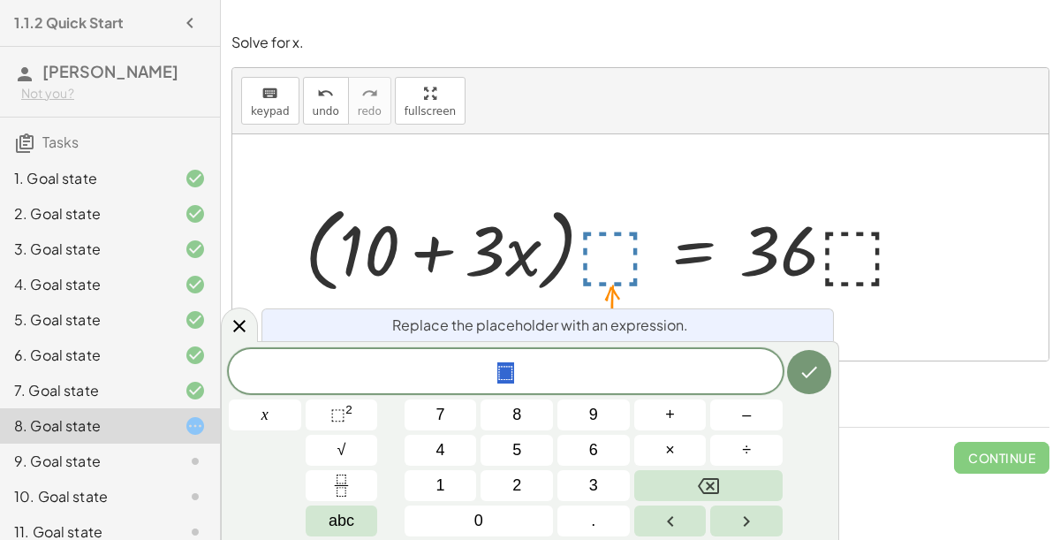
click at [216, 408] on div "6. Goal state" at bounding box center [110, 425] width 220 height 35
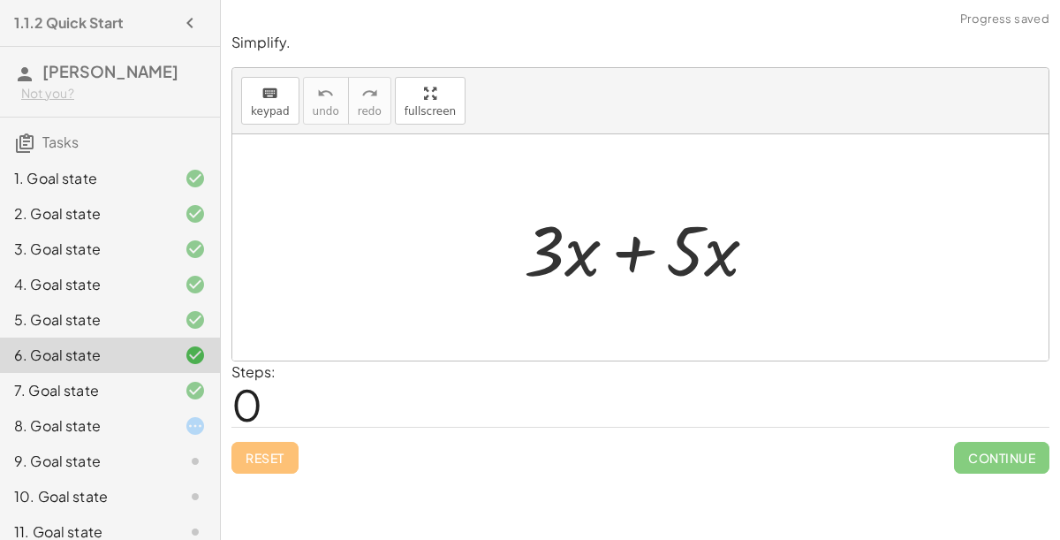
click at [172, 423] on div at bounding box center [180, 425] width 49 height 21
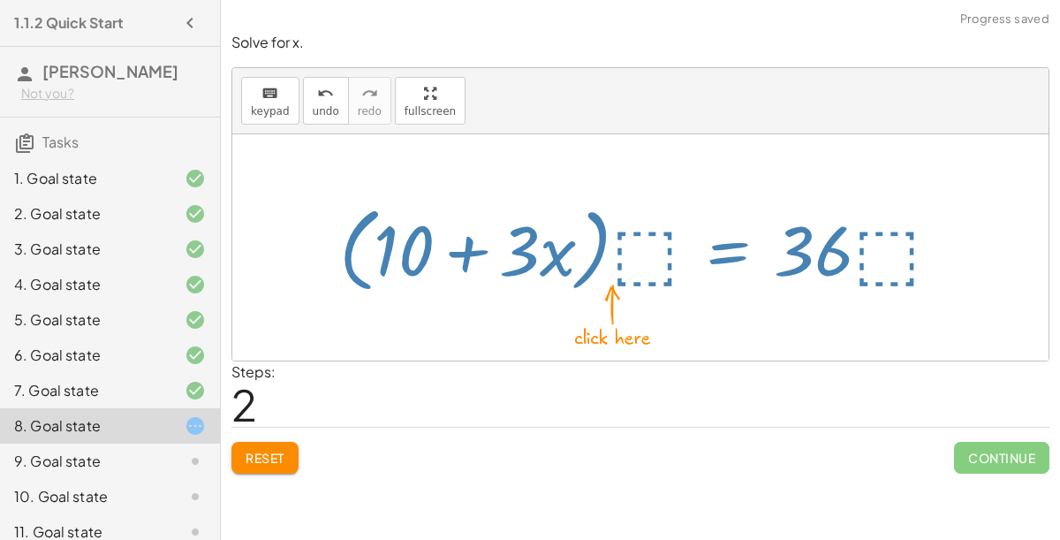
click at [754, 193] on div "+ · 3 · x + 10 = 36 + 10 + · 3 · x = 36 + · 3 · x + 10 = 36 · ( ) · ⬚ · · ⬚" at bounding box center [640, 248] width 655 height 110
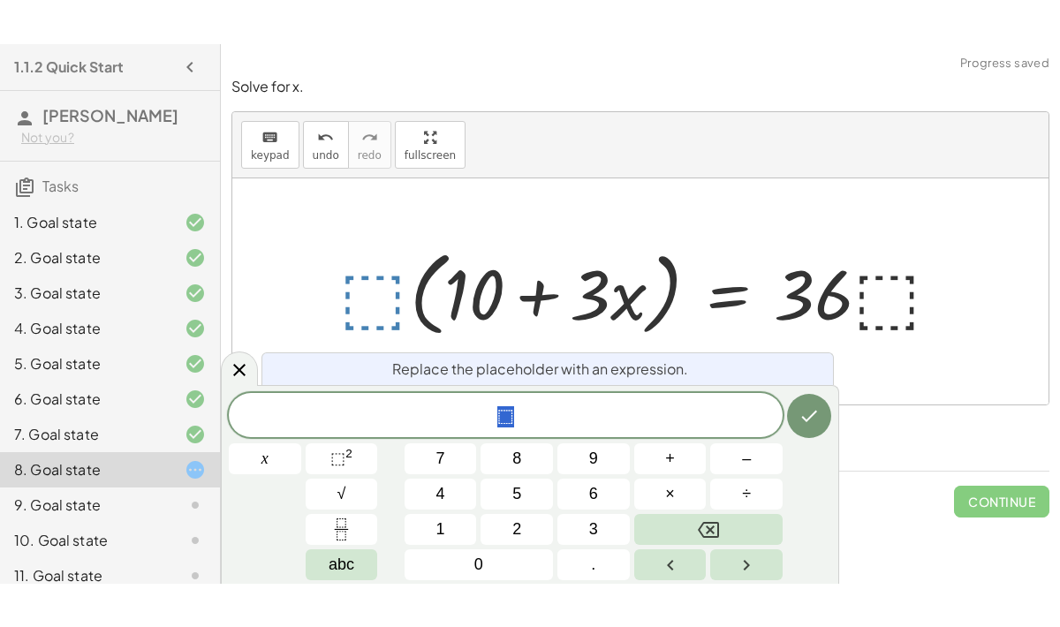
scroll to position [9, 0]
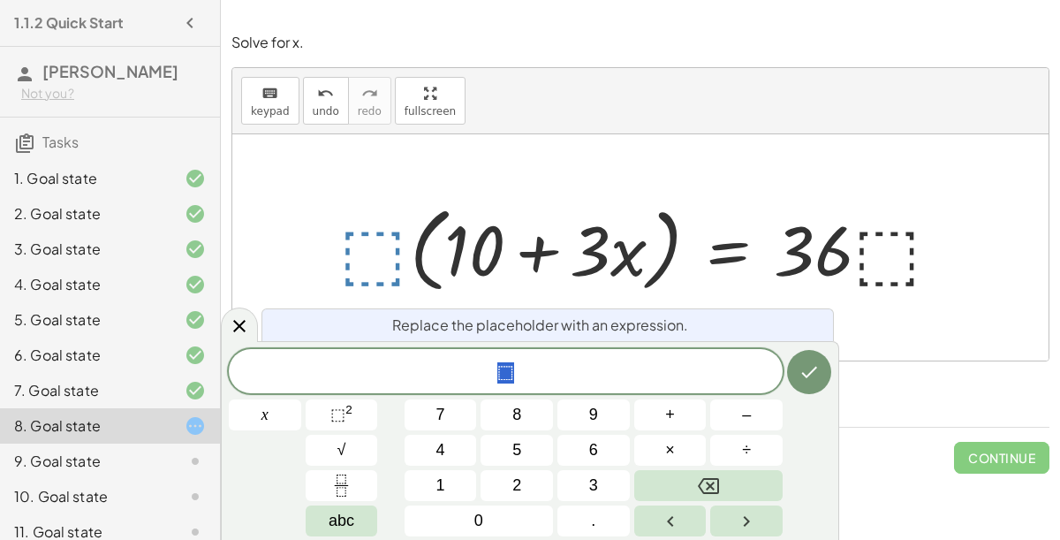
click at [589, 490] on span "3" at bounding box center [593, 486] width 9 height 24
click at [592, 484] on span "3" at bounding box center [593, 486] width 9 height 24
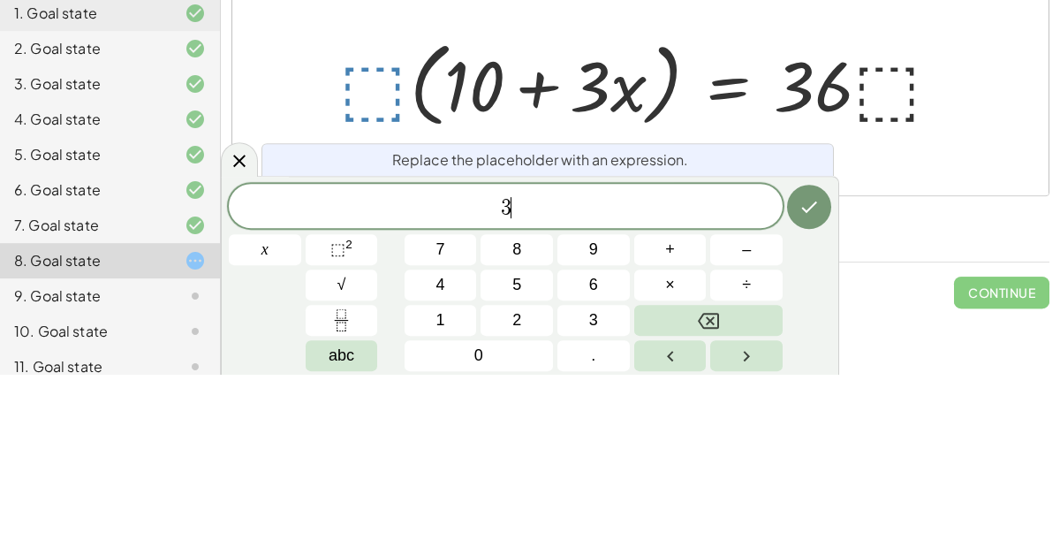
click at [814, 382] on icon "Done" at bounding box center [809, 371] width 21 height 21
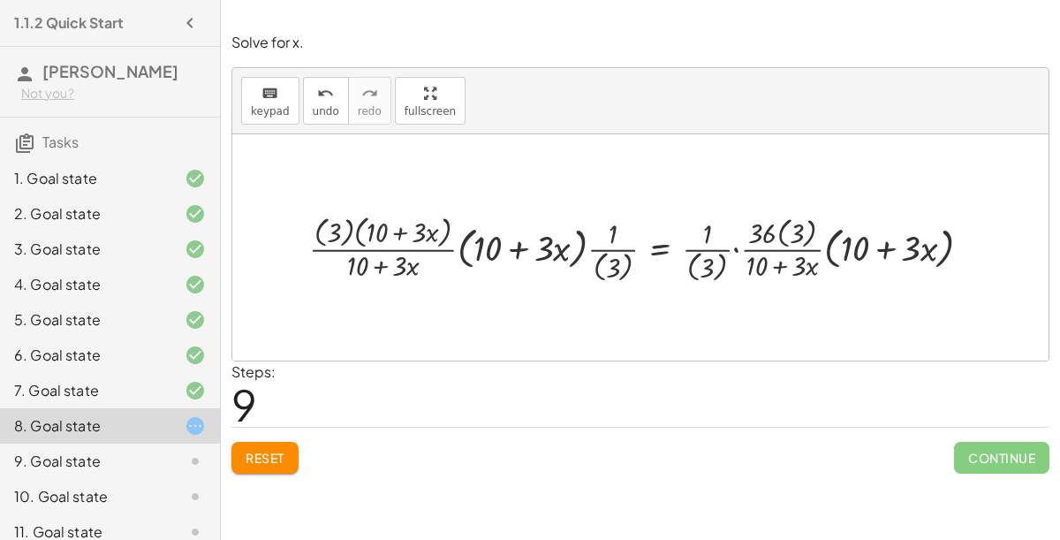
click at [996, 442] on span "Continue" at bounding box center [1001, 458] width 95 height 32
click at [1011, 443] on span "Continue" at bounding box center [1001, 458] width 95 height 32
click at [1015, 455] on span "Continue" at bounding box center [1001, 458] width 95 height 32
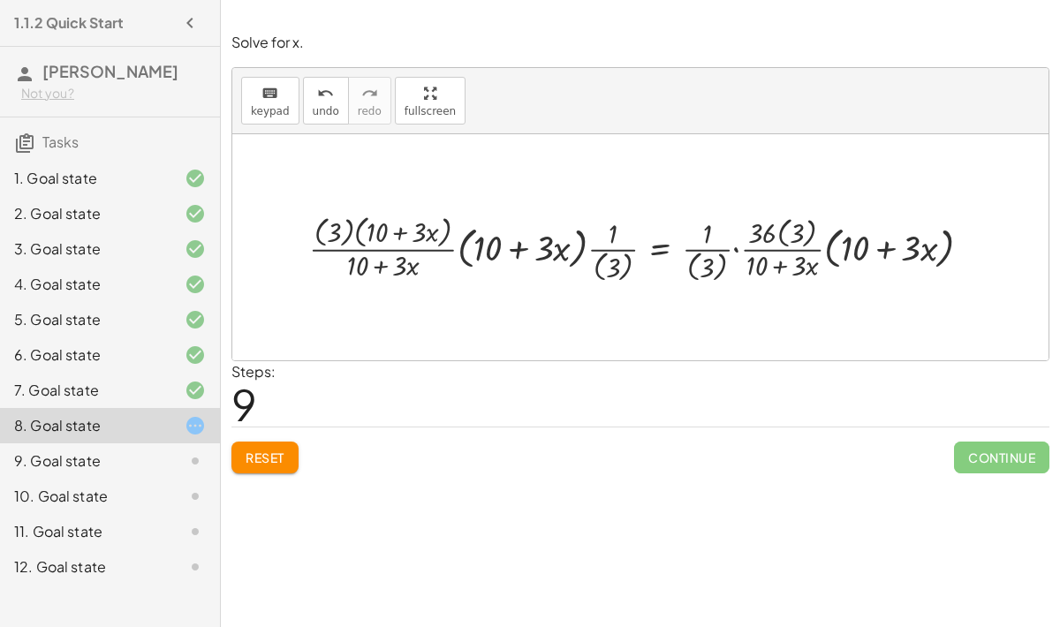
scroll to position [1, 0]
click at [294, 453] on button "Reset" at bounding box center [264, 458] width 67 height 32
click at [293, 462] on div "Reset Continue" at bounding box center [640, 450] width 818 height 47
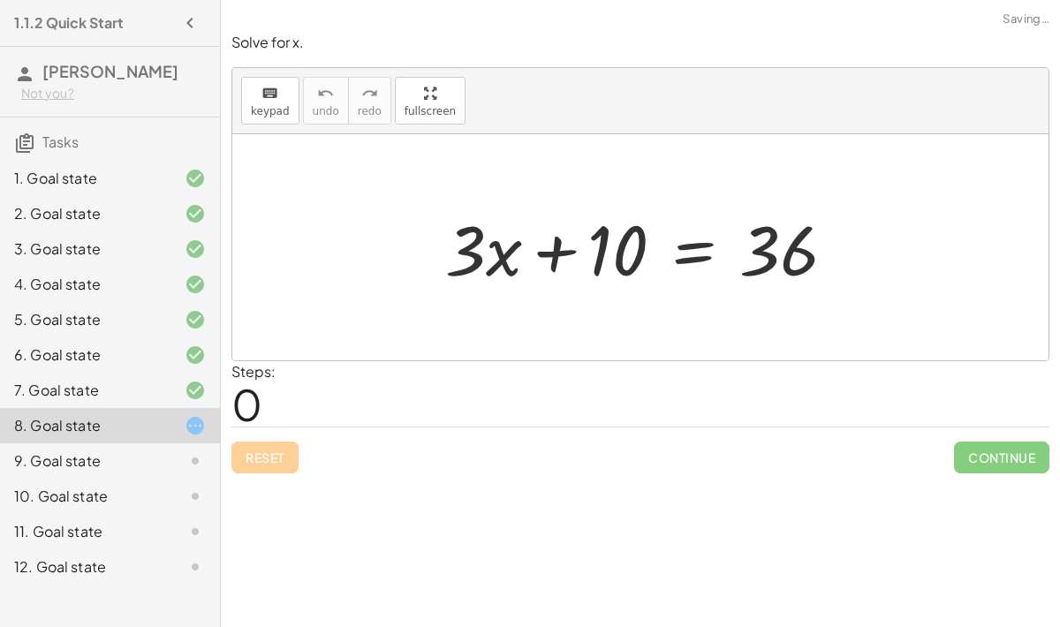
click at [295, 464] on div "Reset Continue" at bounding box center [640, 450] width 818 height 47
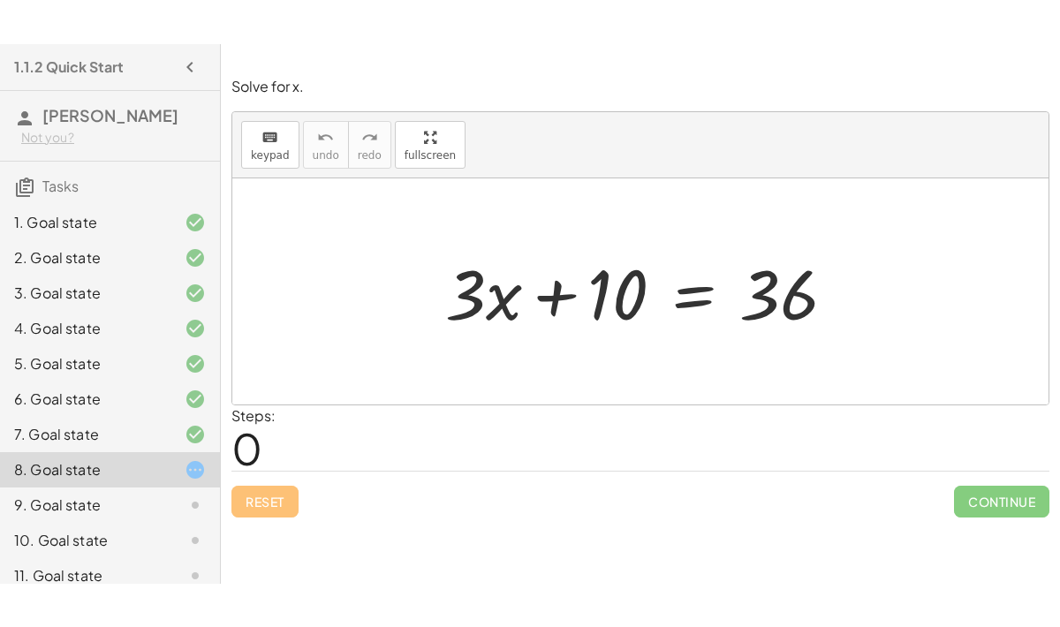
scroll to position [0, 0]
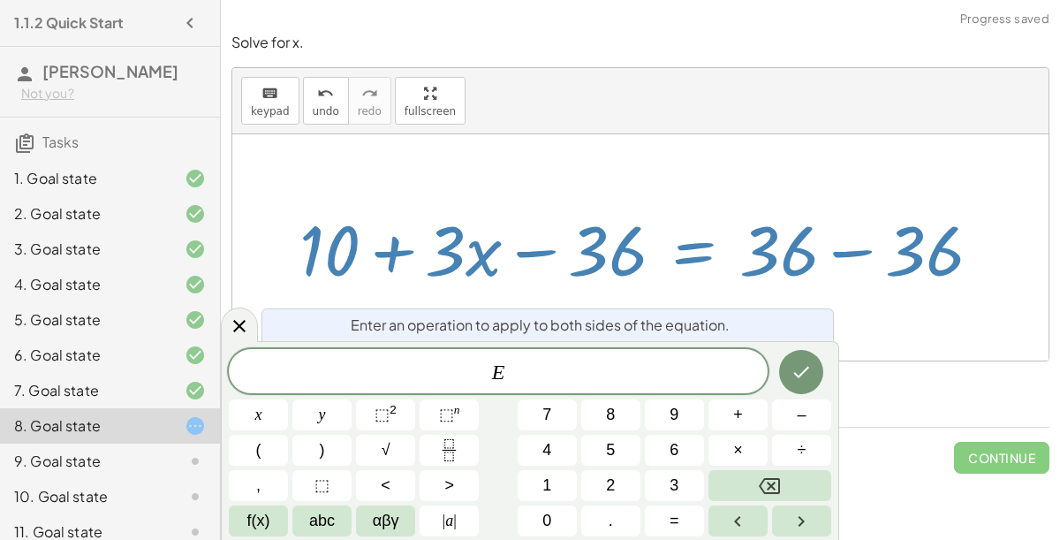
click at [243, 329] on icon at bounding box center [239, 325] width 21 height 21
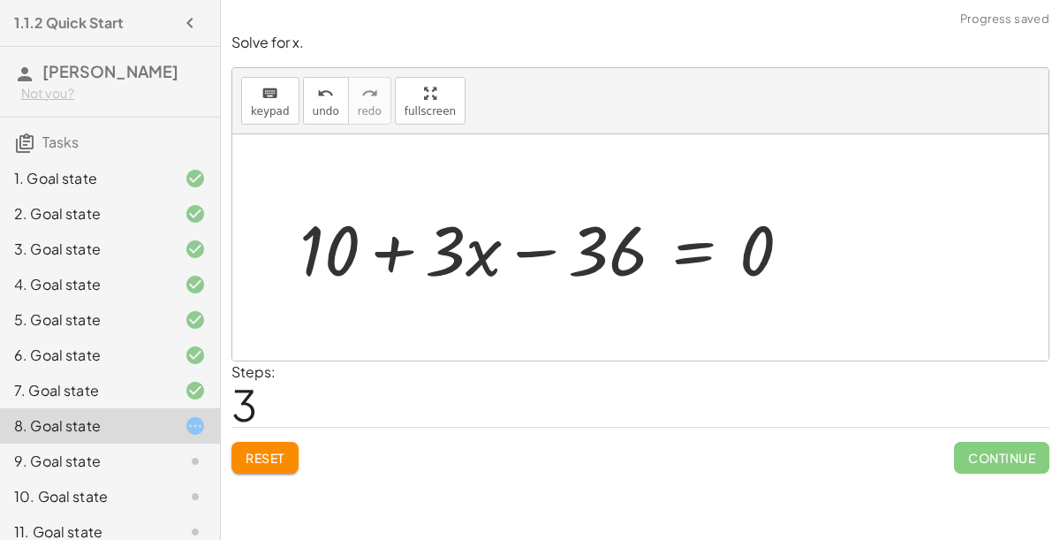
click at [274, 470] on button "Reset" at bounding box center [264, 458] width 67 height 32
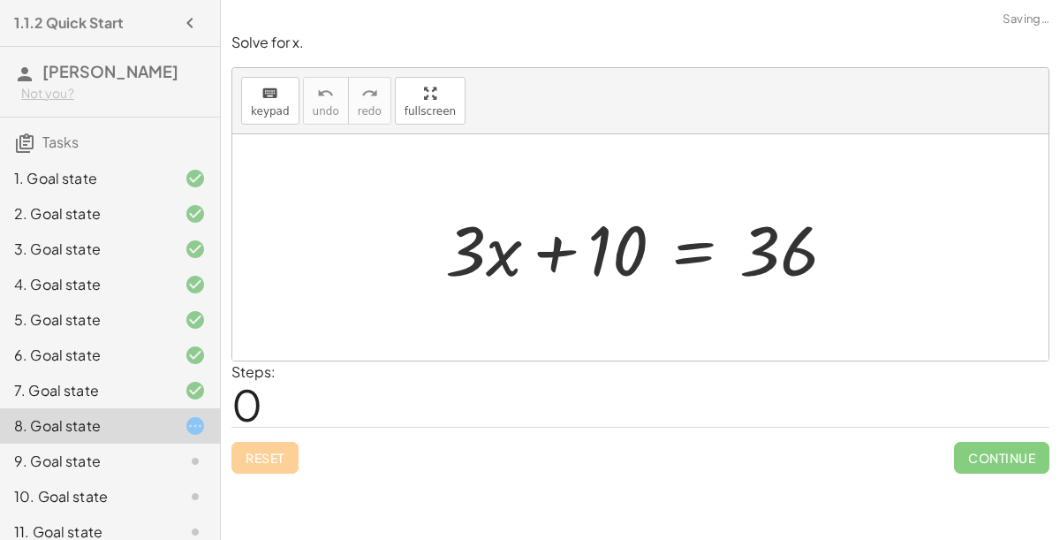
click at [276, 451] on div "Reset Continue" at bounding box center [640, 450] width 818 height 47
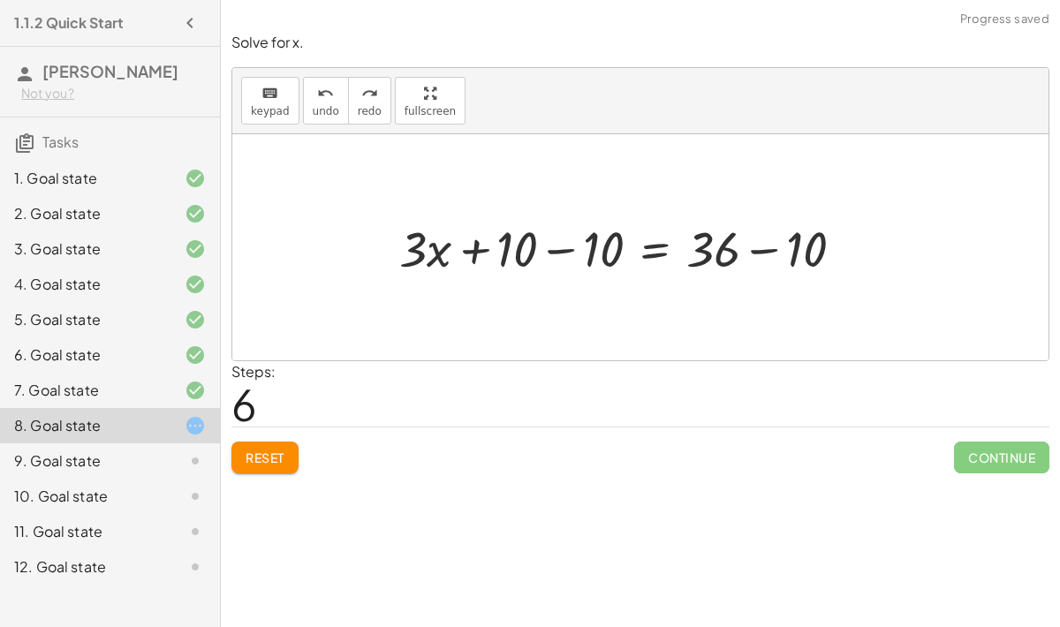
click at [284, 459] on span "Reset" at bounding box center [265, 458] width 39 height 16
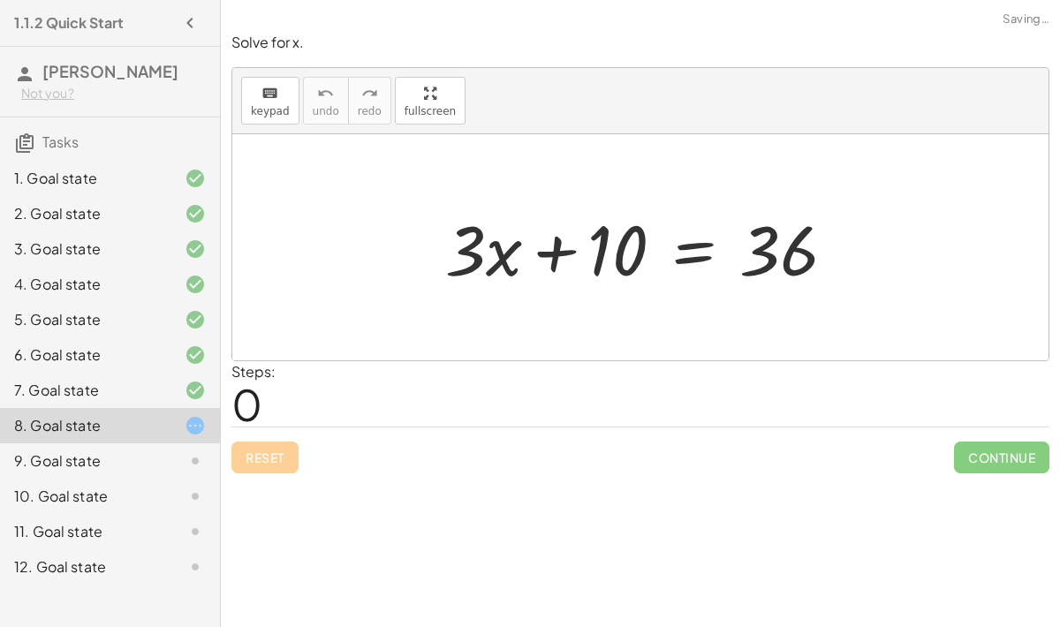
click at [284, 458] on div "Reset Continue" at bounding box center [640, 450] width 818 height 47
click at [280, 459] on div "Reset Continue" at bounding box center [640, 450] width 818 height 47
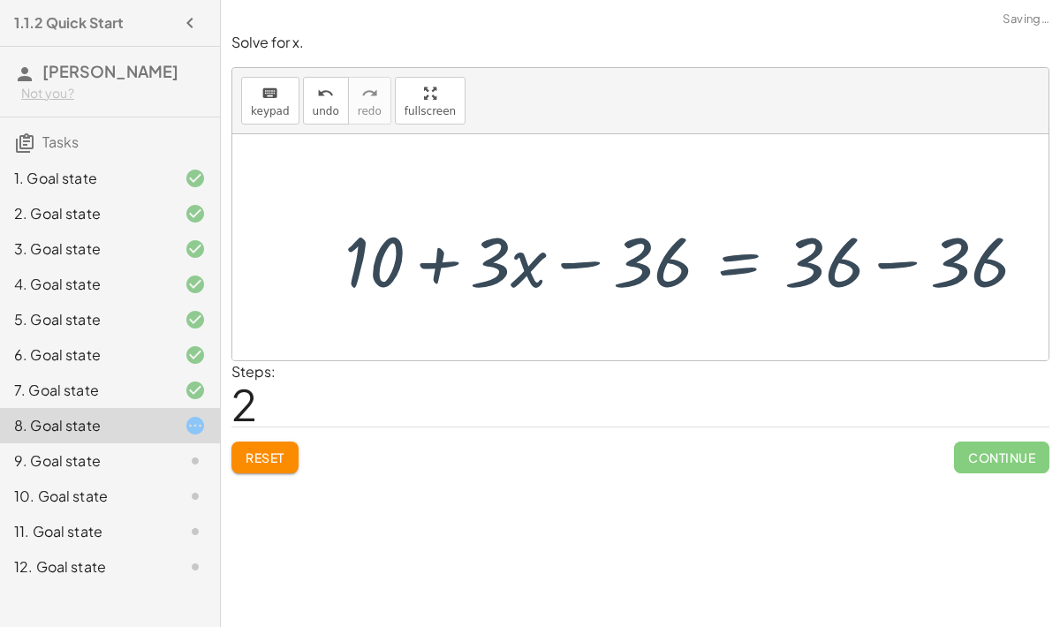
scroll to position [52, 0]
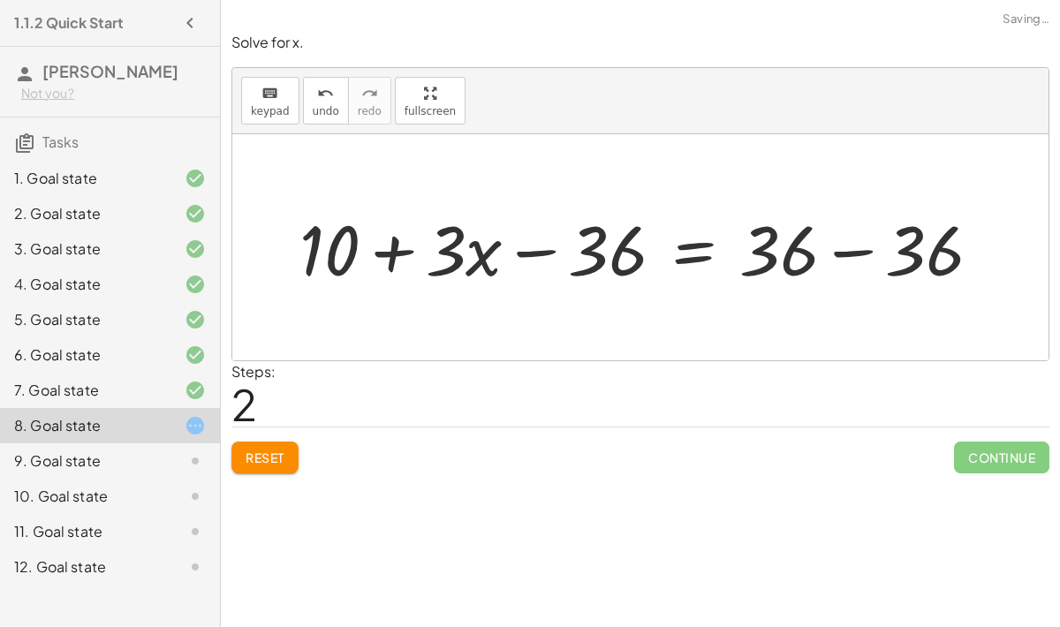
click at [277, 442] on button "Reset" at bounding box center [264, 458] width 67 height 32
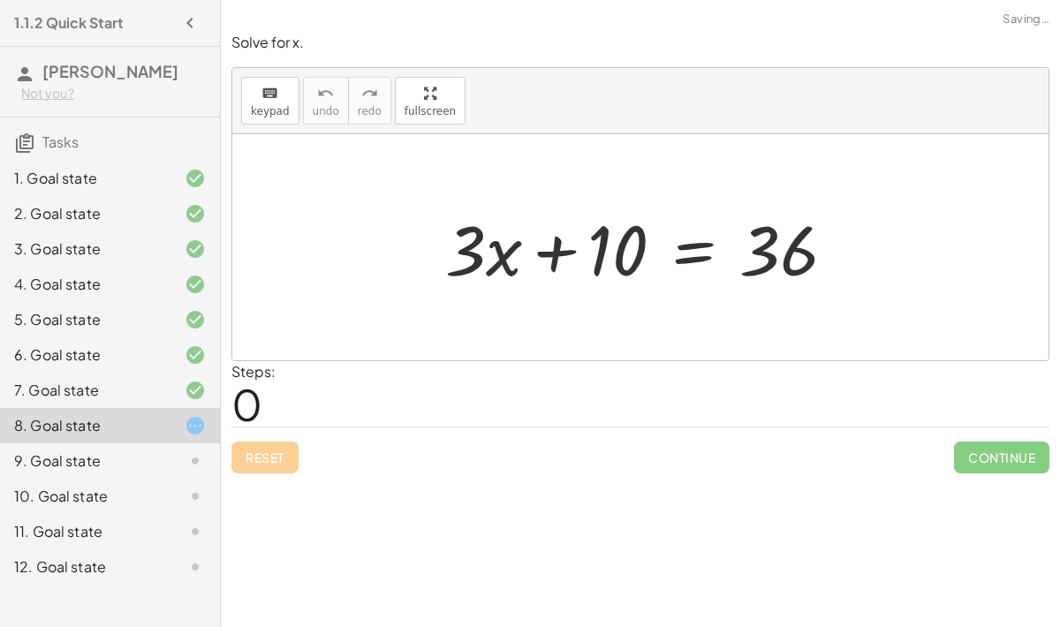
click at [285, 427] on div "Reset Continue" at bounding box center [640, 450] width 818 height 47
click at [289, 427] on div "Reset Continue" at bounding box center [640, 450] width 818 height 47
click at [99, 539] on div "12. Goal state" at bounding box center [85, 567] width 142 height 21
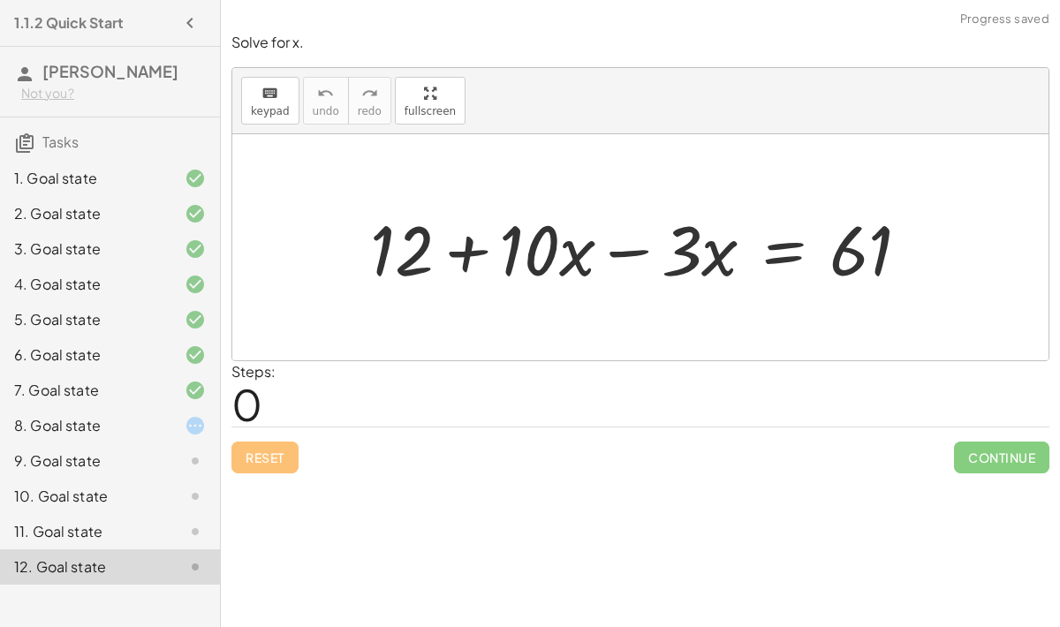
click at [102, 536] on div "11. Goal state" at bounding box center [85, 531] width 142 height 21
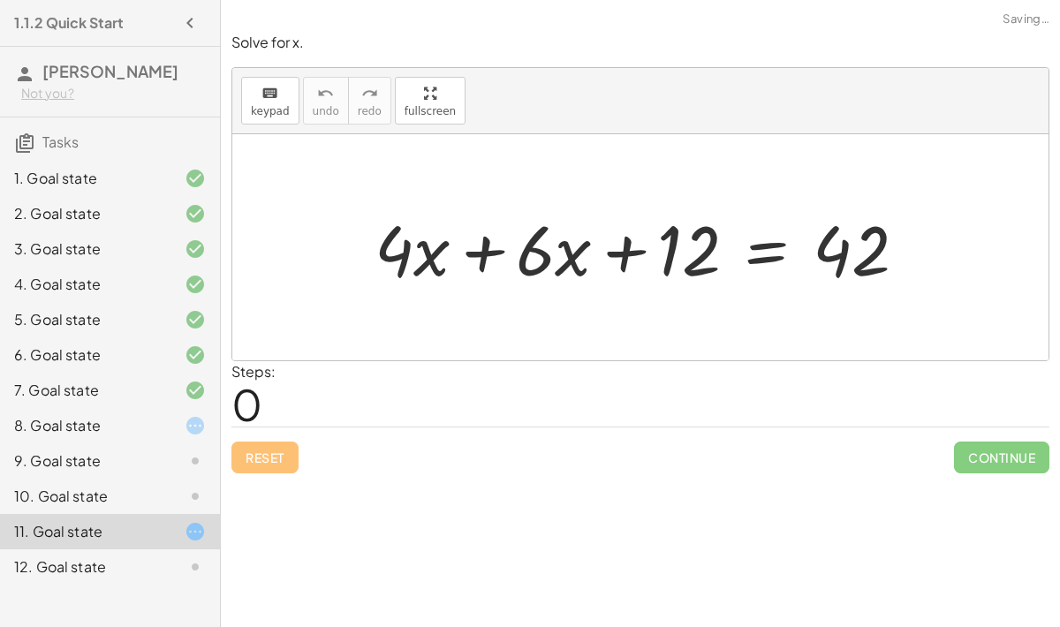
click at [104, 519] on div "11. Goal state" at bounding box center [110, 531] width 220 height 35
click at [97, 499] on div "10. Goal state" at bounding box center [85, 496] width 142 height 21
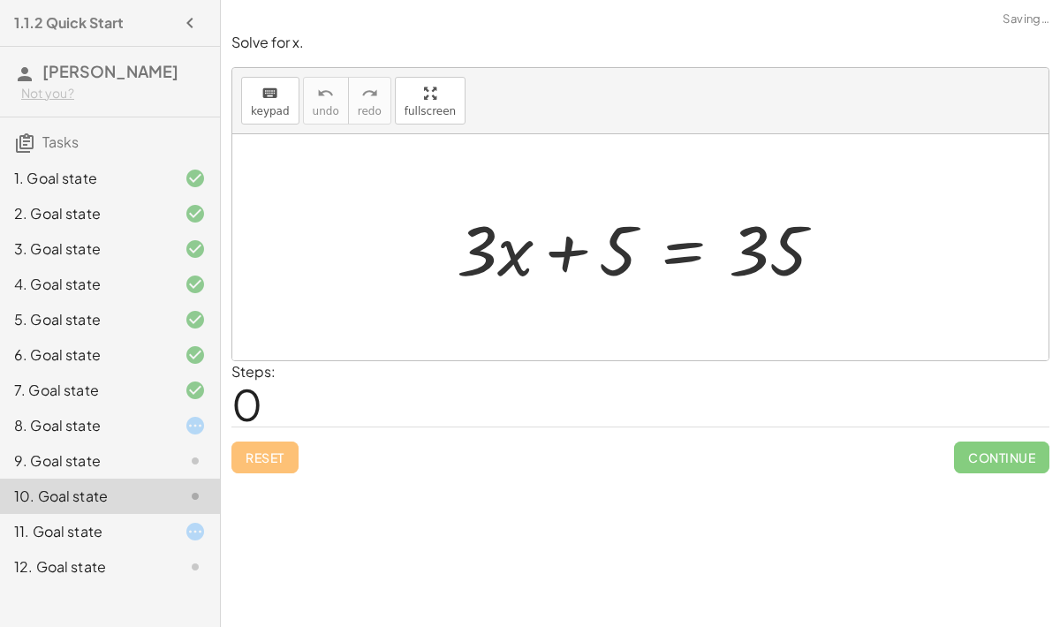
click at [93, 514] on div "9. Goal state" at bounding box center [110, 531] width 220 height 35
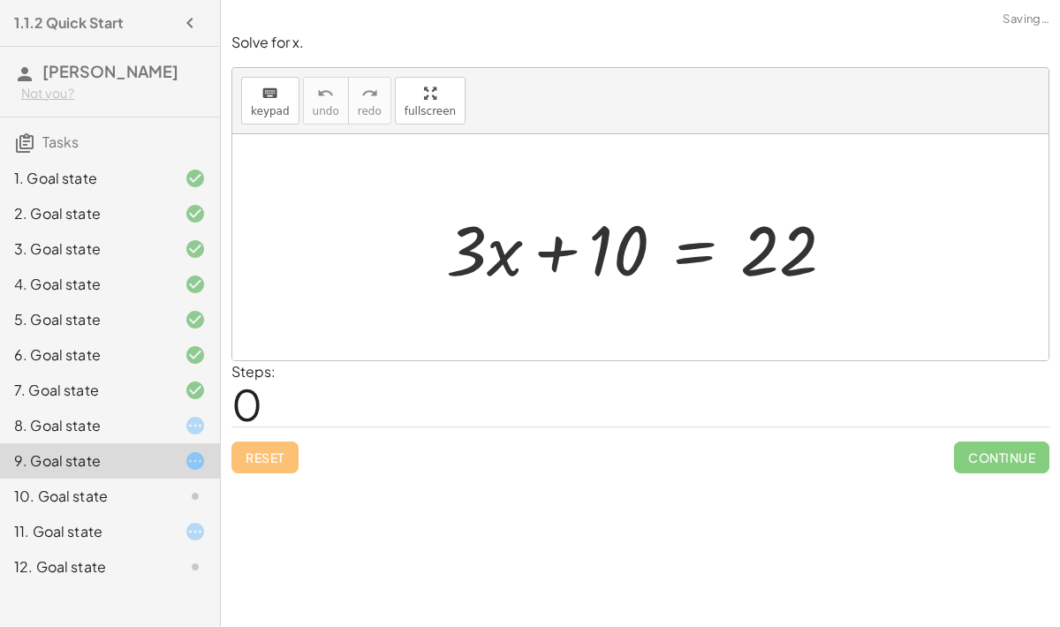
click at [85, 456] on div "9. Goal state" at bounding box center [85, 461] width 142 height 21
click at [76, 424] on div "8. Goal state" at bounding box center [85, 425] width 142 height 21
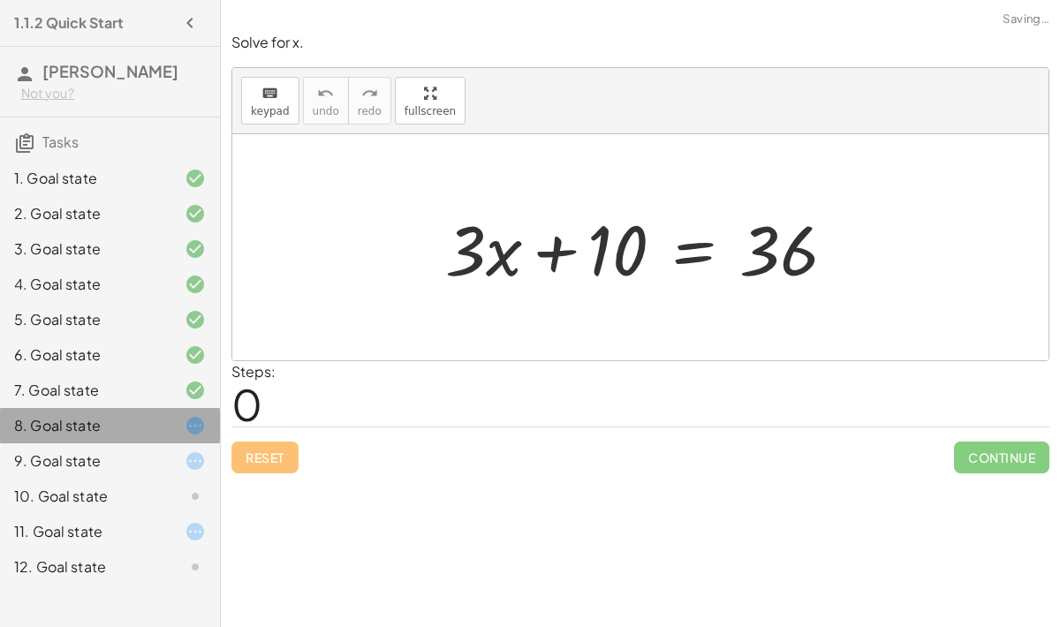
click at [91, 539] on div "10. Goal state" at bounding box center [110, 566] width 220 height 35
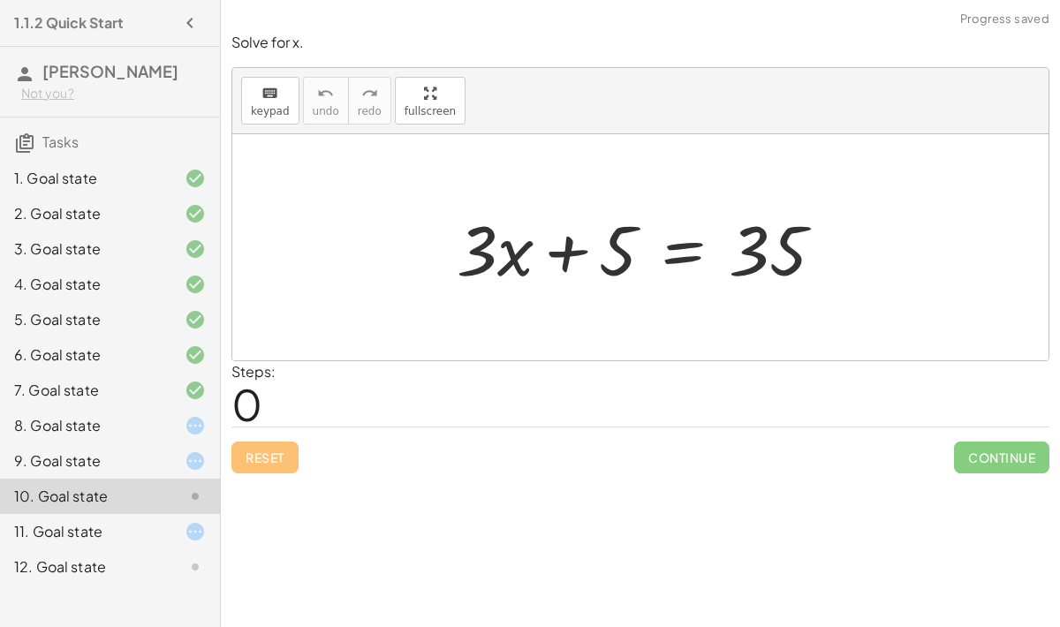
click at [93, 496] on div "10. Goal state" at bounding box center [85, 496] width 142 height 21
click at [87, 494] on div "10. Goal state" at bounding box center [85, 496] width 142 height 21
click at [85, 491] on div "10. Goal state" at bounding box center [85, 496] width 142 height 21
click at [93, 491] on div "10. Goal state" at bounding box center [85, 496] width 142 height 21
click at [111, 539] on div "11. Goal state" at bounding box center [110, 531] width 220 height 35
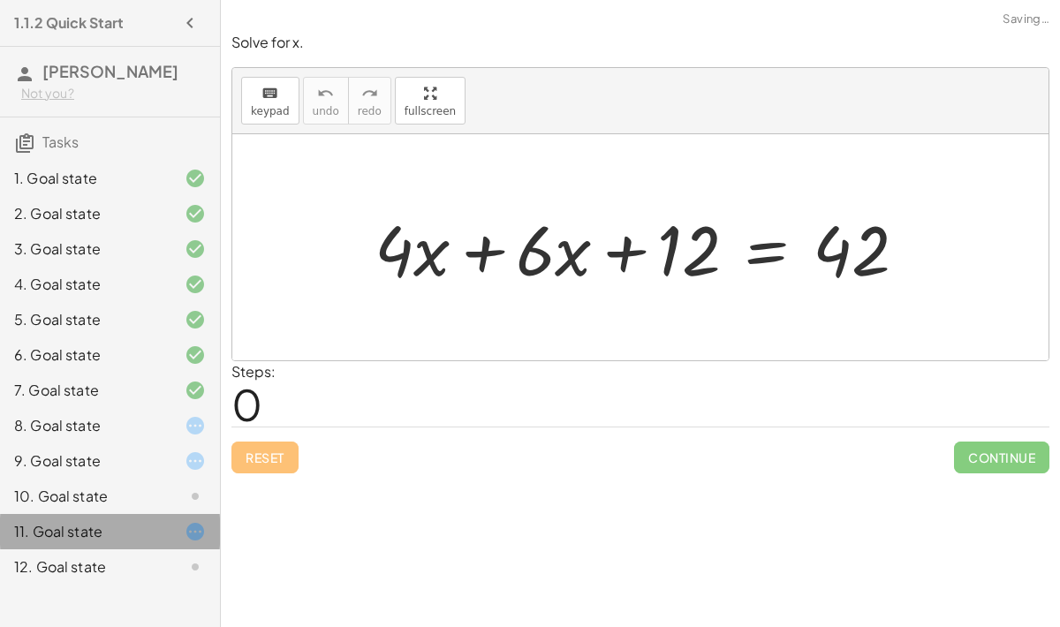
click at [114, 539] on div "12. Goal state" at bounding box center [85, 567] width 142 height 21
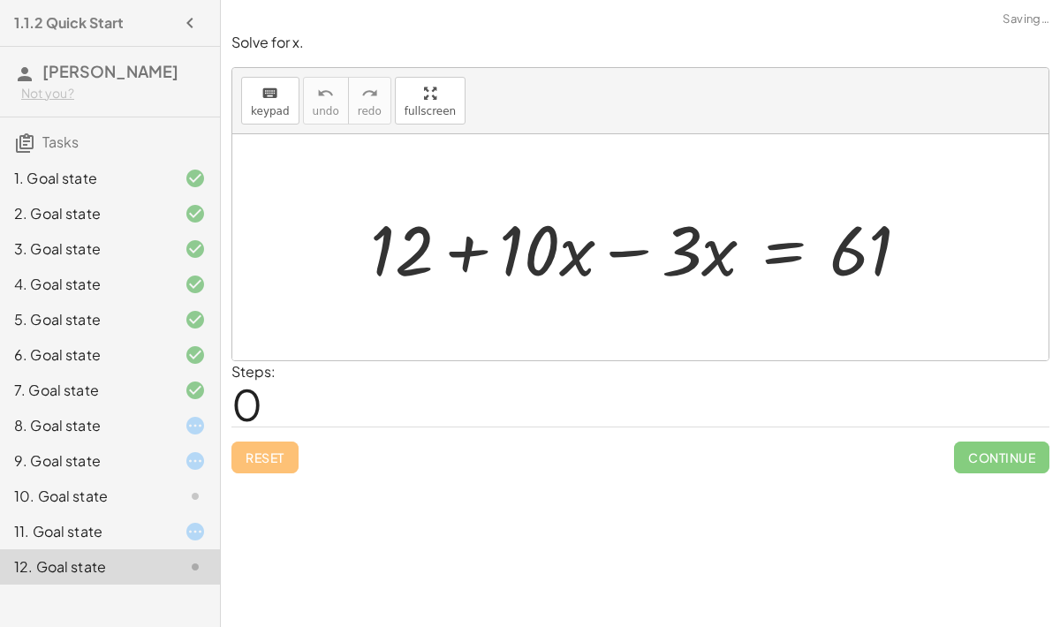
click at [182, 489] on div at bounding box center [180, 496] width 49 height 21
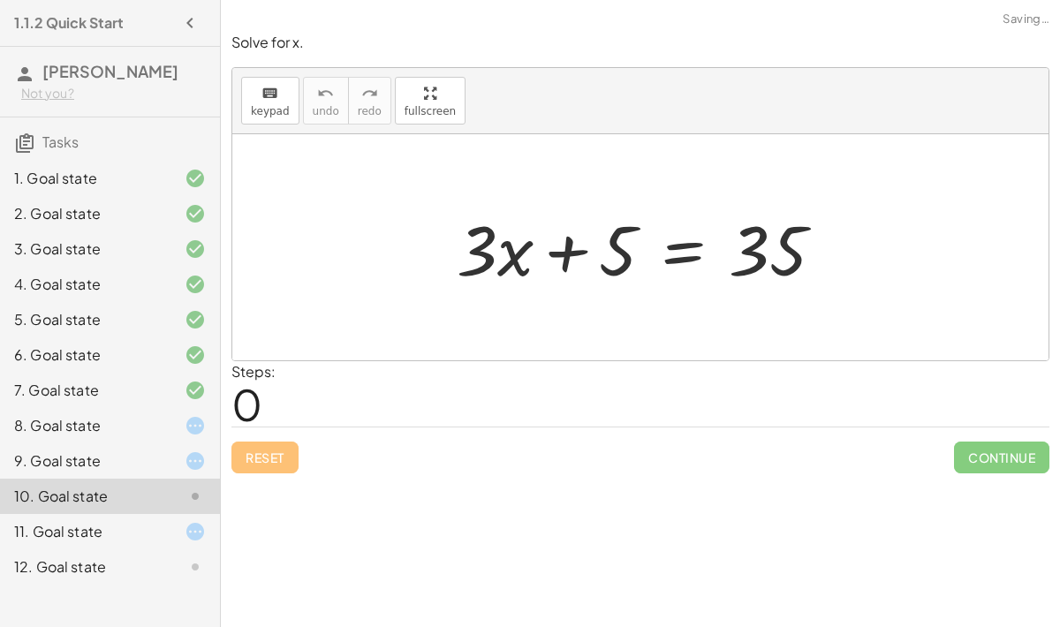
click at [147, 451] on div "9. Goal state" at bounding box center [85, 461] width 142 height 21
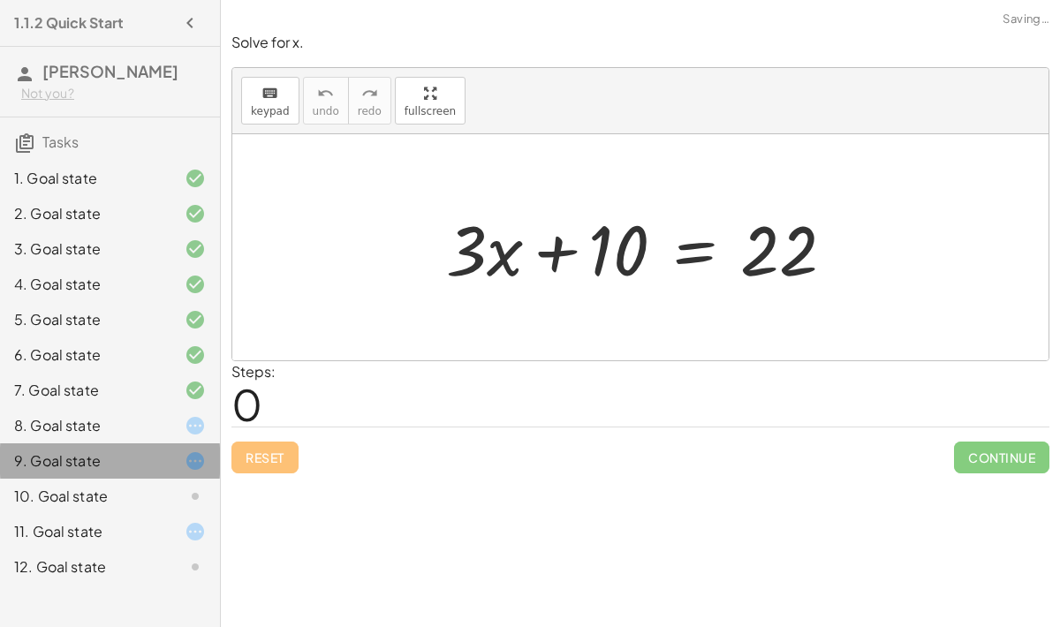
click at [129, 479] on div "8. Goal state" at bounding box center [110, 496] width 220 height 35
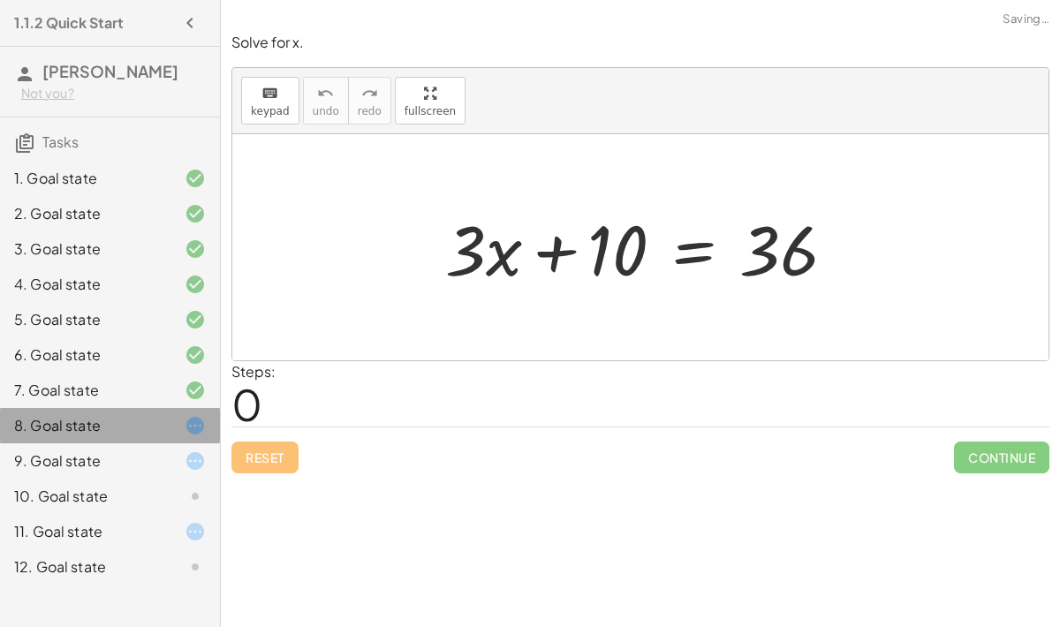
click at [111, 418] on div "8. Goal state" at bounding box center [85, 425] width 142 height 21
click at [94, 443] on div "7. Goal state" at bounding box center [110, 460] width 220 height 35
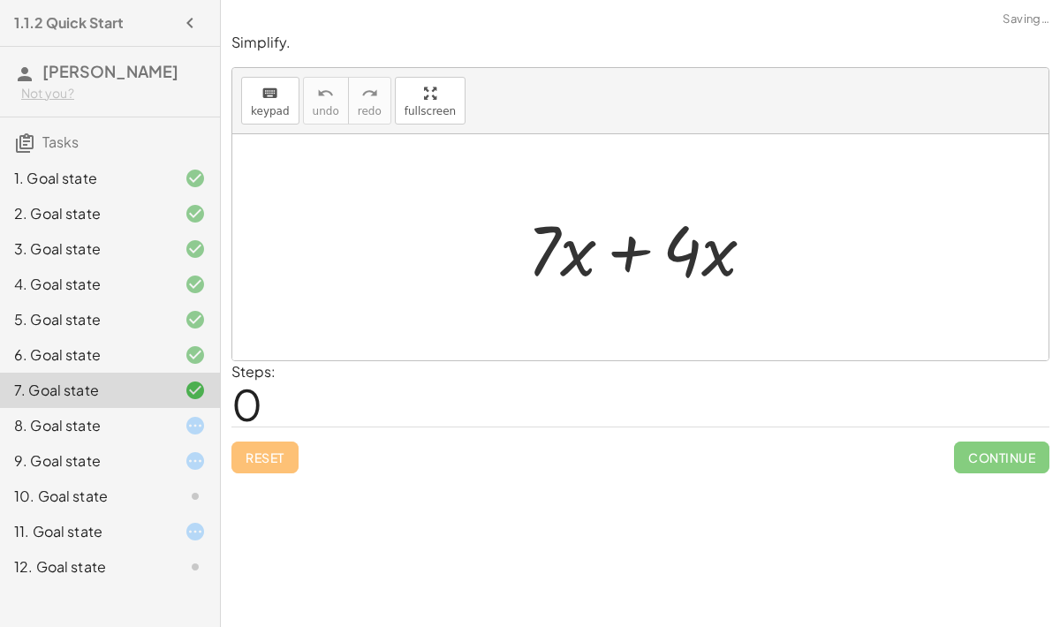
click at [150, 460] on div "9. Goal state" at bounding box center [85, 461] width 142 height 21
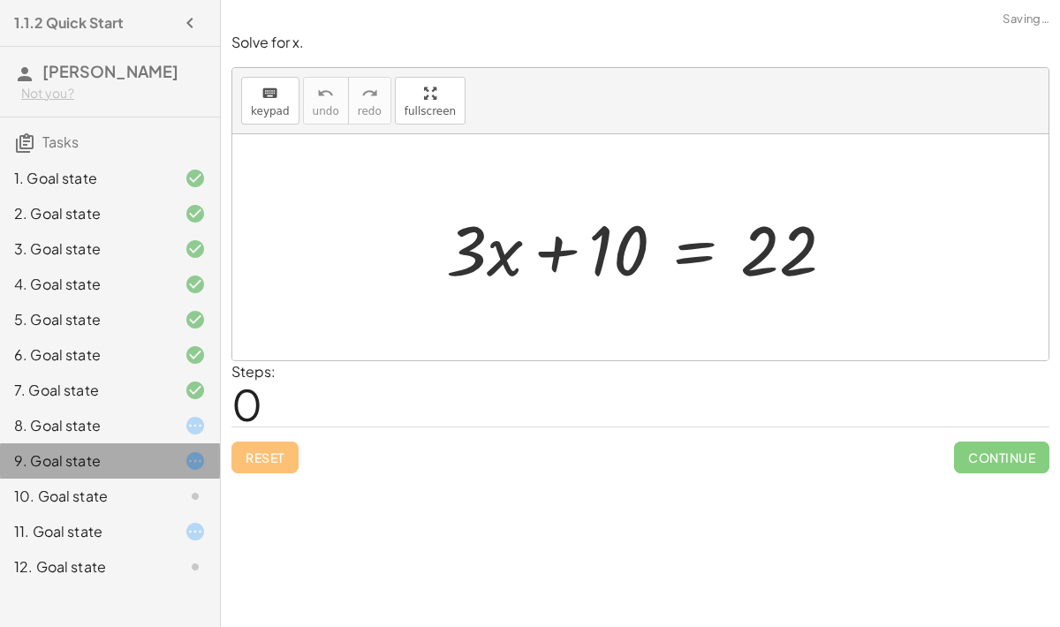
click at [161, 494] on div at bounding box center [180, 496] width 49 height 21
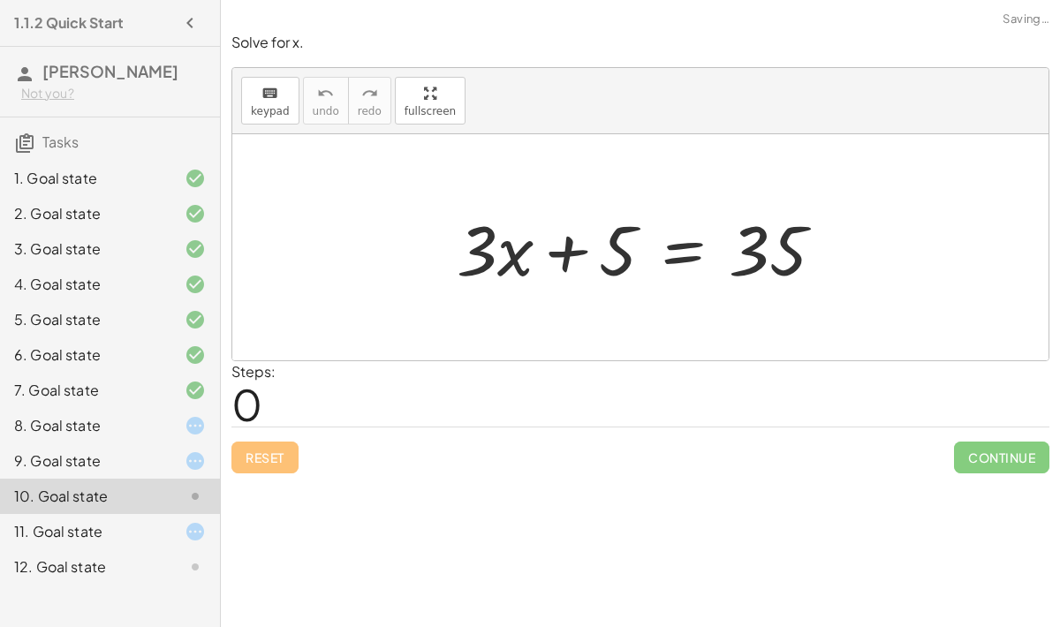
click at [171, 539] on div at bounding box center [180, 567] width 49 height 21
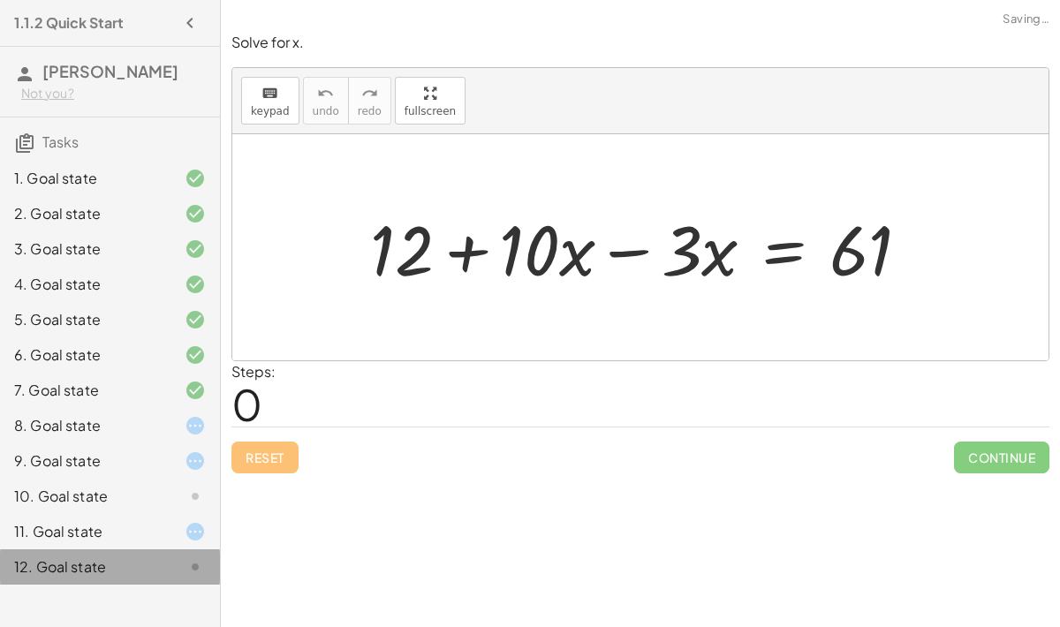
click at [134, 499] on div "10. Goal state" at bounding box center [85, 496] width 142 height 21
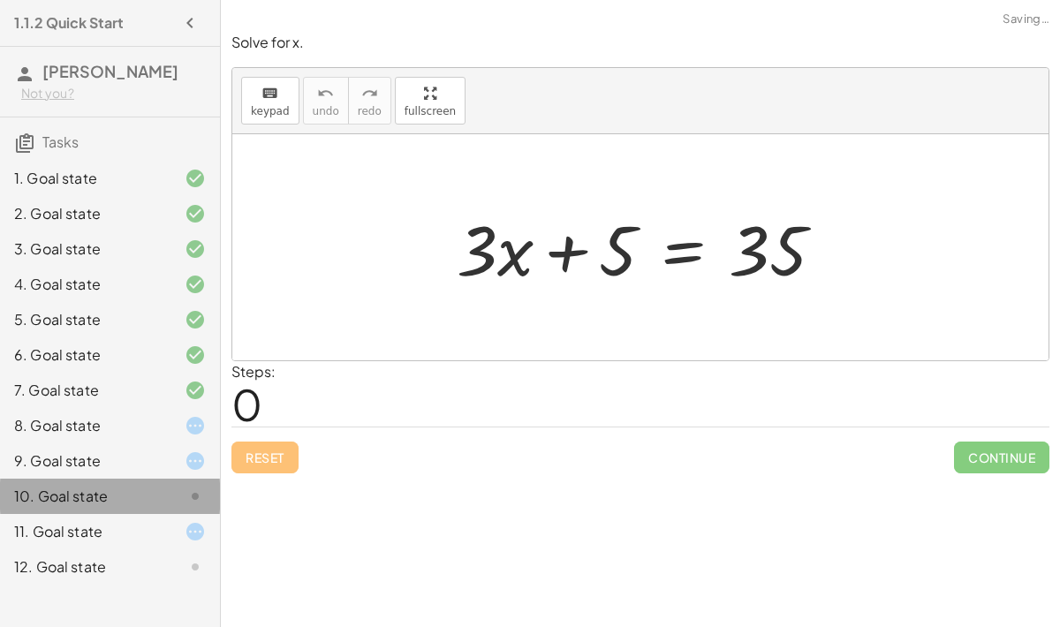
click at [126, 514] on div "9. Goal state" at bounding box center [110, 531] width 220 height 35
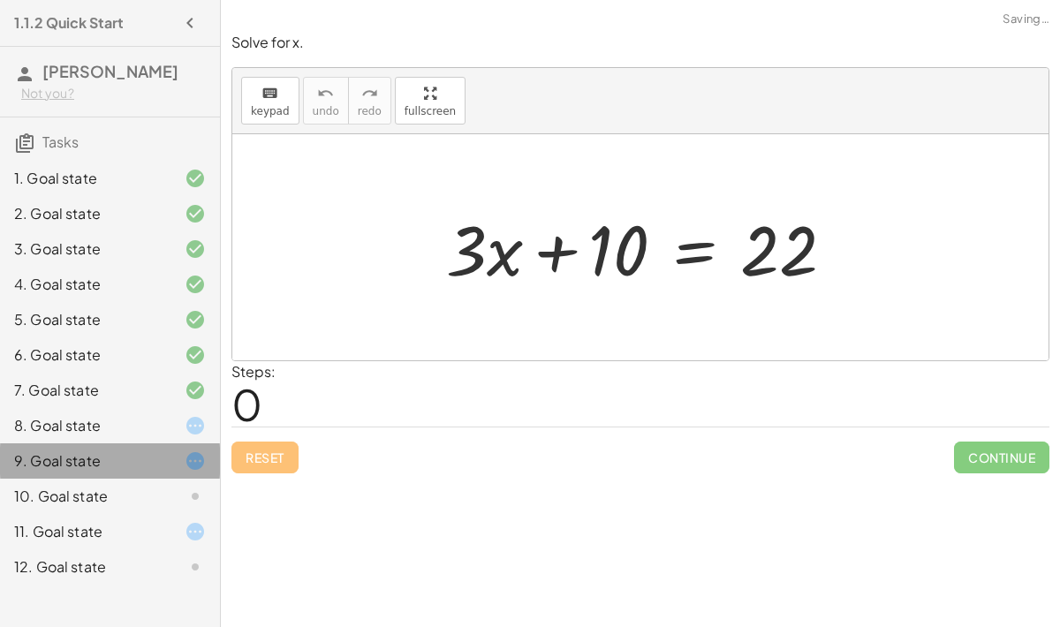
click at [108, 479] on div "8. Goal state" at bounding box center [110, 496] width 220 height 35
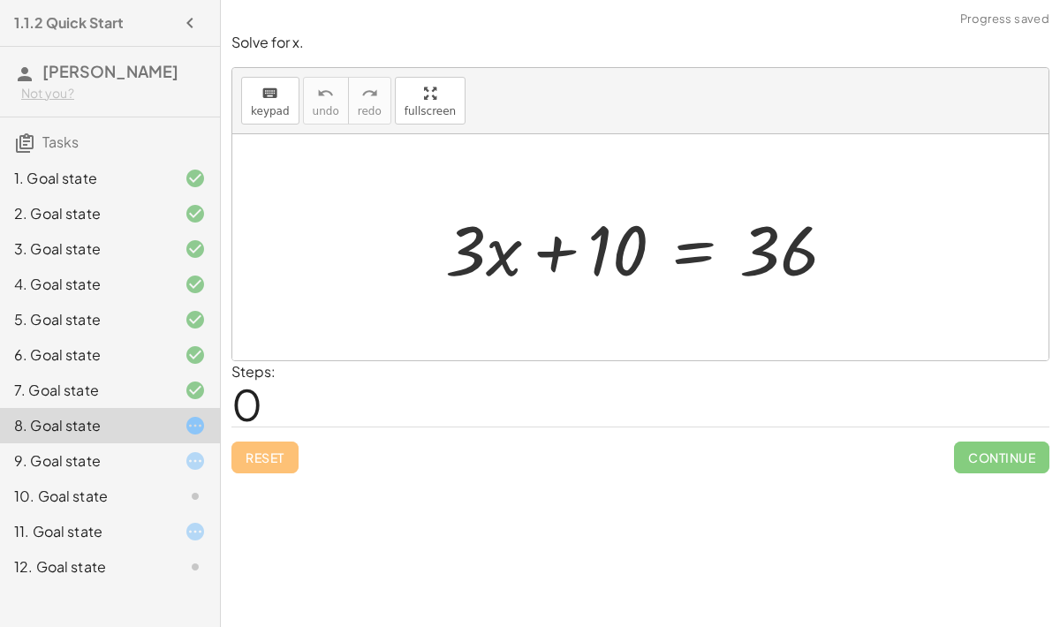
click at [58, 385] on div "7. Goal state" at bounding box center [85, 390] width 142 height 21
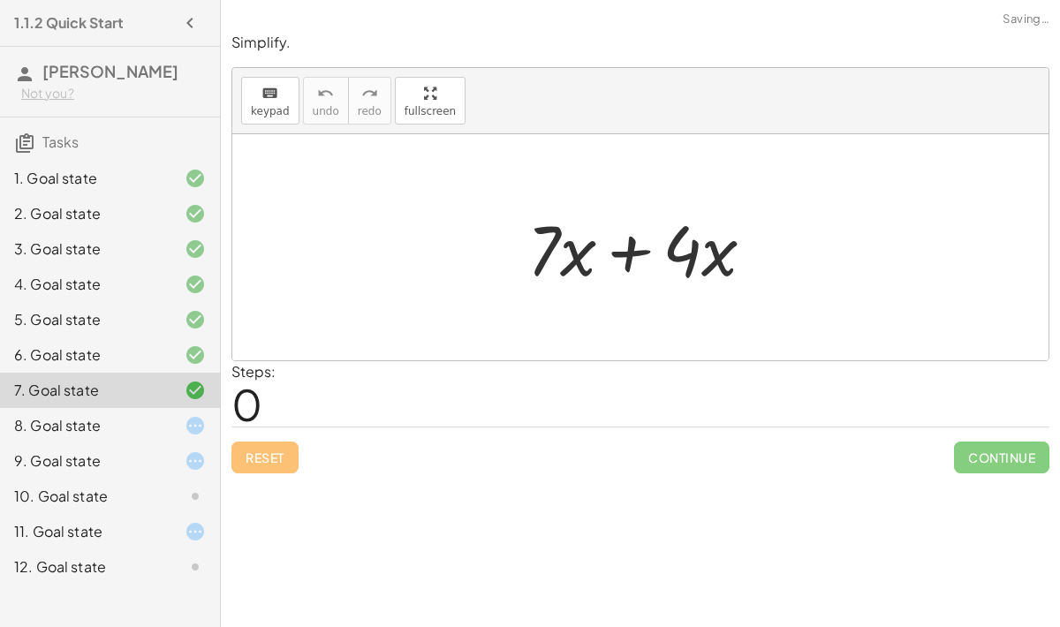
click at [71, 374] on div "7. Goal state" at bounding box center [110, 390] width 220 height 35
click at [58, 373] on div "5. Goal state" at bounding box center [110, 390] width 220 height 35
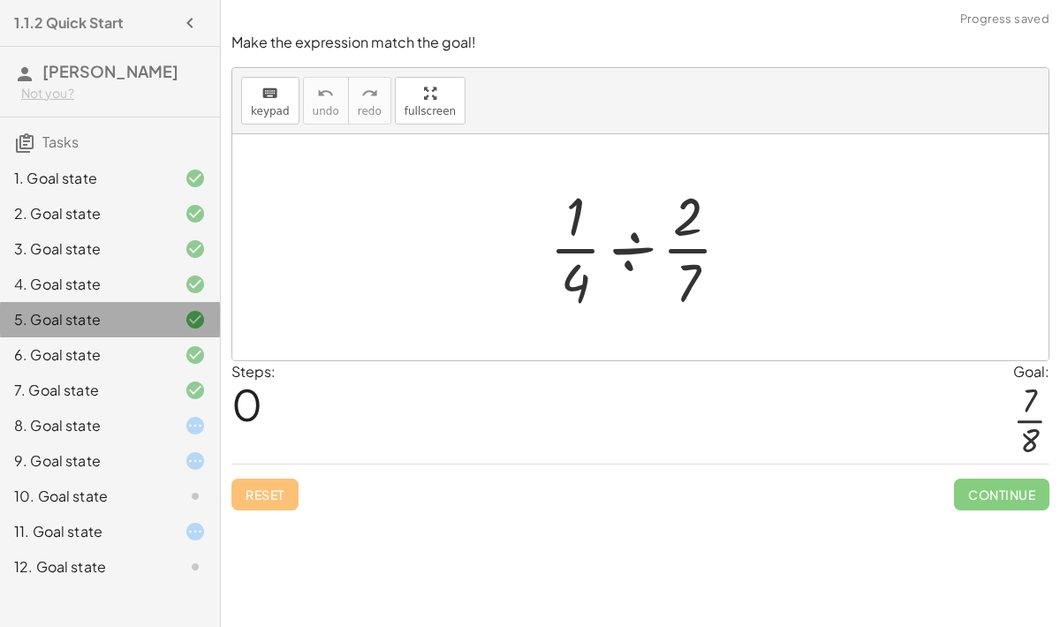
click at [72, 321] on div "5. Goal state" at bounding box center [85, 319] width 142 height 21
click at [76, 284] on div "4. Goal state" at bounding box center [85, 284] width 142 height 21
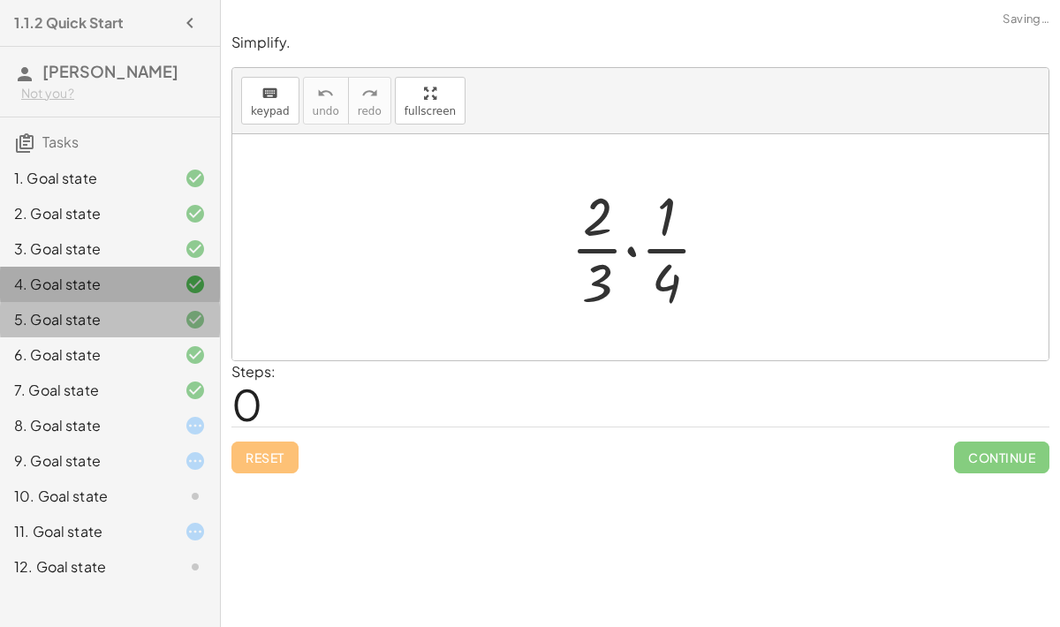
click at [76, 254] on div "3. Goal state" at bounding box center [85, 249] width 142 height 21
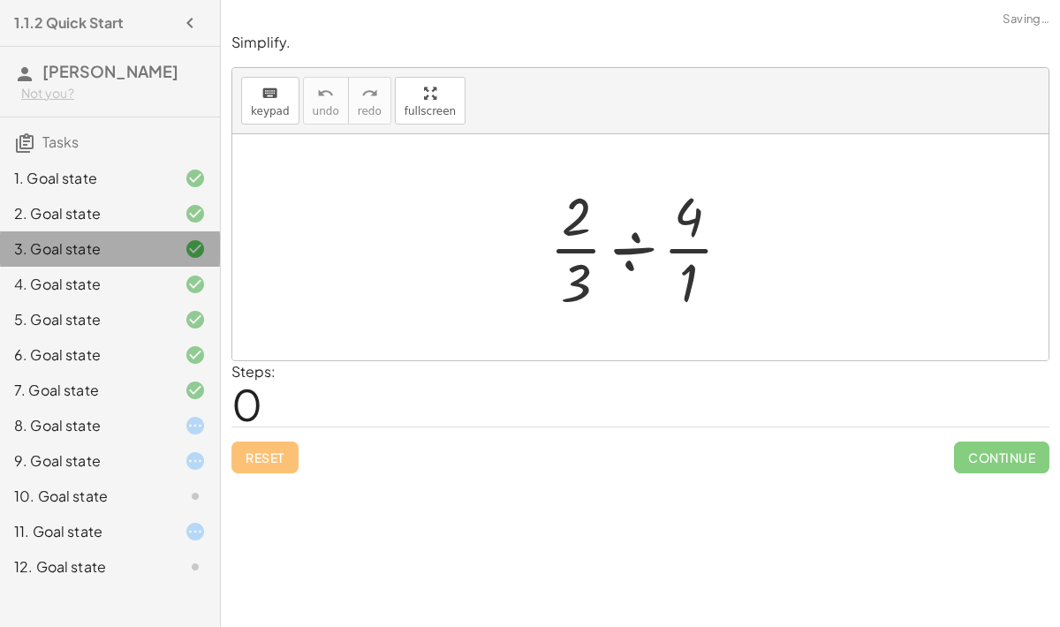
click at [72, 234] on div "3. Goal state" at bounding box center [110, 248] width 220 height 35
click at [82, 217] on div "2. Goal state" at bounding box center [85, 213] width 142 height 21
click at [79, 267] on div "2. Goal state" at bounding box center [110, 284] width 220 height 35
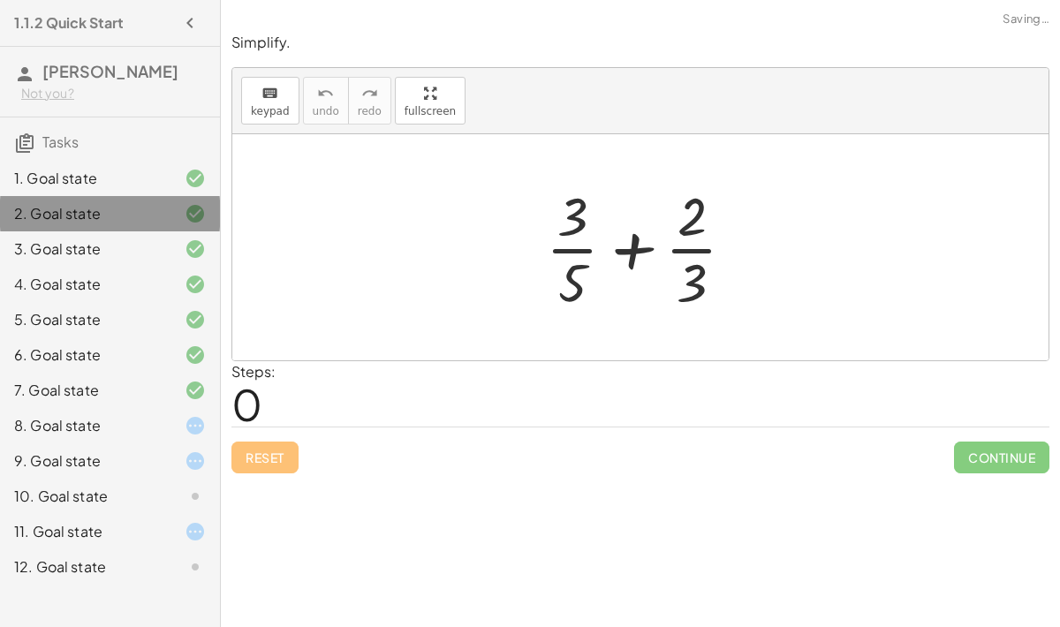
click at [87, 172] on div "1. Goal state" at bounding box center [85, 178] width 142 height 21
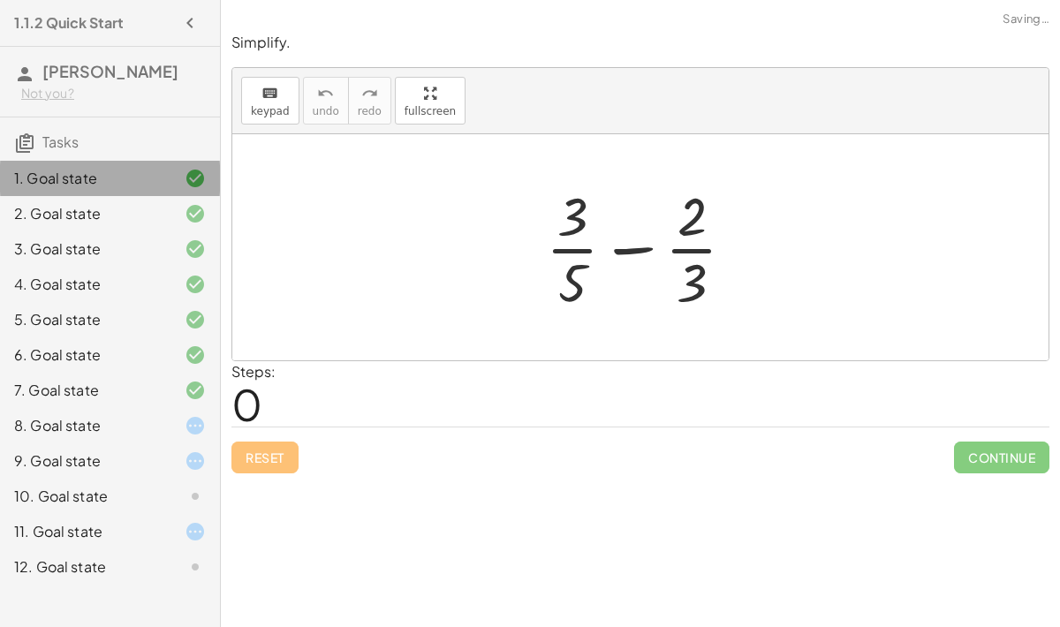
click at [91, 163] on div "1. Goal state" at bounding box center [110, 178] width 220 height 35
click at [85, 164] on div "1. Goal state" at bounding box center [110, 178] width 220 height 35
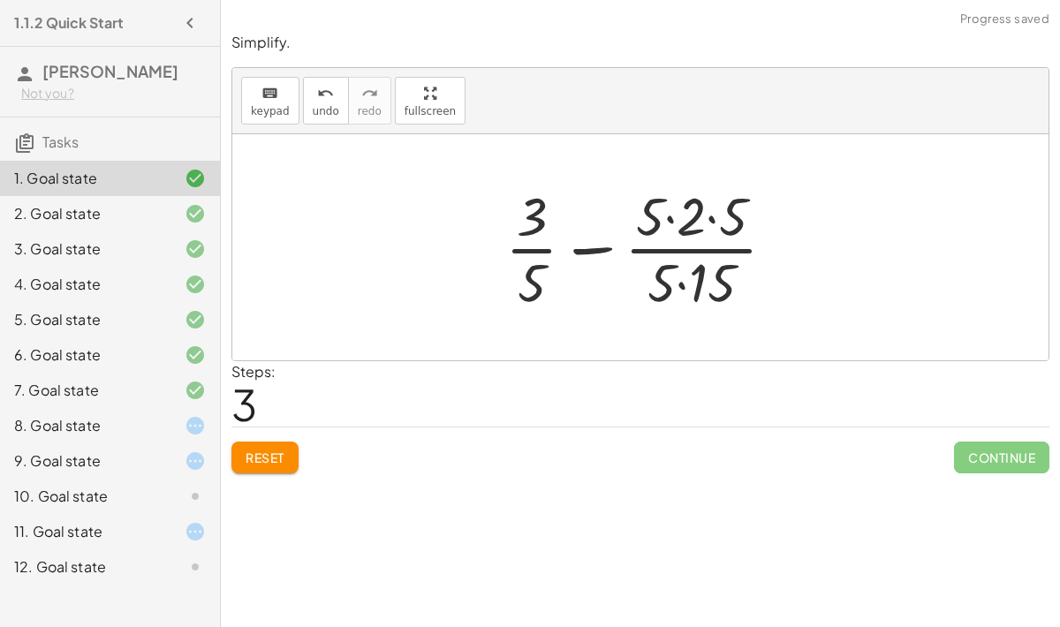
click at [274, 450] on span "Reset" at bounding box center [265, 458] width 39 height 16
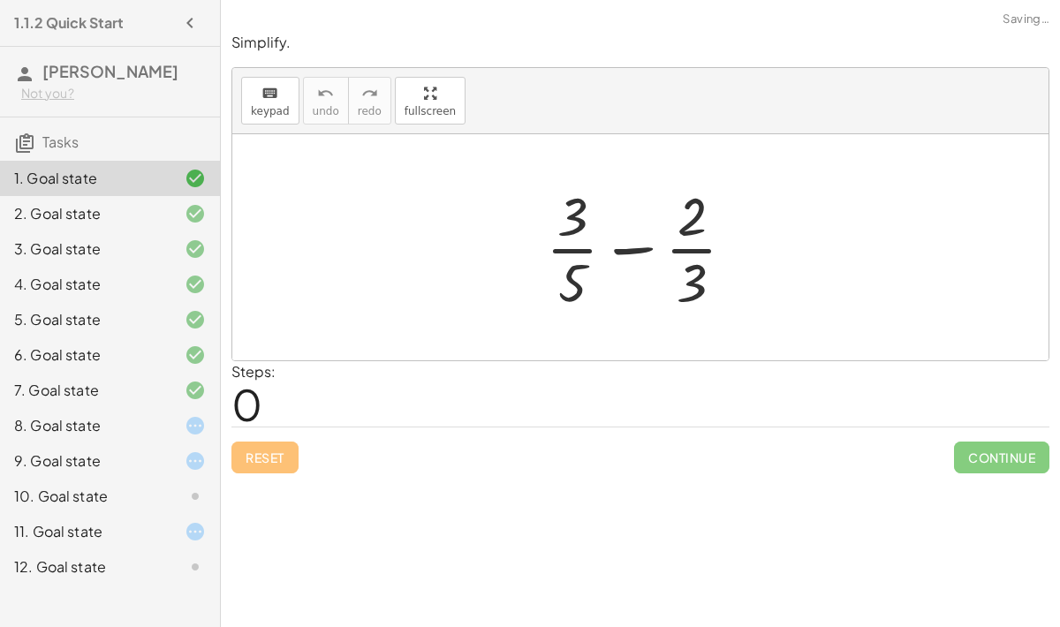
click at [143, 423] on div "8. Goal state" at bounding box center [85, 425] width 142 height 21
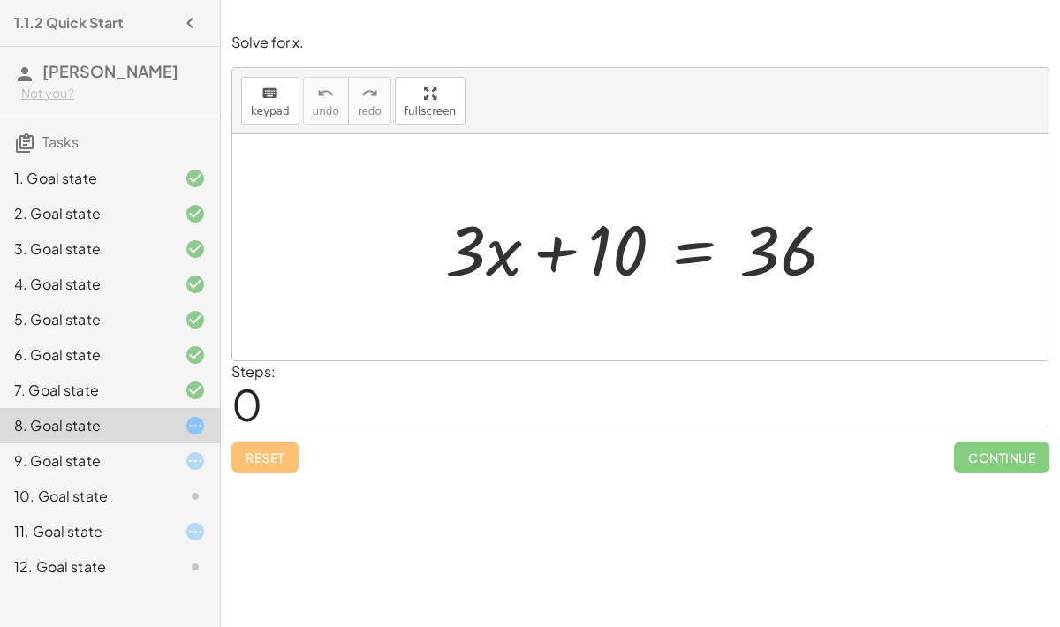
click at [612, 539] on div "Simplify. keyboard keypad undo undo redo redo fullscreen + · 3 · 5 − · 2 · 3 × …" at bounding box center [640, 313] width 839 height 627
click at [261, 517] on div "Simplify. keyboard keypad undo undo redo redo fullscreen + · 3 · 5 − · 2 · 3 × …" at bounding box center [640, 313] width 839 height 627
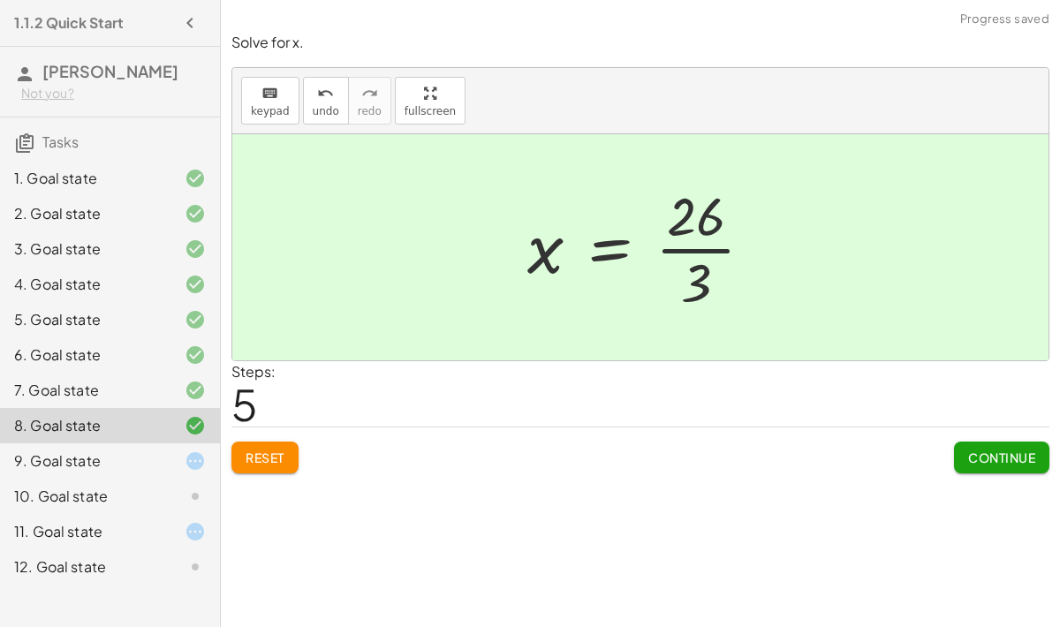
click at [988, 450] on span "Continue" at bounding box center [1001, 458] width 67 height 16
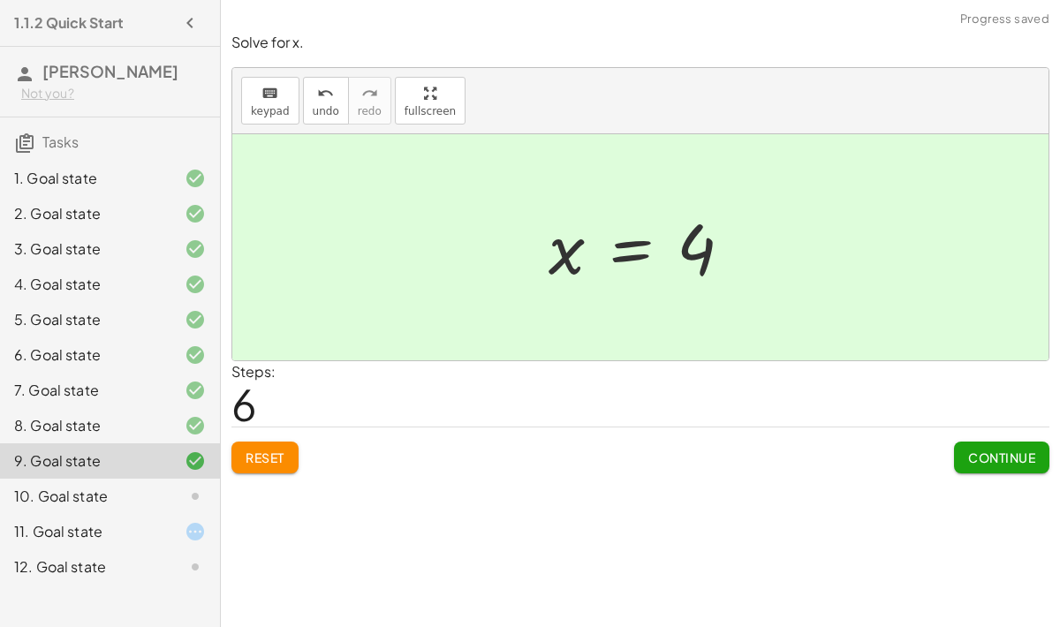
click at [1002, 450] on span "Continue" at bounding box center [1001, 458] width 67 height 16
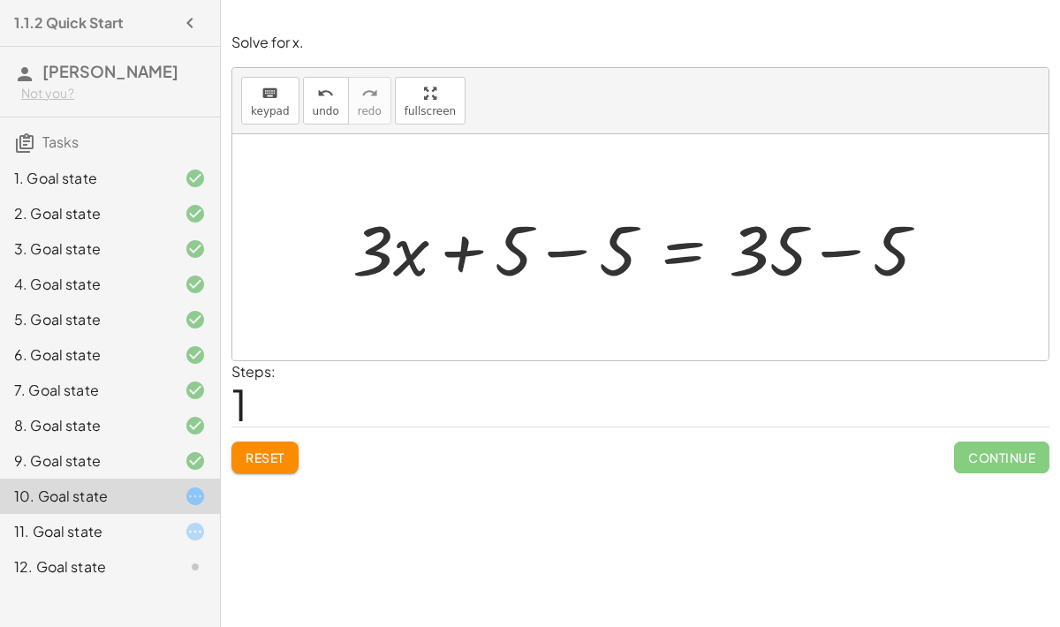
click at [999, 539] on div "Simplify. keyboard keypad undo undo redo redo fullscreen + · 3 · 5 − · 2 · 3 × …" at bounding box center [640, 313] width 839 height 627
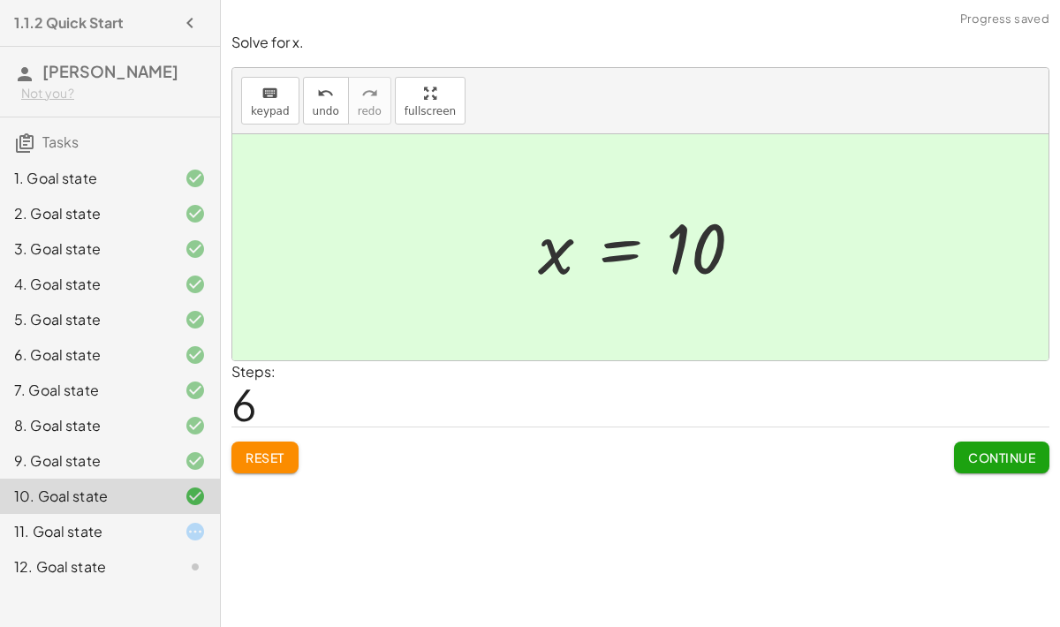
click at [988, 450] on span "Continue" at bounding box center [1001, 458] width 67 height 16
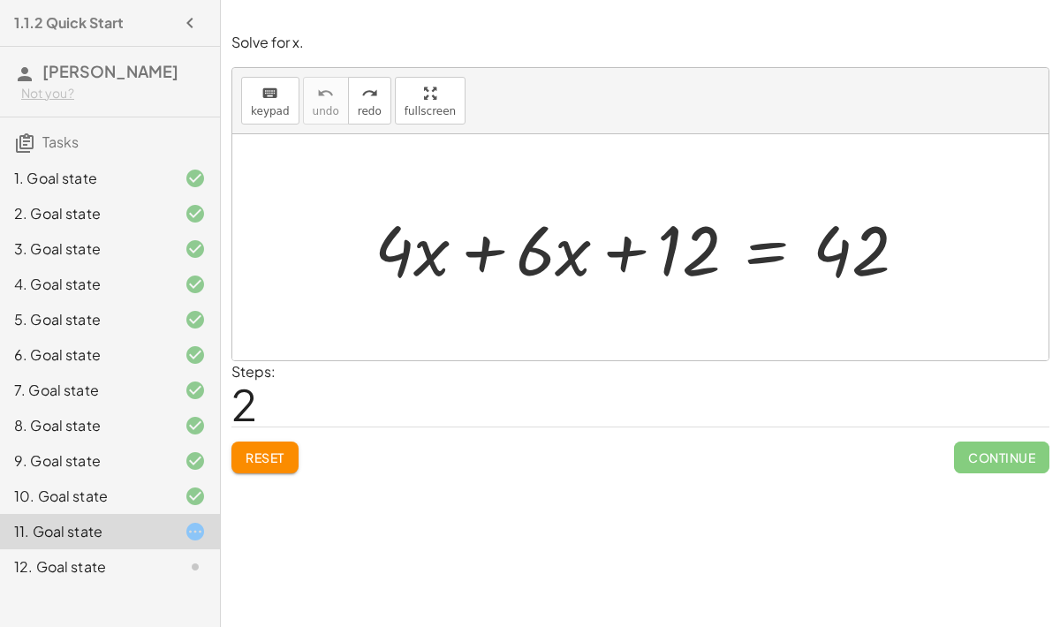
scroll to position [54, 0]
